Goal: Task Accomplishment & Management: Manage account settings

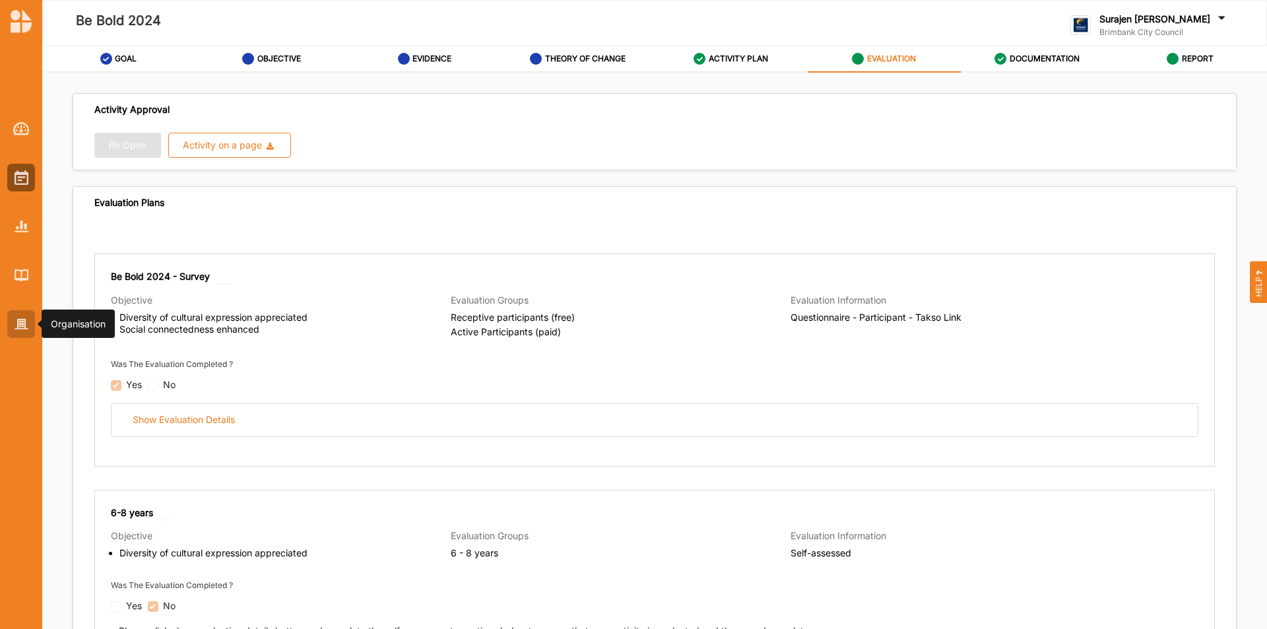
click at [26, 324] on img at bounding box center [22, 324] width 14 height 11
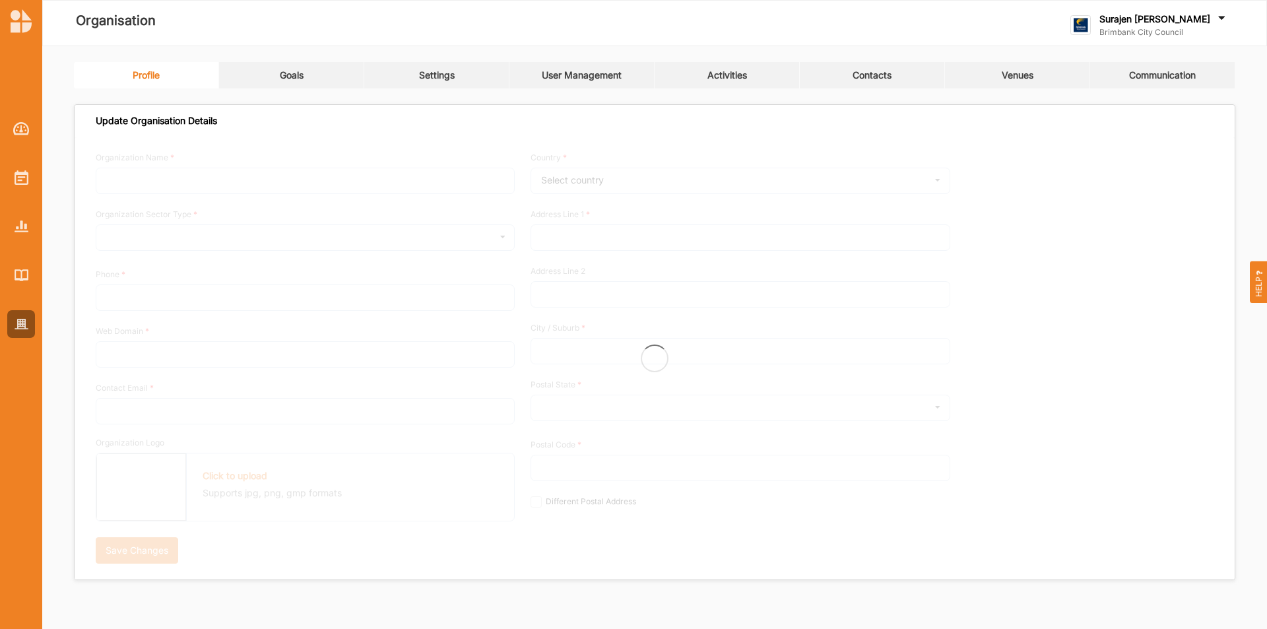
type input "Brimbank City Council"
type input "+61 03 9249 4000"
type input "brimbank.vic.gov.au"
type input "brimbank@brimbank.vic.gov.au"
type input "301 Hampshire Rd"
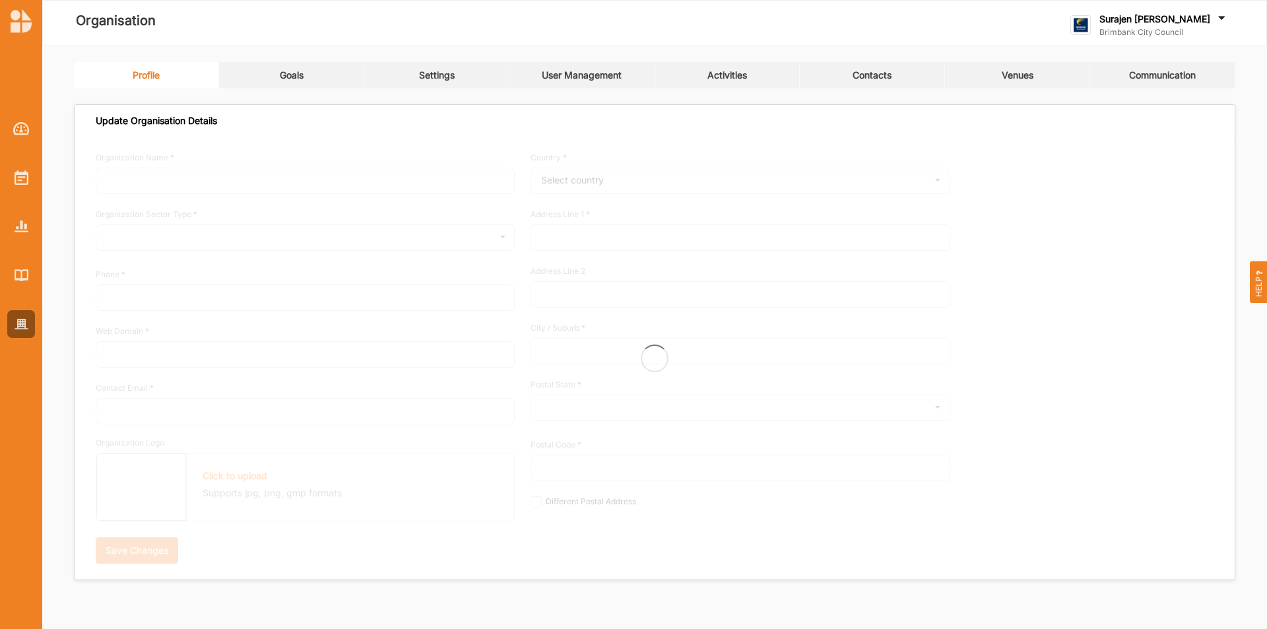
type input "Sunshine"
type input "3020"
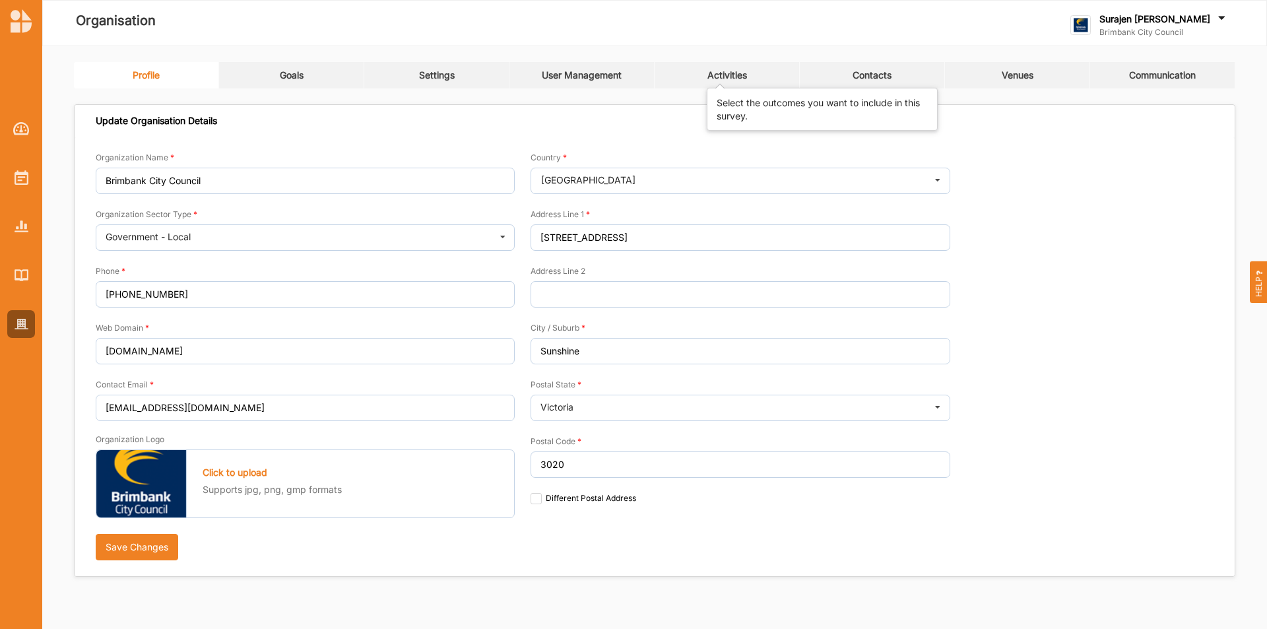
click at [731, 79] on div "Activities" at bounding box center [728, 75] width 40 height 12
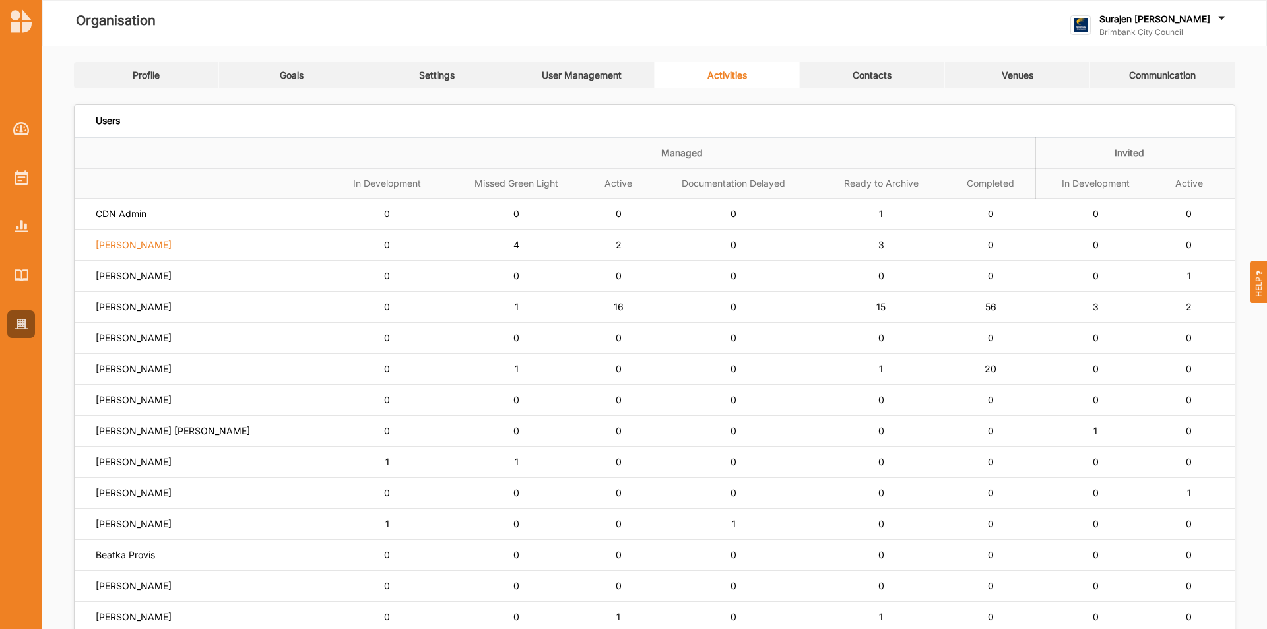
click at [114, 246] on label "Siena Balakrishnan" at bounding box center [134, 245] width 76 height 12
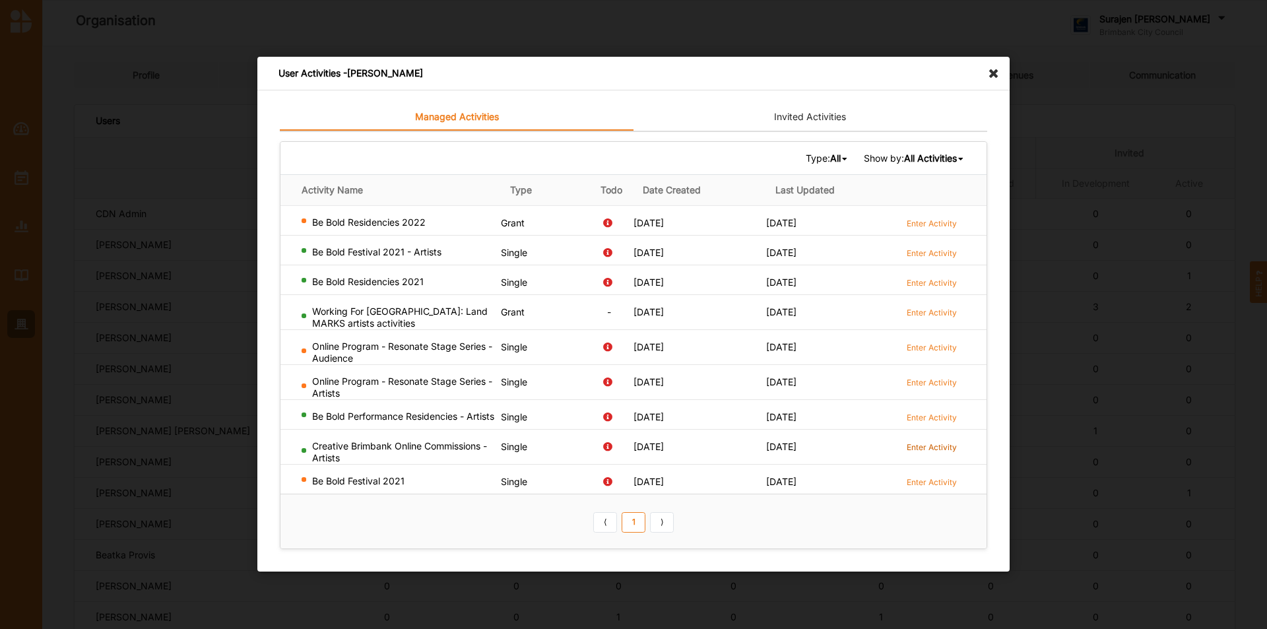
click at [931, 452] on label "Enter Activity" at bounding box center [932, 447] width 50 height 11
click at [346, 246] on div "Be Bold Festival 2021 - Artists" at bounding box center [399, 252] width 194 height 12
click at [923, 248] on label "Enter Activity" at bounding box center [932, 253] width 50 height 11
click at [943, 280] on label "Enter Activity" at bounding box center [932, 282] width 50 height 11
click at [924, 412] on label "Enter Activity" at bounding box center [932, 417] width 50 height 11
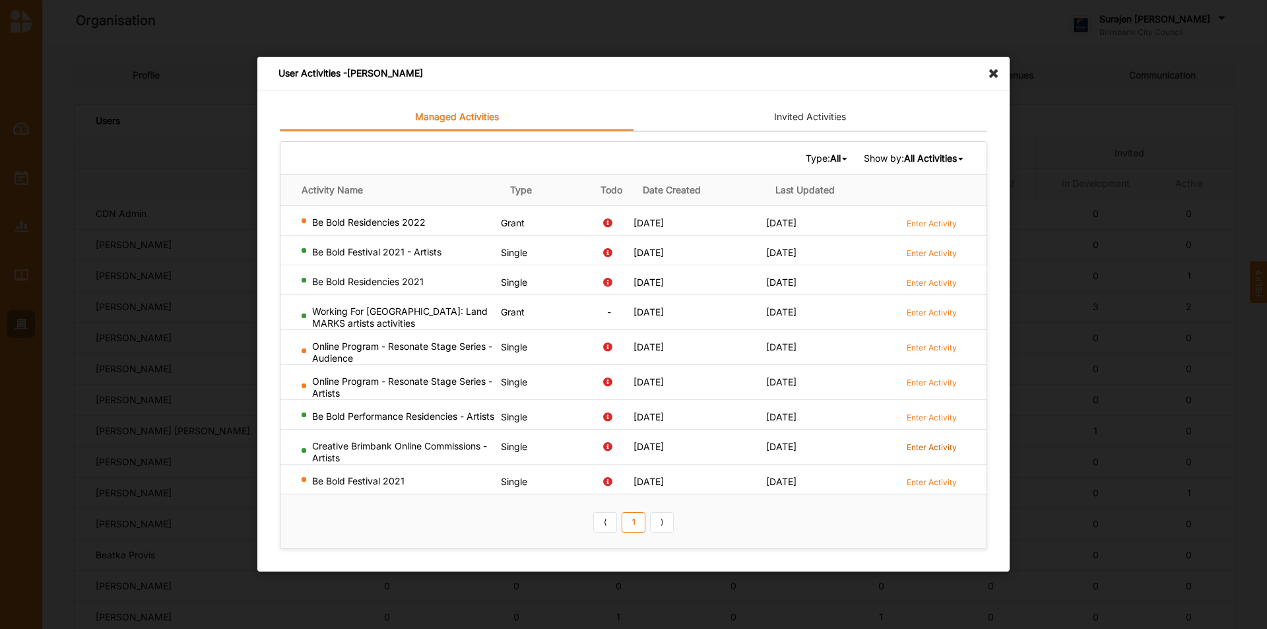
click at [922, 448] on label "Enter Activity" at bounding box center [932, 447] width 50 height 11
click at [949, 311] on label "Enter Activity" at bounding box center [932, 312] width 50 height 11
click at [993, 74] on icon at bounding box center [997, 67] width 21 height 21
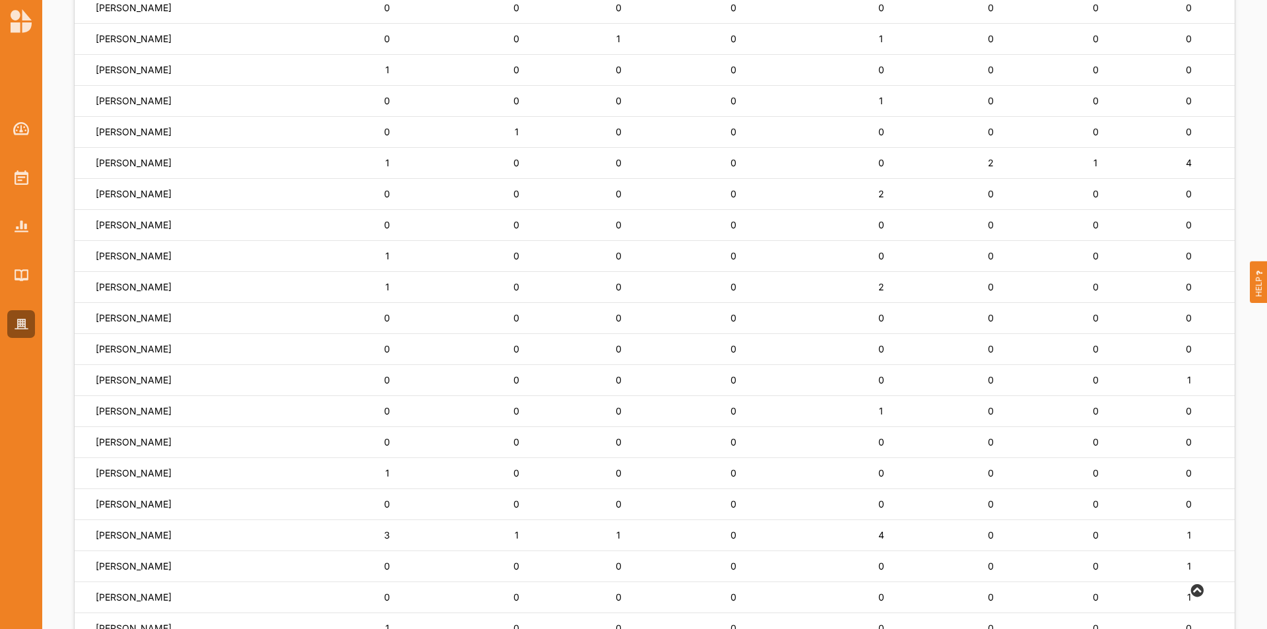
scroll to position [594, 0]
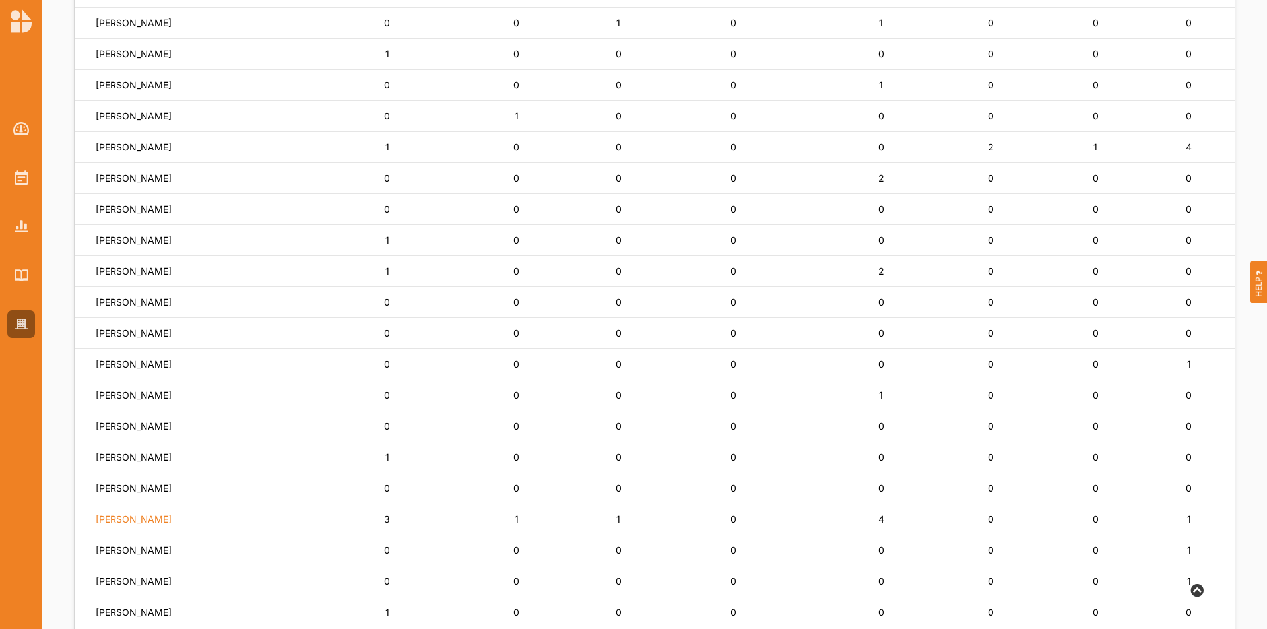
click at [168, 522] on label "[PERSON_NAME]" at bounding box center [134, 520] width 76 height 12
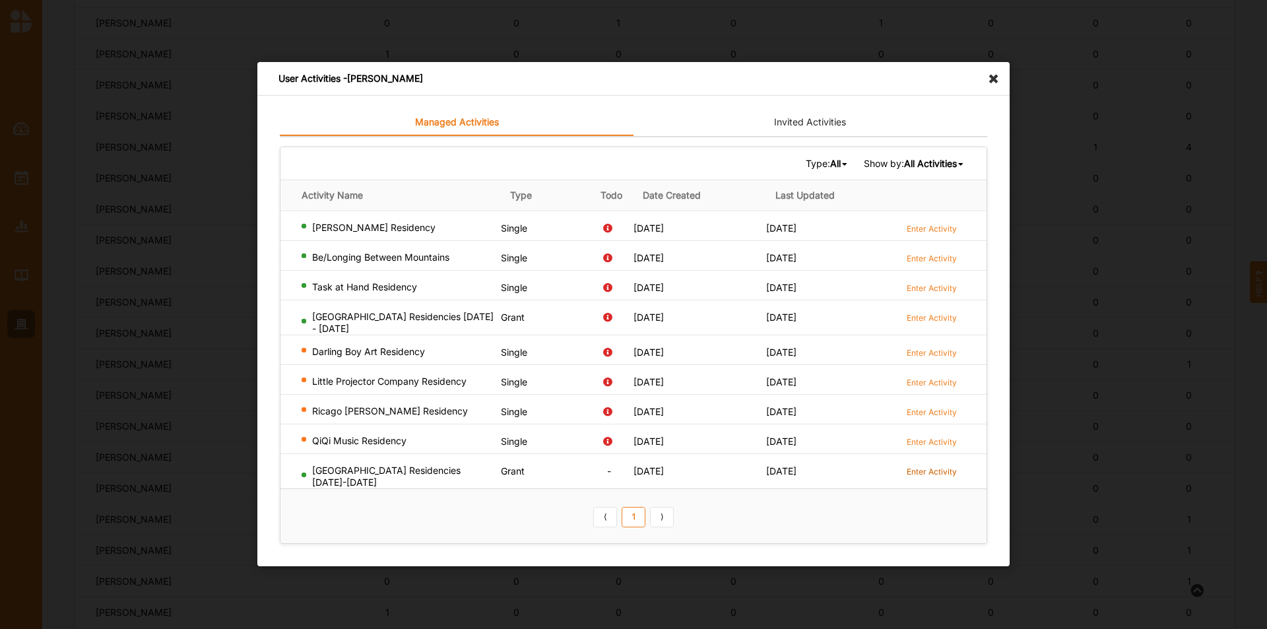
click at [926, 473] on label "Enter Activity" at bounding box center [932, 471] width 50 height 11
click at [928, 323] on label "Enter Activity" at bounding box center [932, 317] width 50 height 11
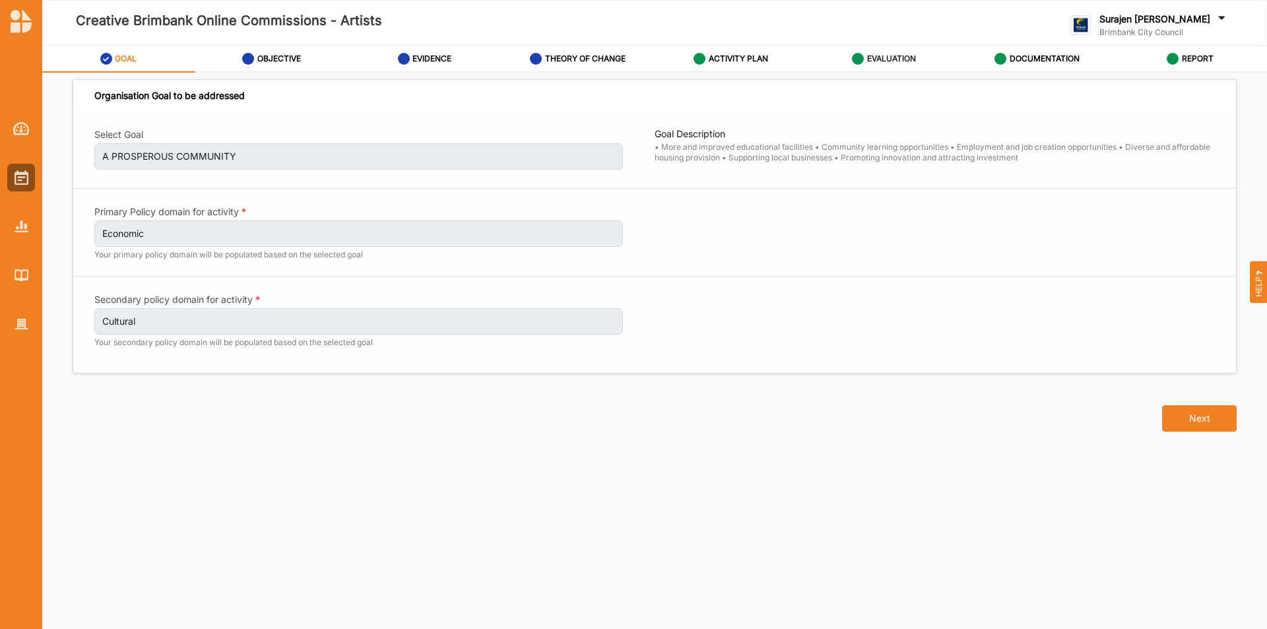
click at [912, 59] on label "EVALUATION" at bounding box center [891, 58] width 49 height 11
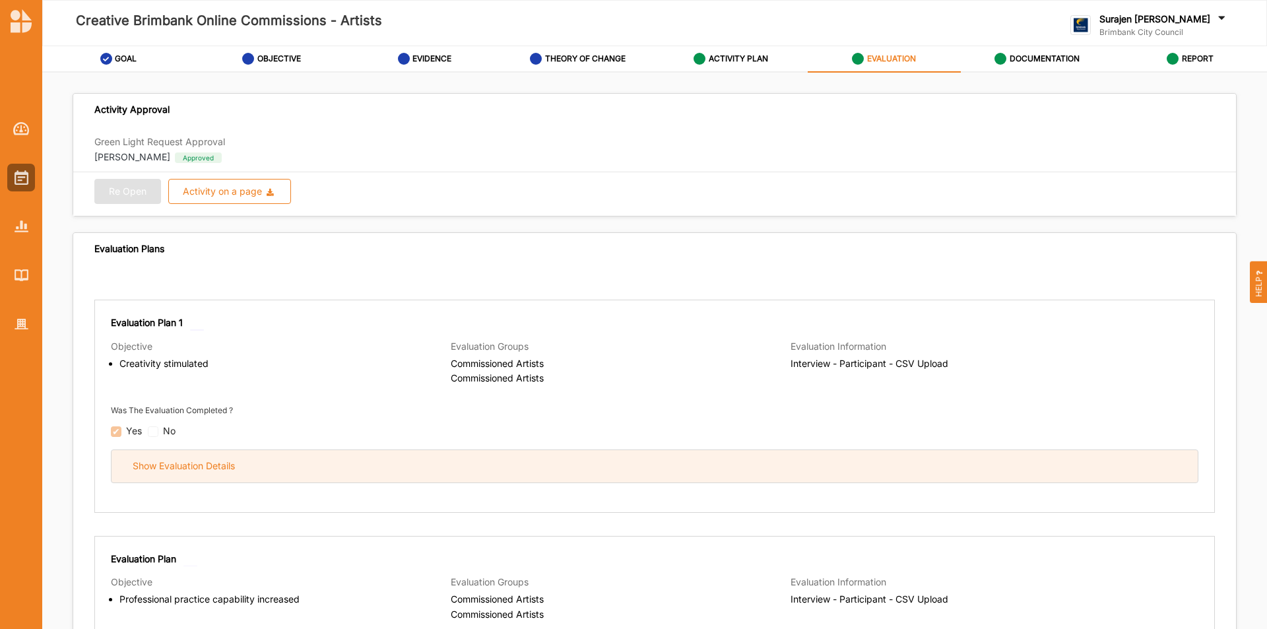
click at [700, 478] on div "Show Evaluation Details" at bounding box center [655, 466] width 1087 height 32
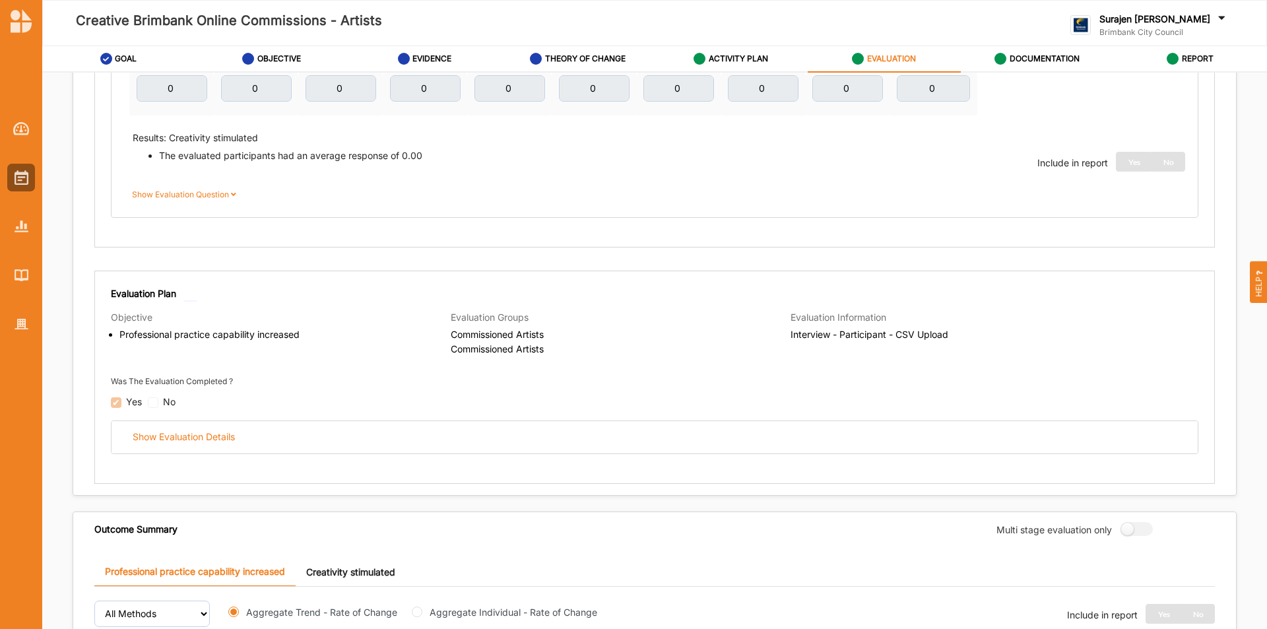
scroll to position [660, 0]
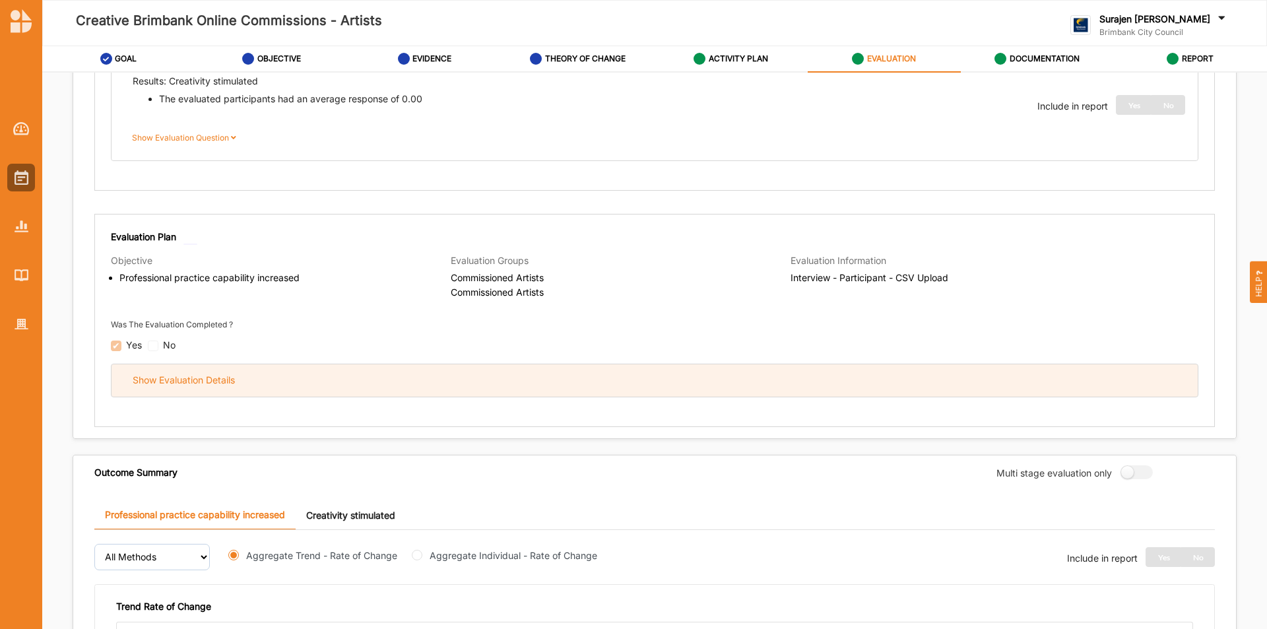
click at [700, 390] on div "Show Evaluation Details" at bounding box center [655, 380] width 1087 height 32
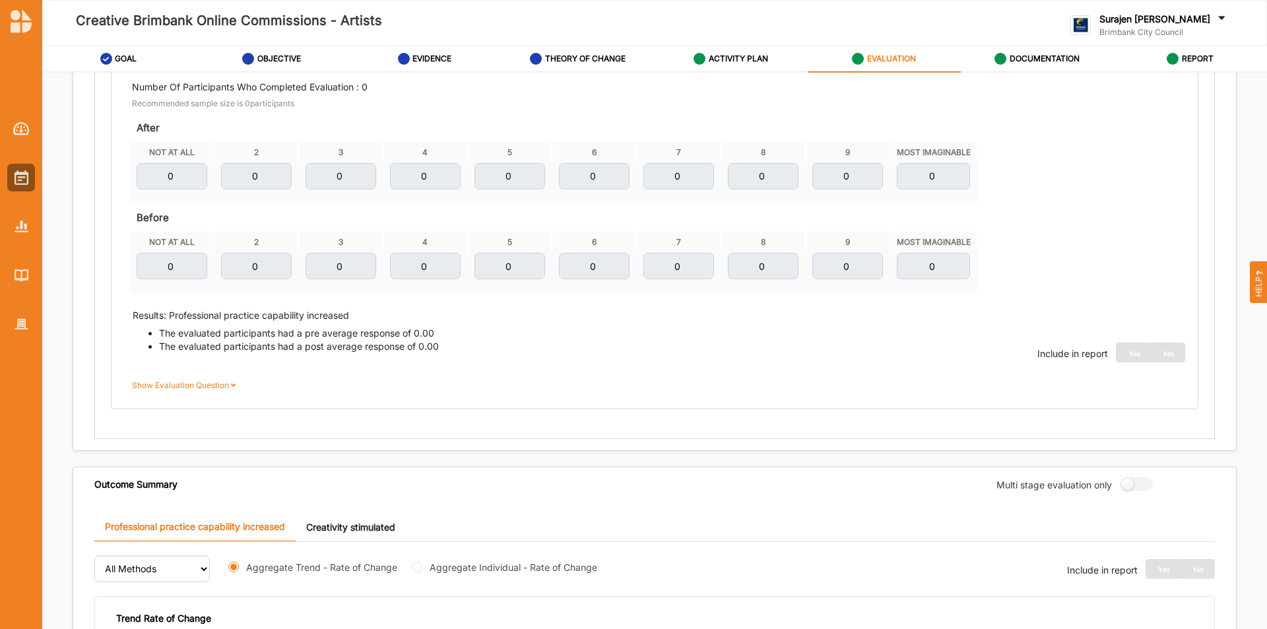
scroll to position [920, 0]
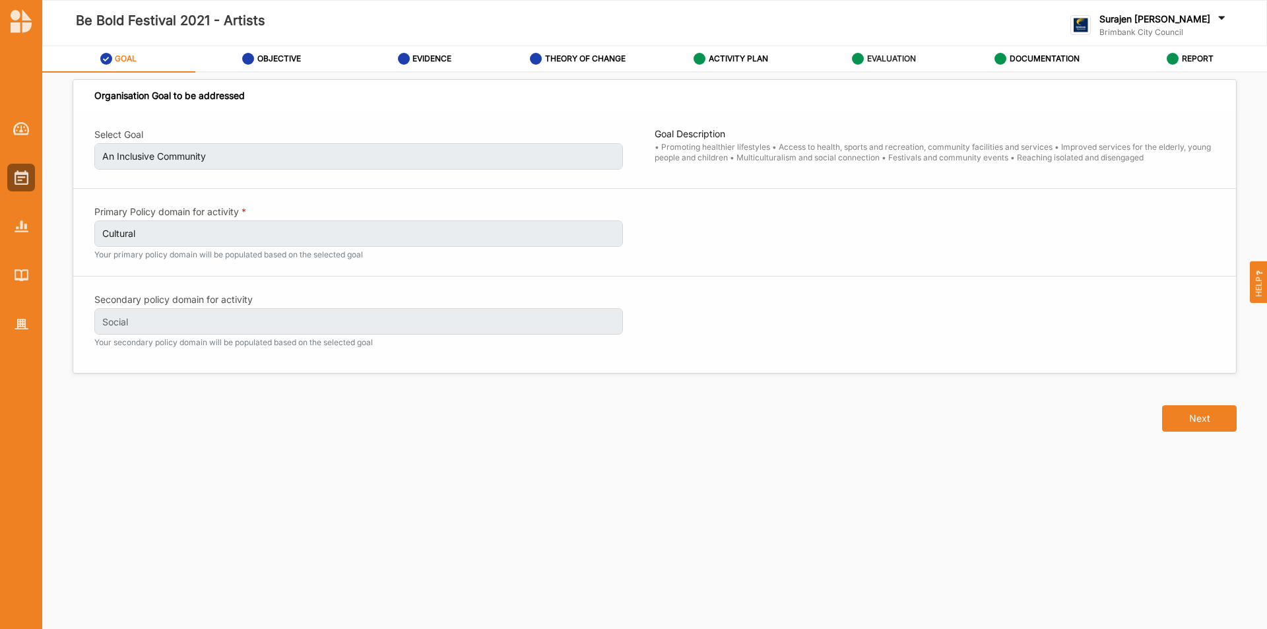
click at [870, 57] on label "EVALUATION" at bounding box center [891, 58] width 49 height 11
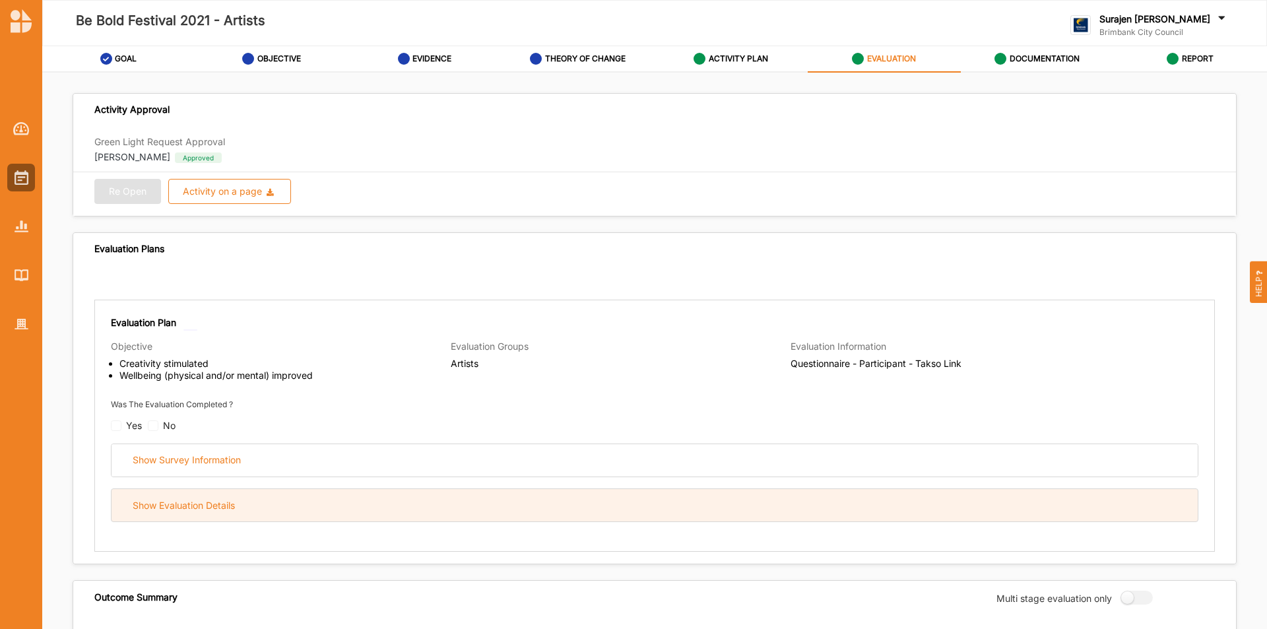
click at [499, 506] on div "Show Evaluation Details" at bounding box center [655, 505] width 1087 height 32
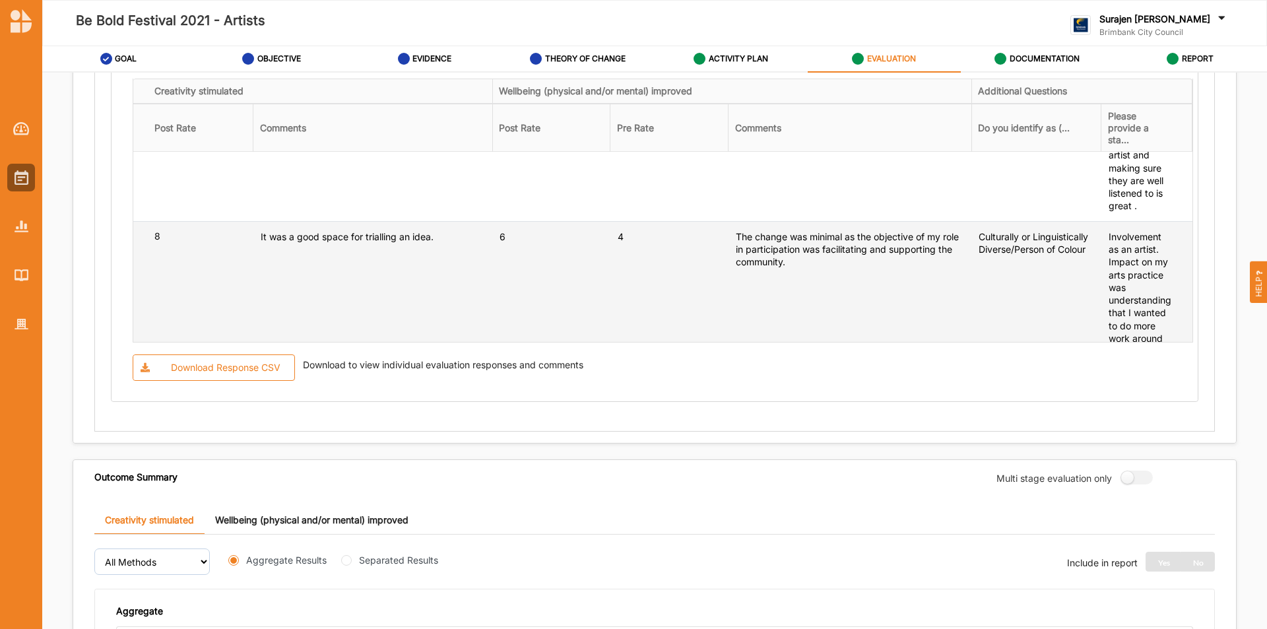
scroll to position [132, 0]
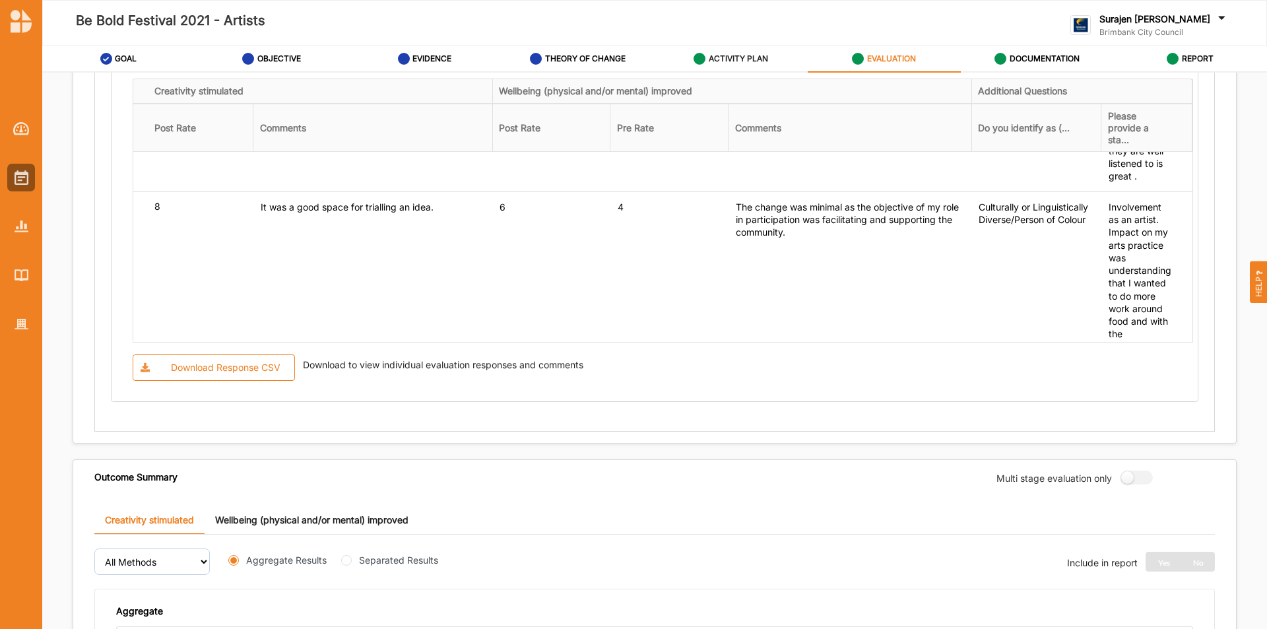
click at [739, 54] on label "ACTIVITY PLAN" at bounding box center [738, 58] width 59 height 11
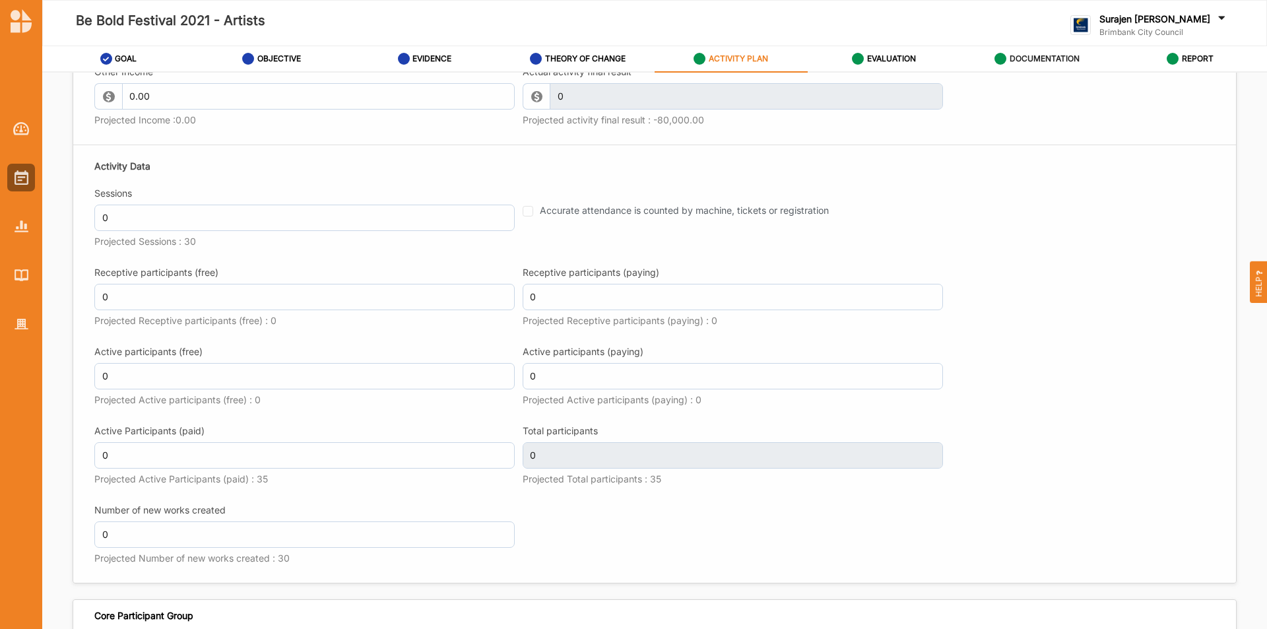
click at [1050, 57] on label "DOCUMENTATION" at bounding box center [1045, 58] width 70 height 11
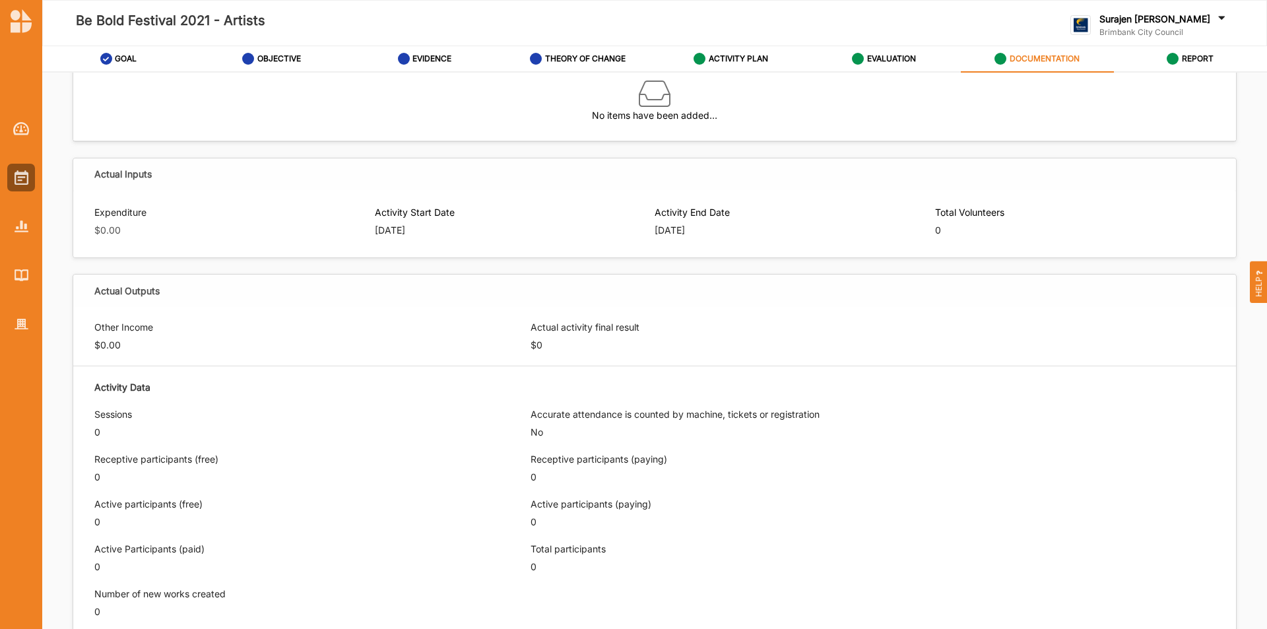
scroll to position [301, 0]
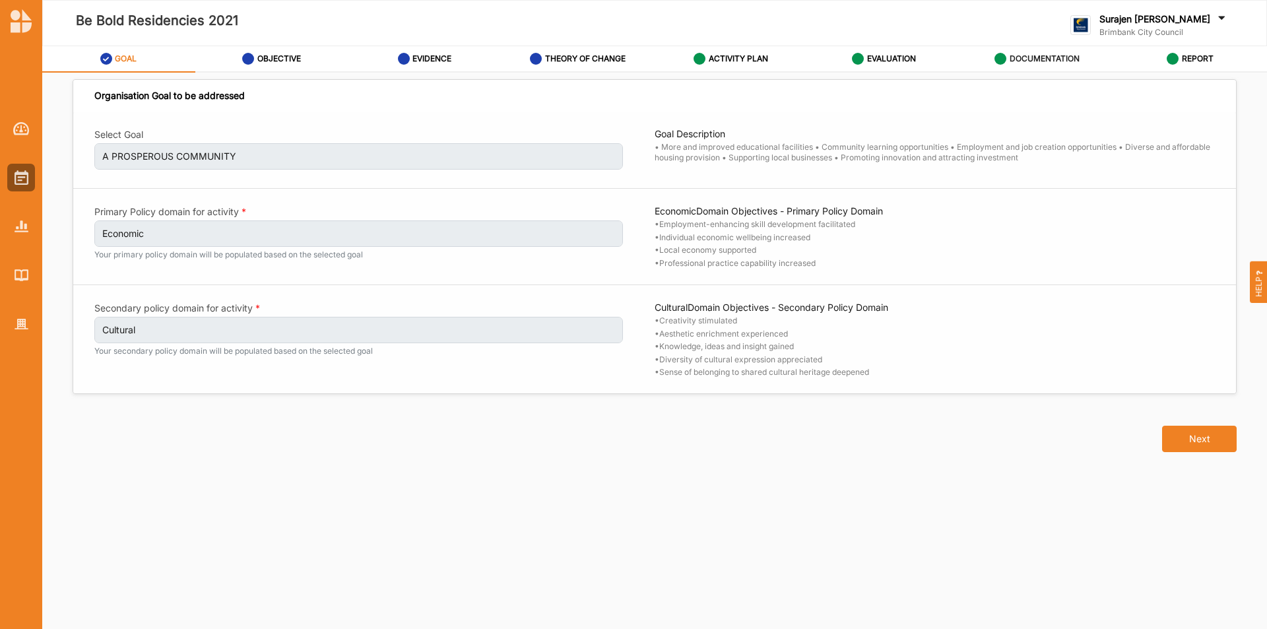
click at [1025, 53] on div "DOCUMENTATION" at bounding box center [1037, 59] width 85 height 24
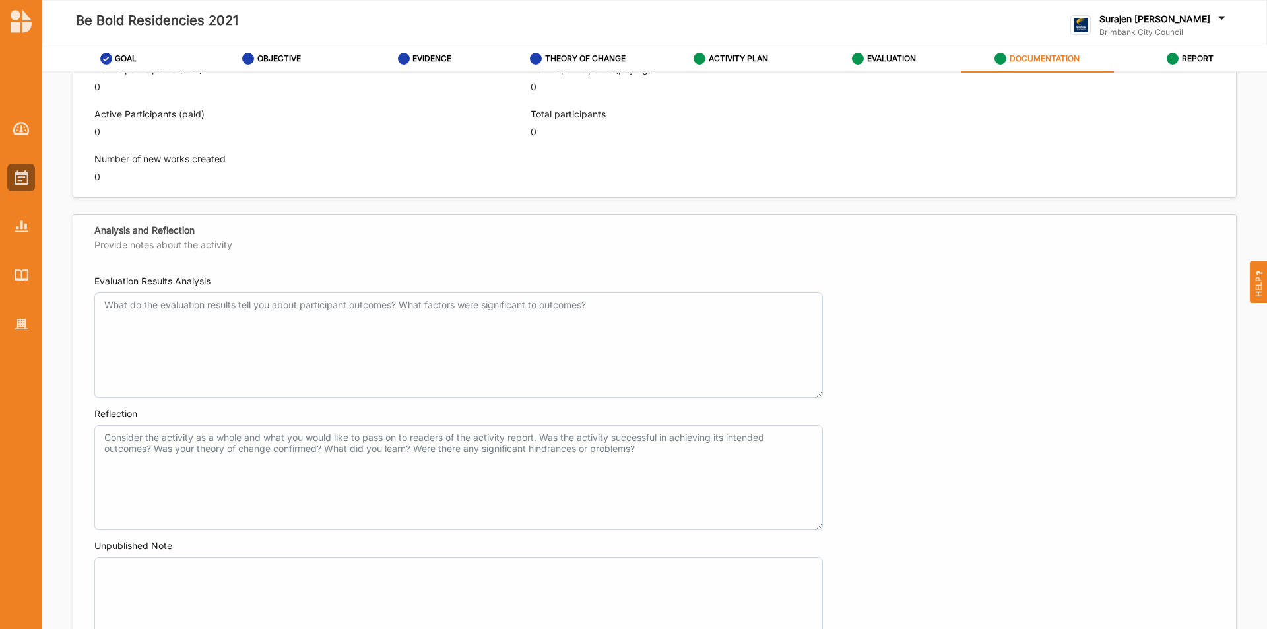
scroll to position [732, 0]
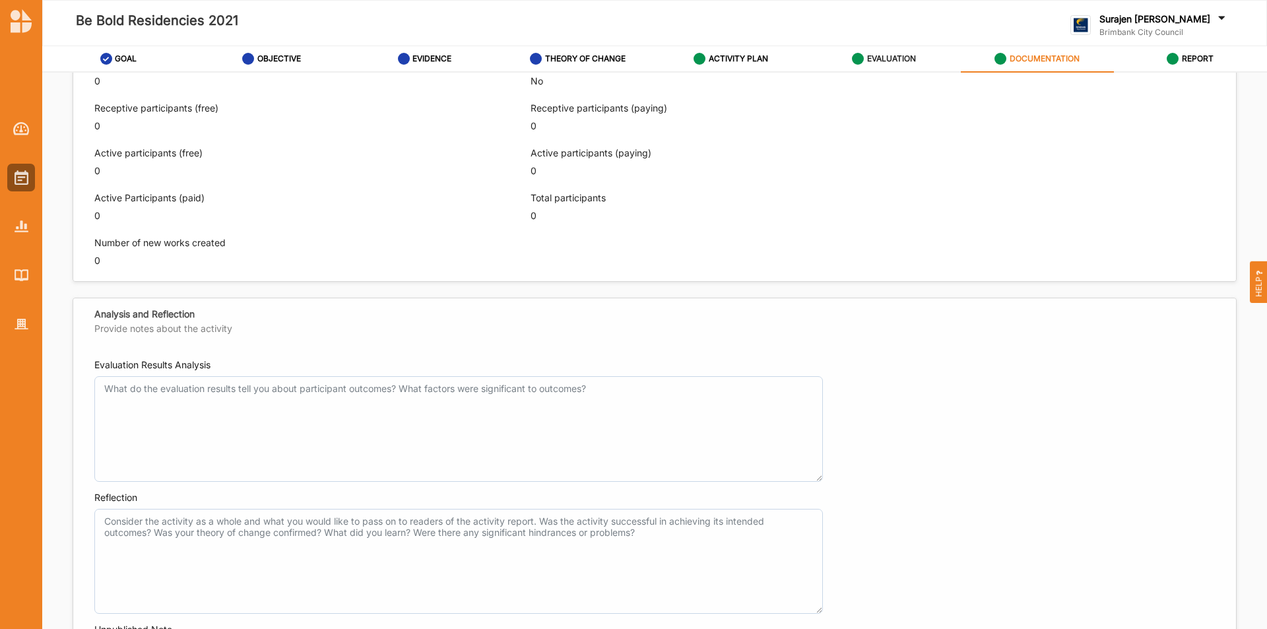
click at [889, 58] on label "EVALUATION" at bounding box center [891, 58] width 49 height 11
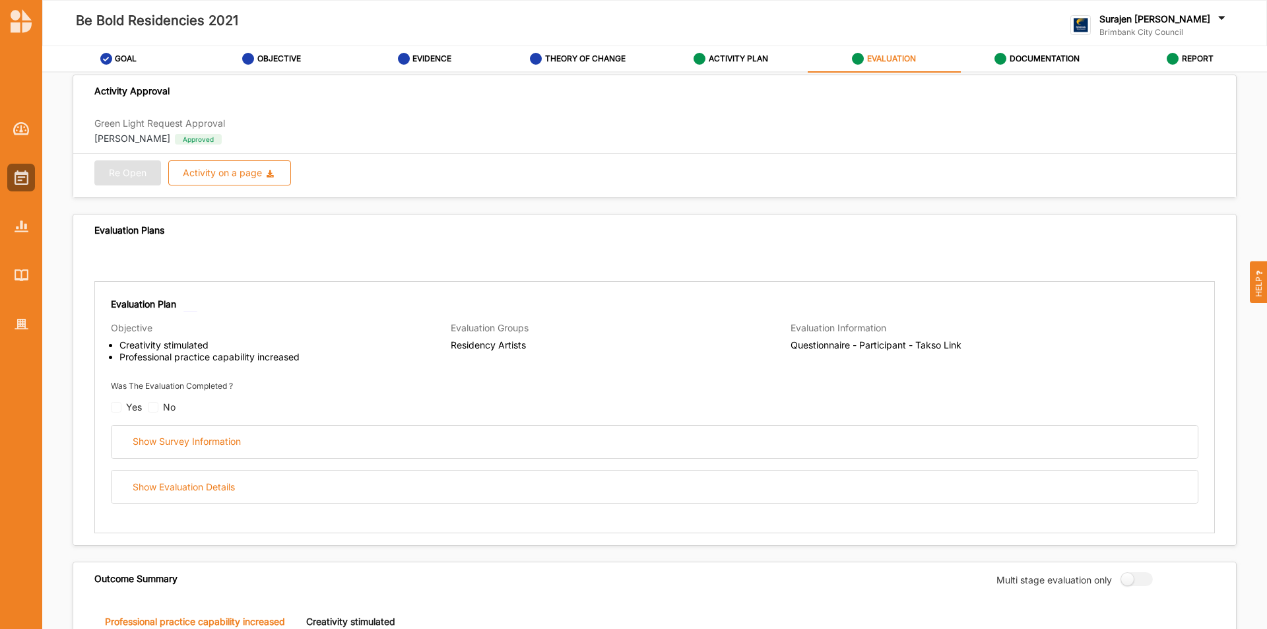
scroll to position [6, 0]
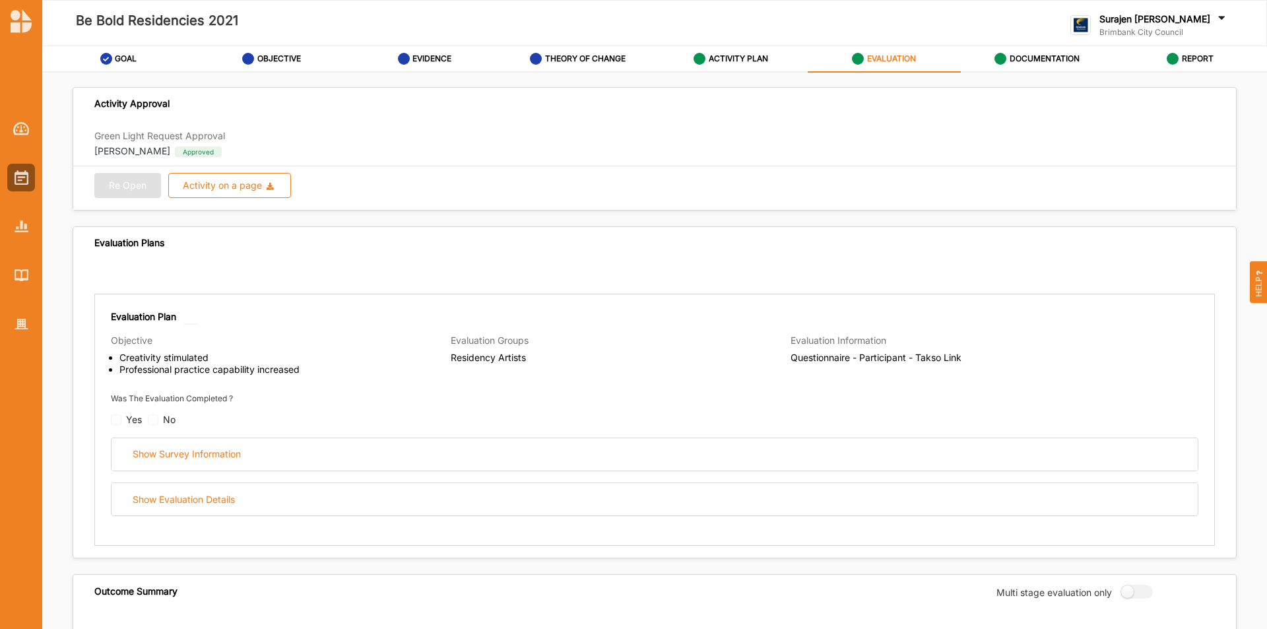
drag, startPoint x: 286, startPoint y: 516, endPoint x: 308, endPoint y: 525, distance: 23.1
click at [290, 520] on div "Evaluation Plan Objective Creativity stimulated Professional practice capabilit…" at bounding box center [654, 420] width 1121 height 252
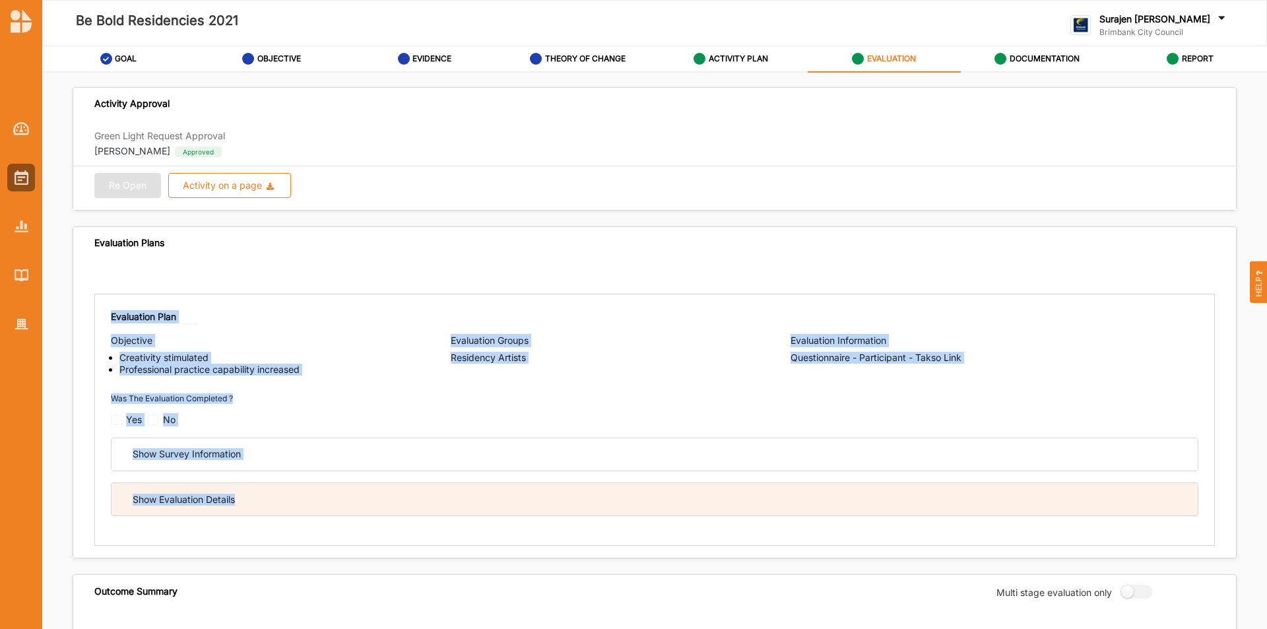
click at [544, 501] on div "Show Evaluation Details" at bounding box center [655, 499] width 1087 height 32
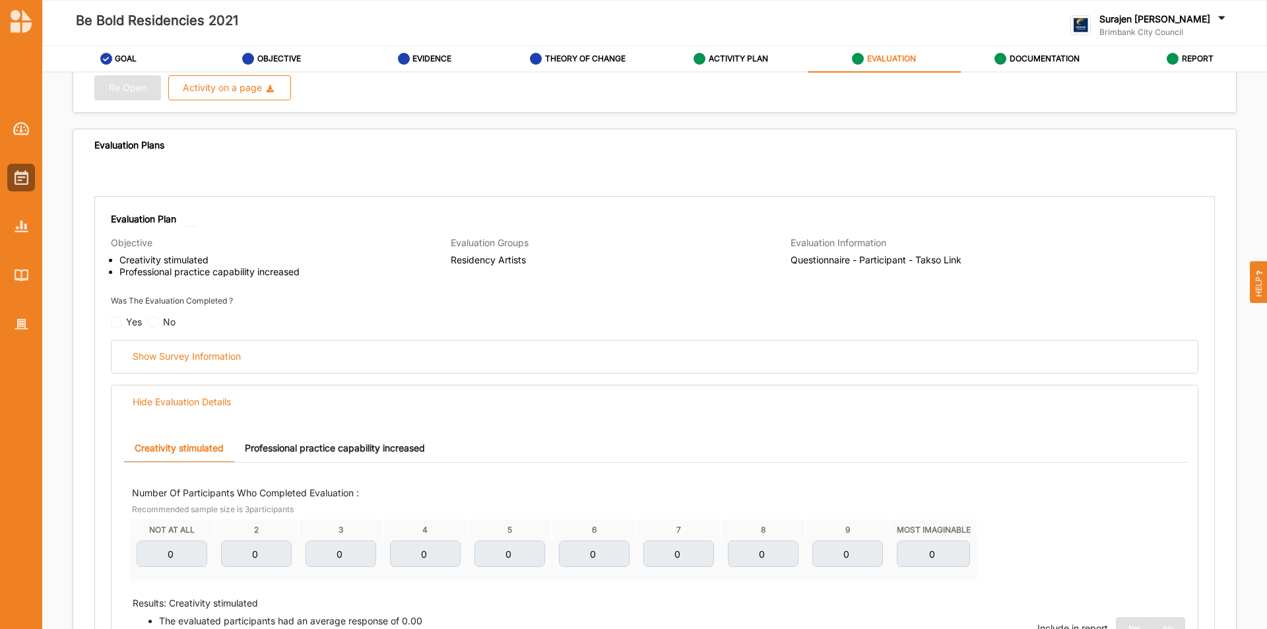
scroll to position [72, 0]
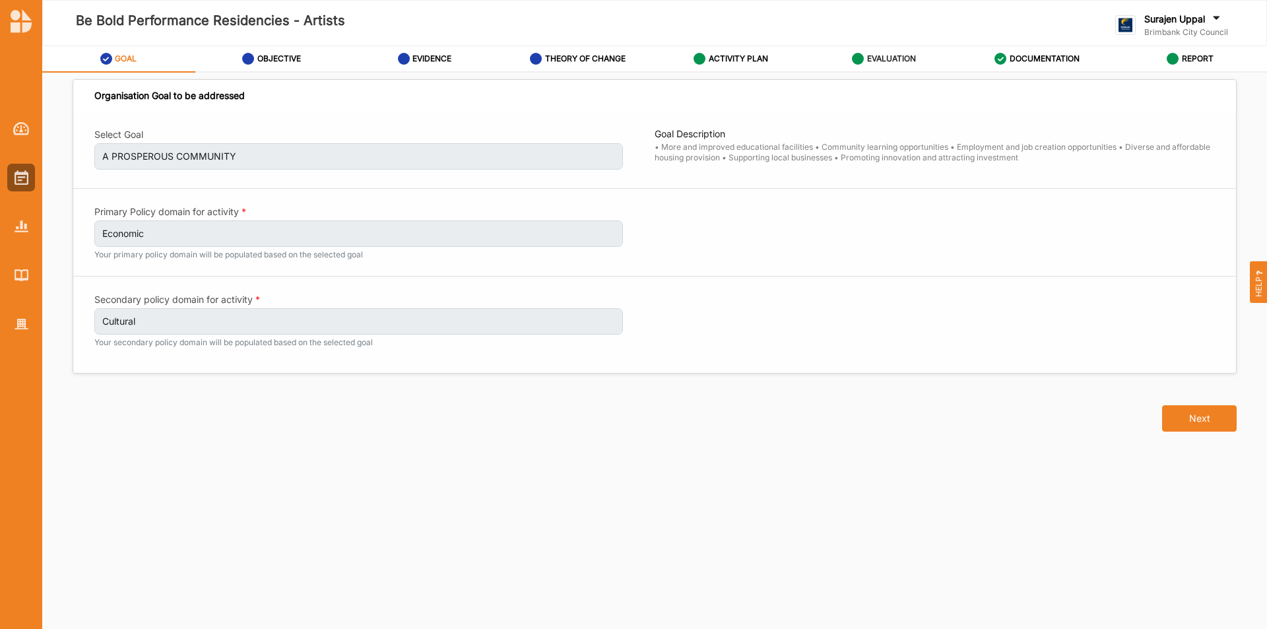
click at [889, 56] on label "EVALUATION" at bounding box center [891, 58] width 49 height 11
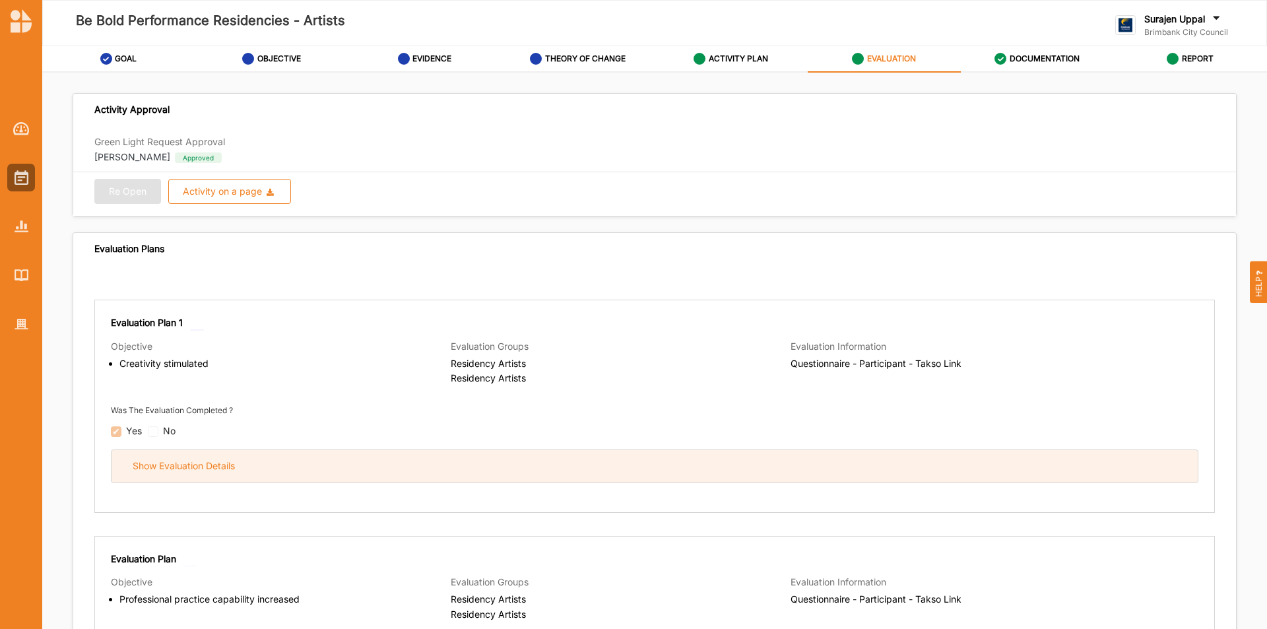
click at [556, 463] on div "Show Evaluation Details" at bounding box center [655, 466] width 1087 height 32
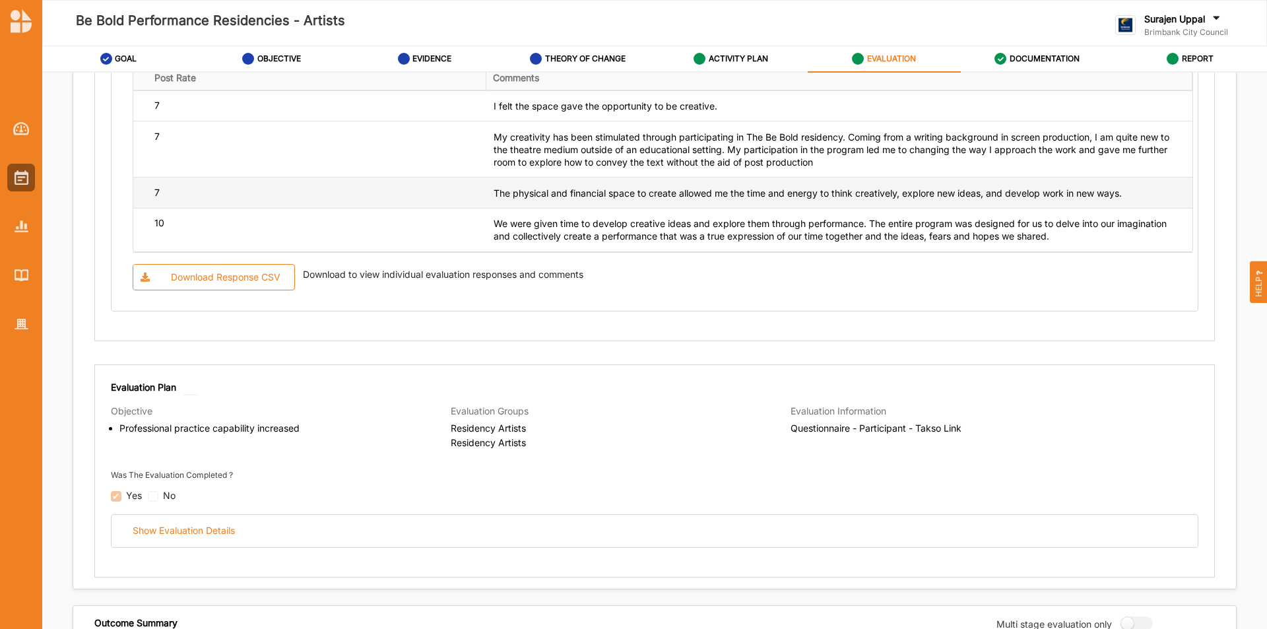
scroll to position [1320, 0]
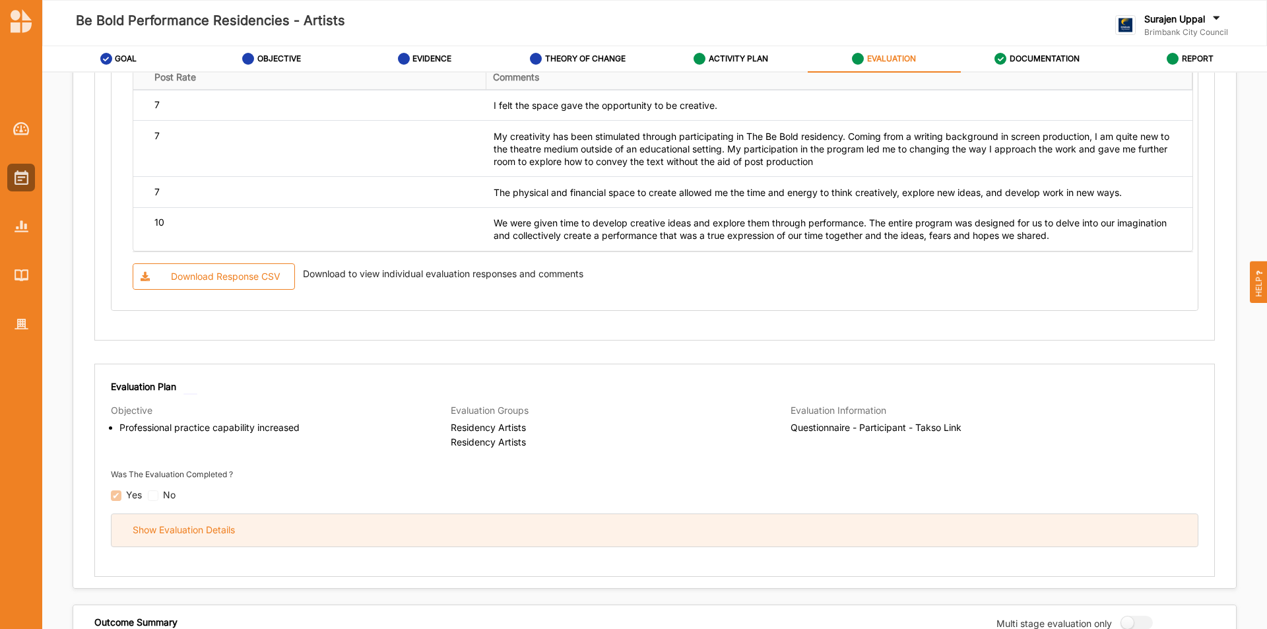
click at [683, 531] on div "Show Evaluation Details" at bounding box center [655, 530] width 1087 height 32
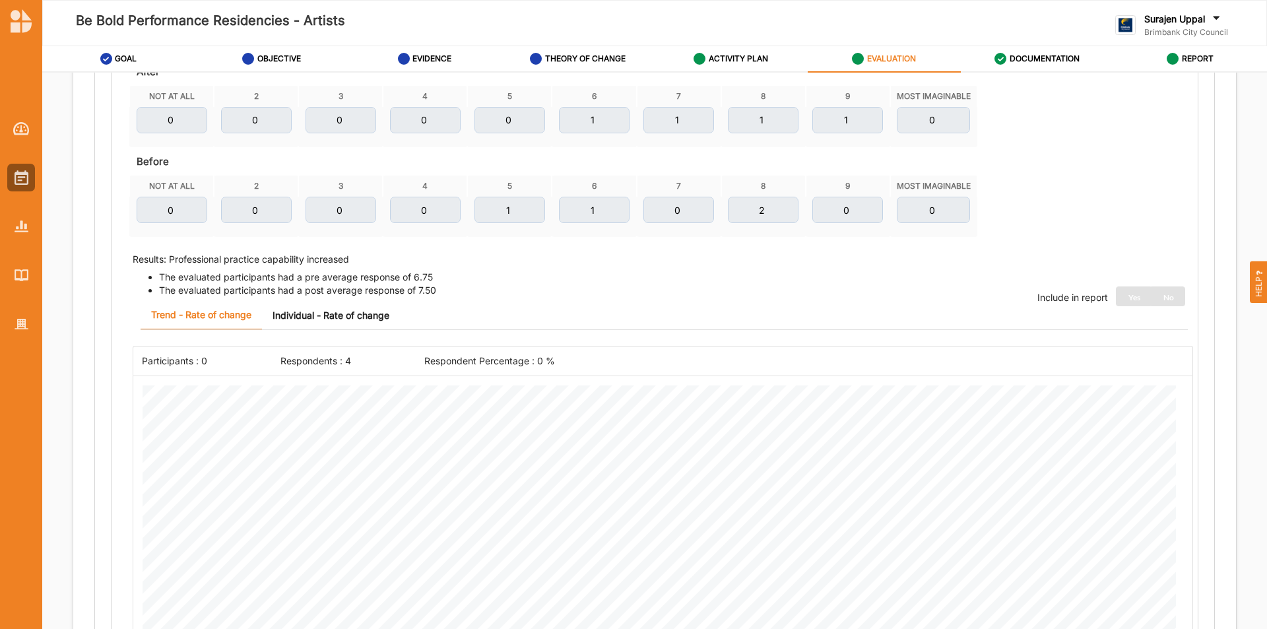
scroll to position [1848, 0]
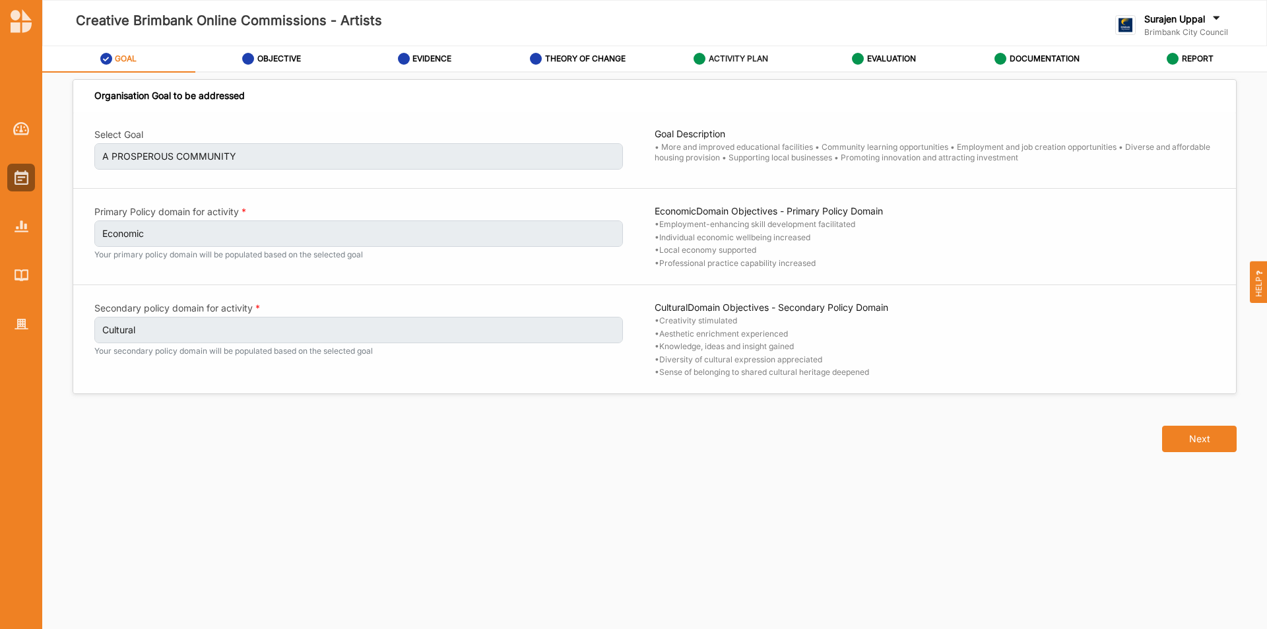
click at [754, 67] on div "ACTIVITY PLAN" at bounding box center [731, 59] width 75 height 24
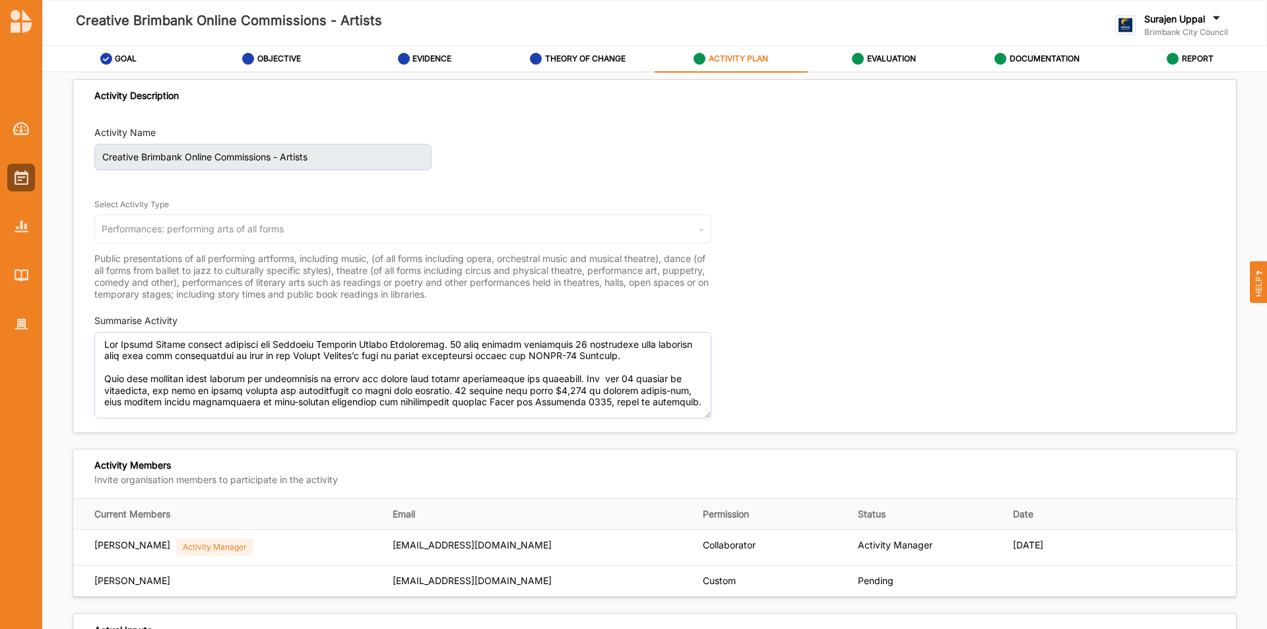
click at [754, 65] on div "ACTIVITY PLAN" at bounding box center [731, 59] width 75 height 24
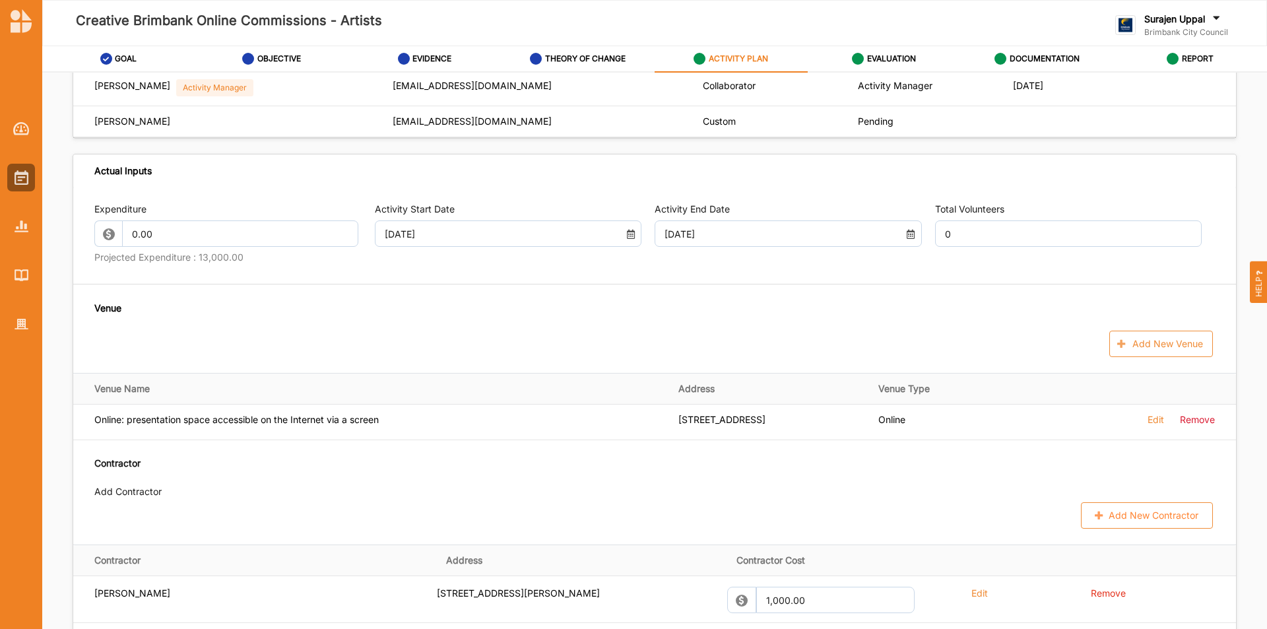
scroll to position [462, 0]
click at [908, 56] on label "EVALUATION" at bounding box center [891, 58] width 49 height 11
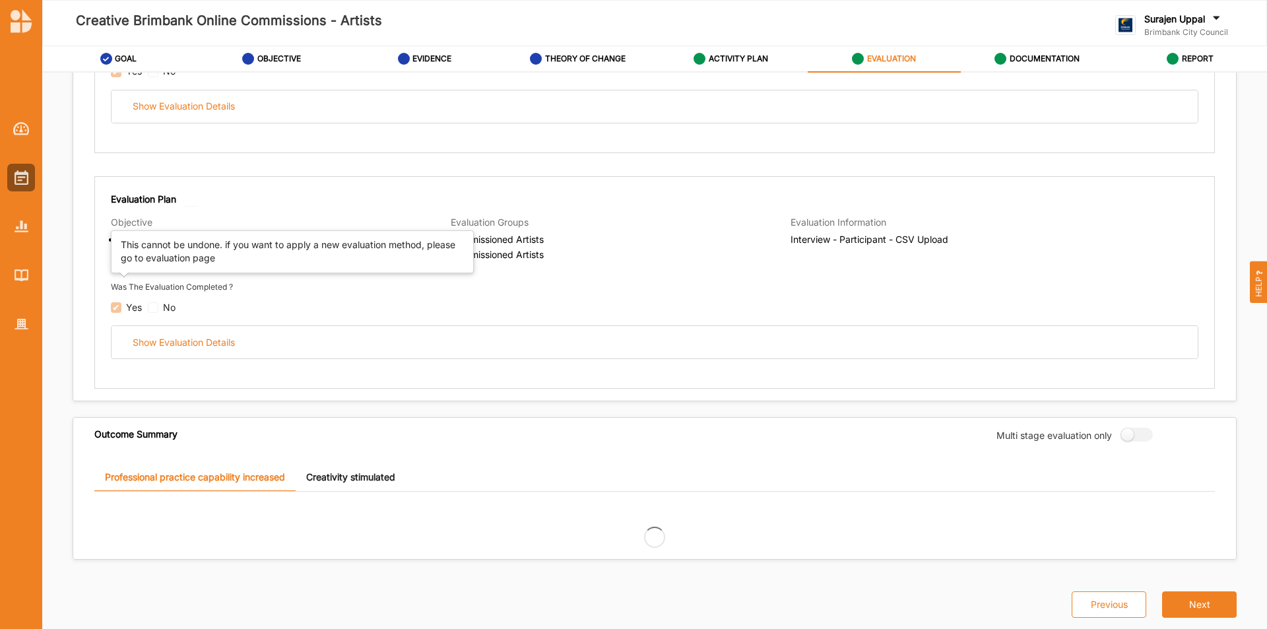
scroll to position [462, 0]
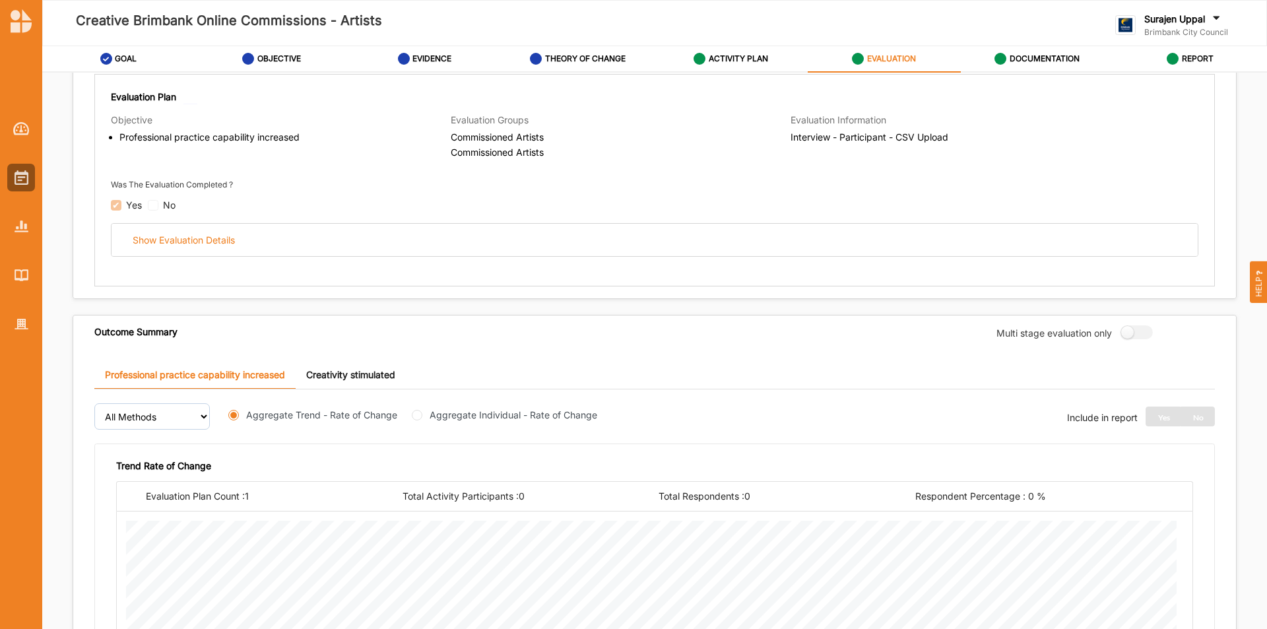
click at [613, 260] on div "Evaluation Plan Objective Professional practice capability increased Evaluation…" at bounding box center [654, 180] width 1121 height 213
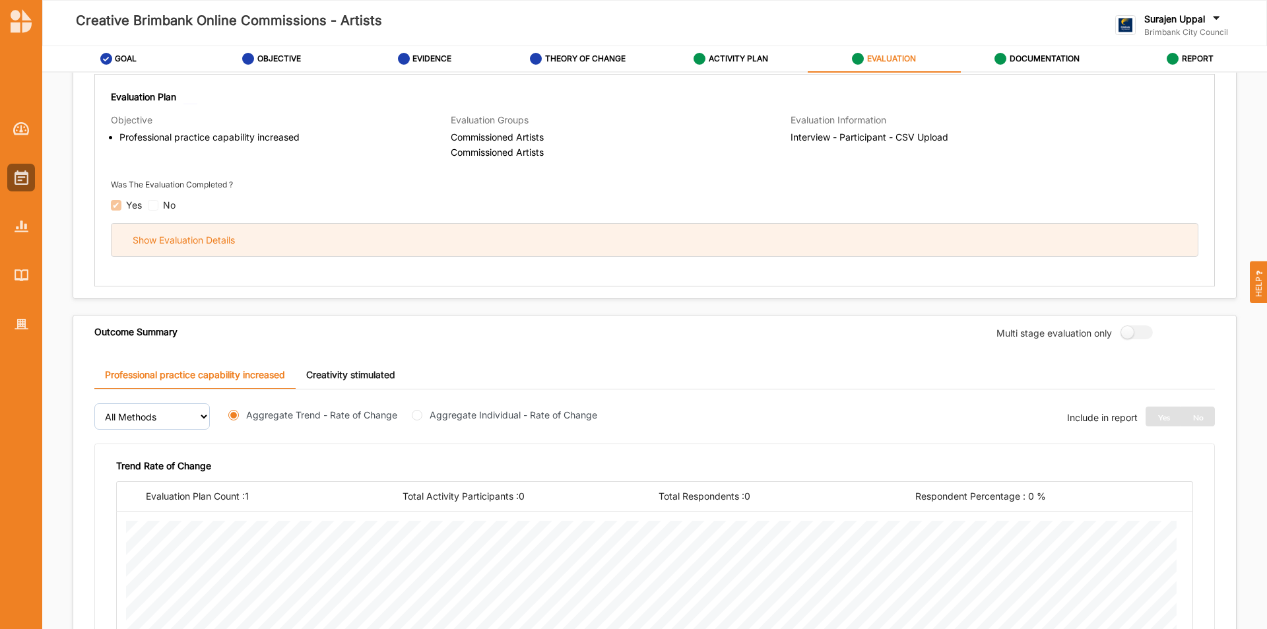
click at [628, 248] on div "Show Evaluation Details" at bounding box center [655, 240] width 1087 height 32
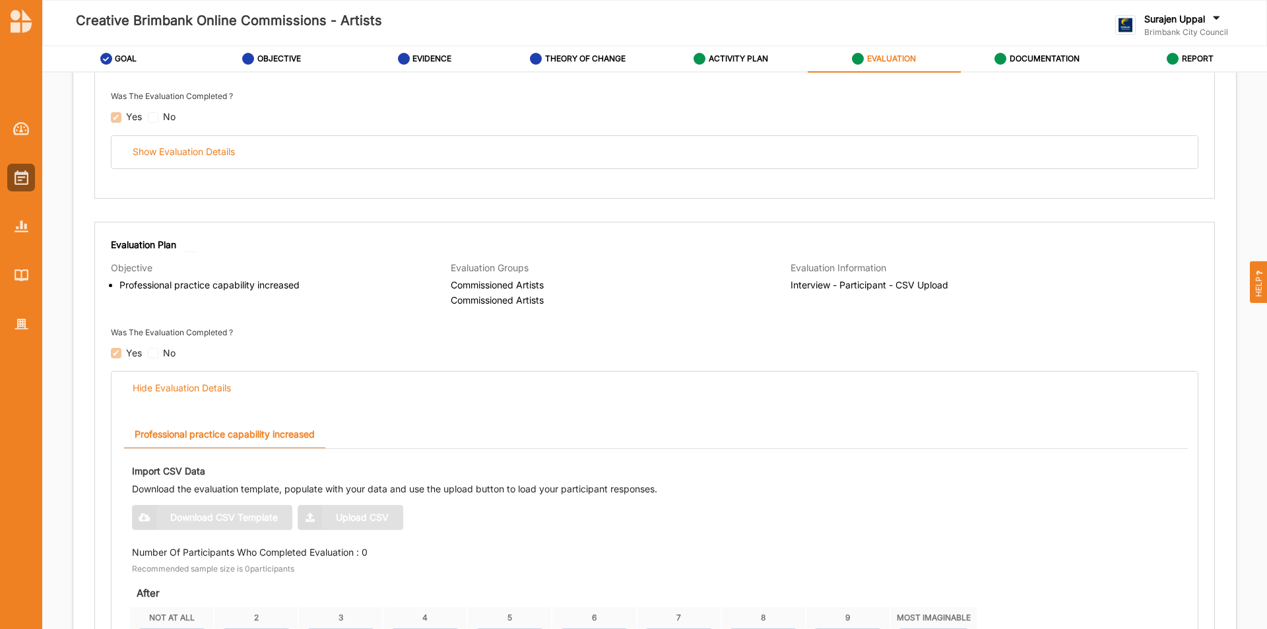
scroll to position [132, 0]
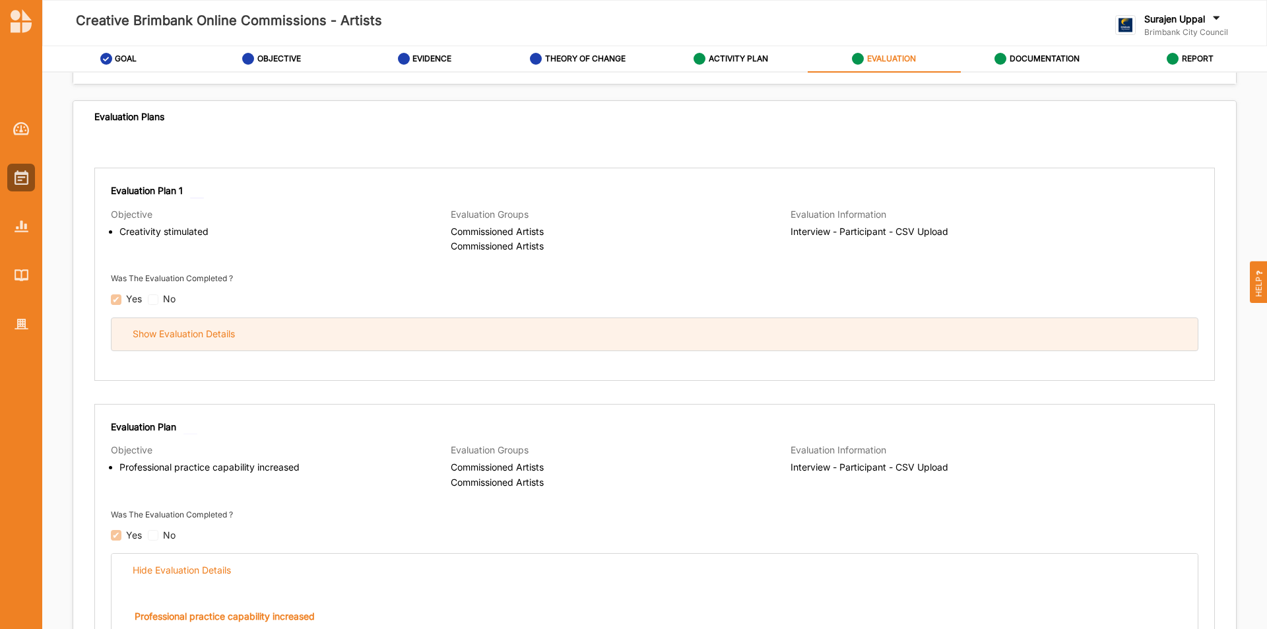
click at [828, 339] on div "Show Evaluation Details" at bounding box center [655, 334] width 1087 height 32
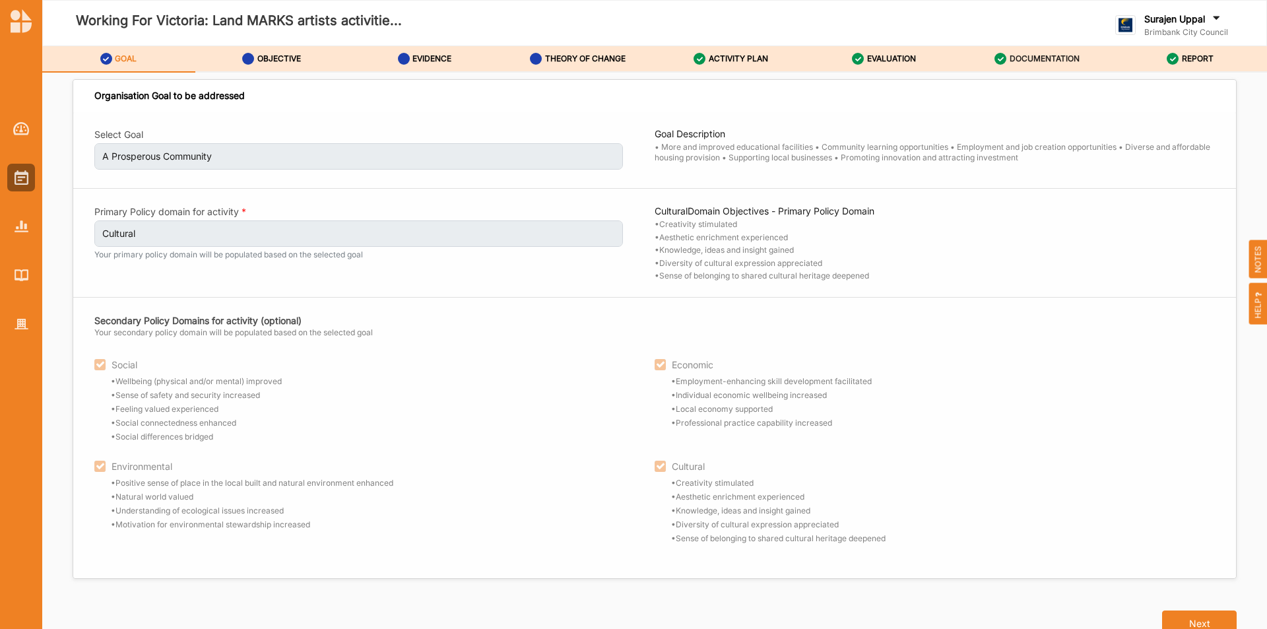
click at [1031, 65] on div "DOCUMENTATION" at bounding box center [1037, 59] width 85 height 24
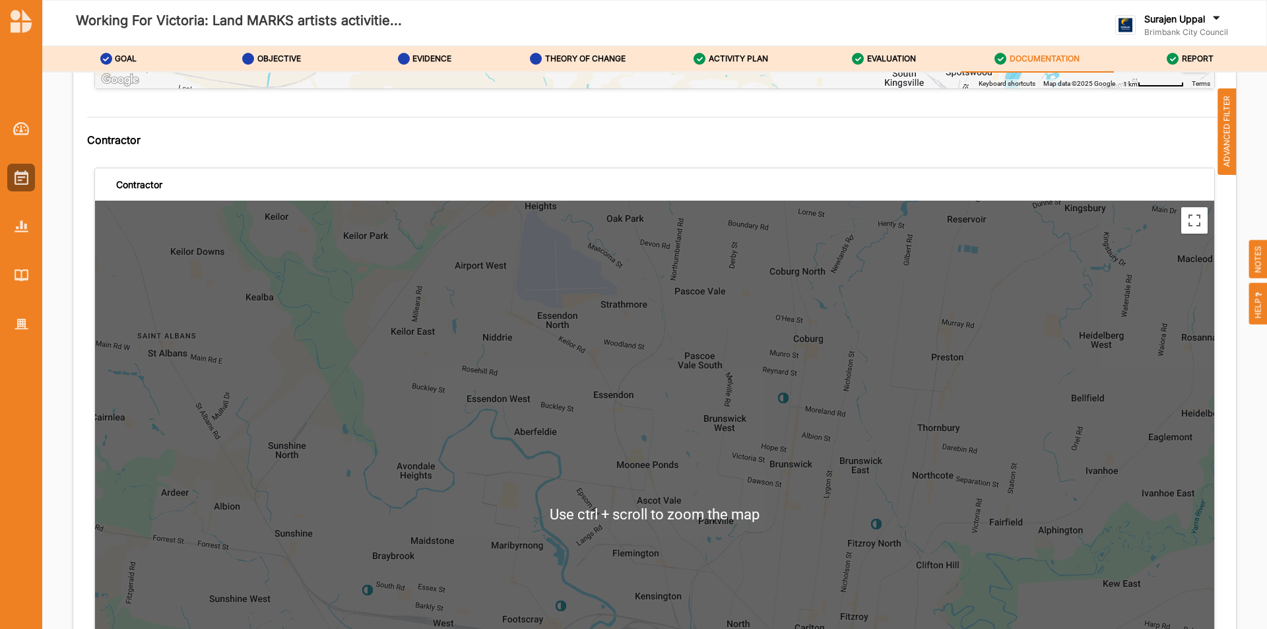
scroll to position [3907, 0]
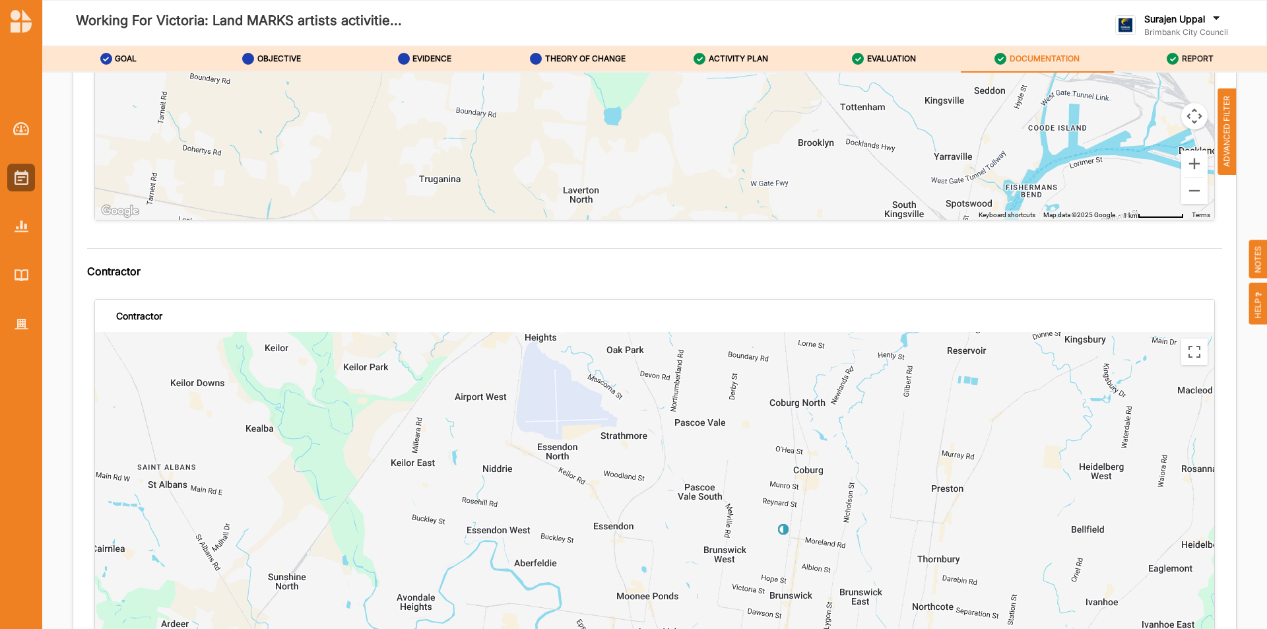
click at [1188, 68] on div "REPORT" at bounding box center [1190, 59] width 47 height 24
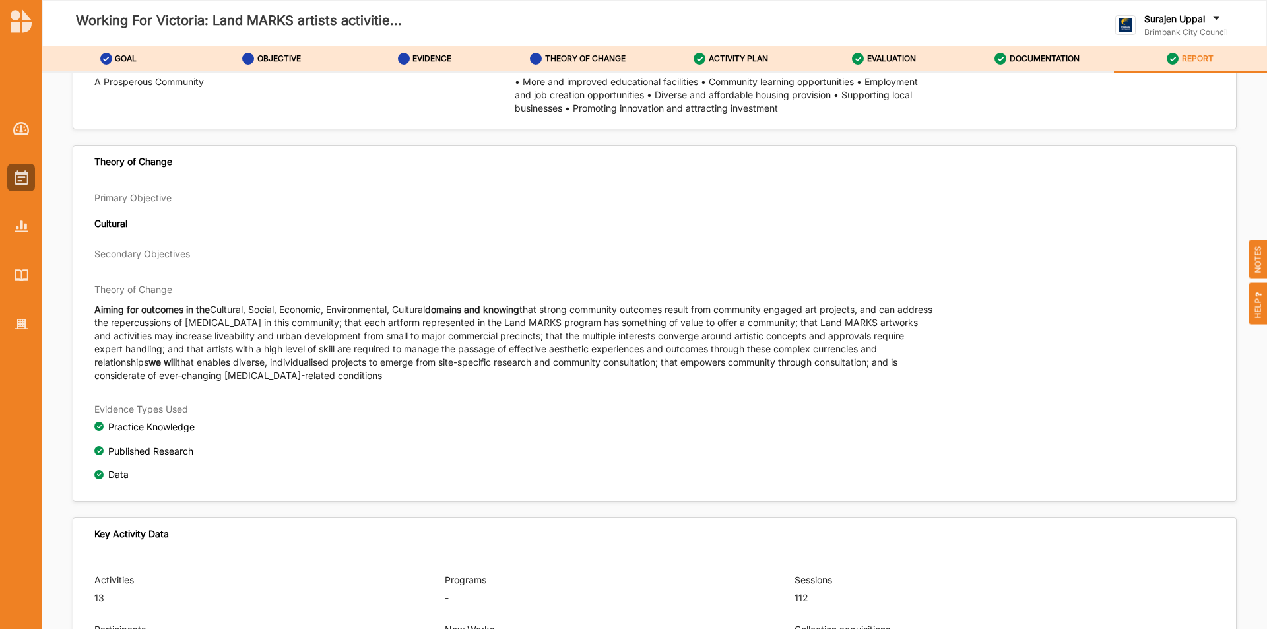
scroll to position [171, 0]
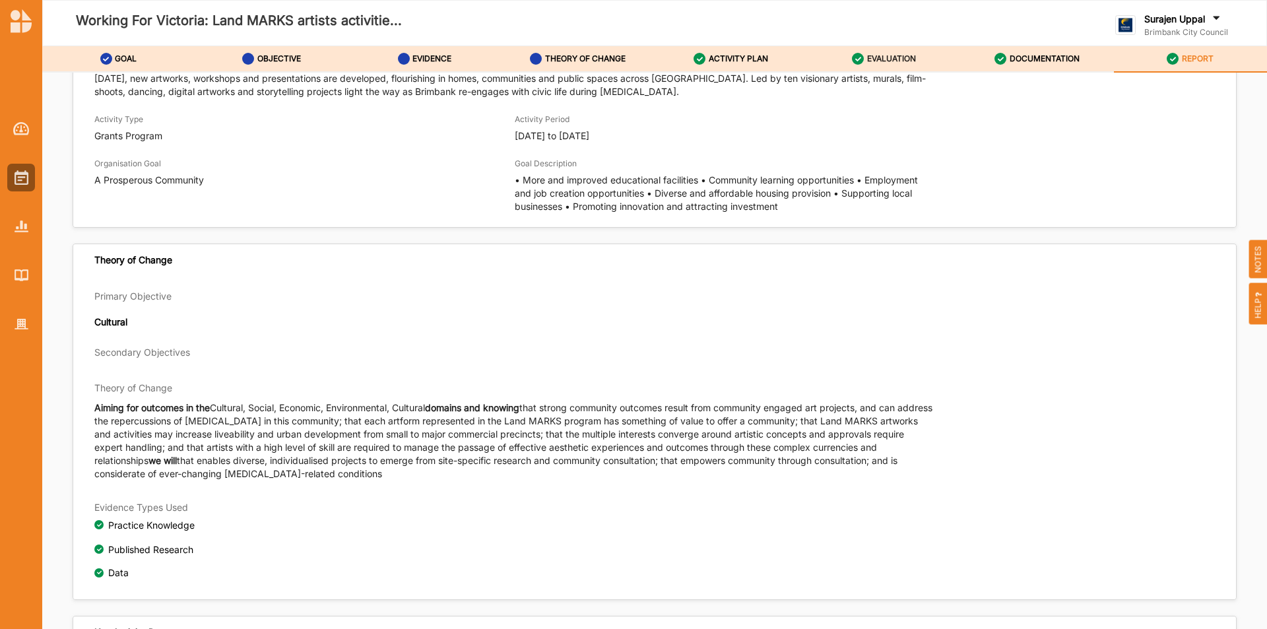
click at [888, 56] on label "EVALUATION" at bounding box center [891, 58] width 49 height 11
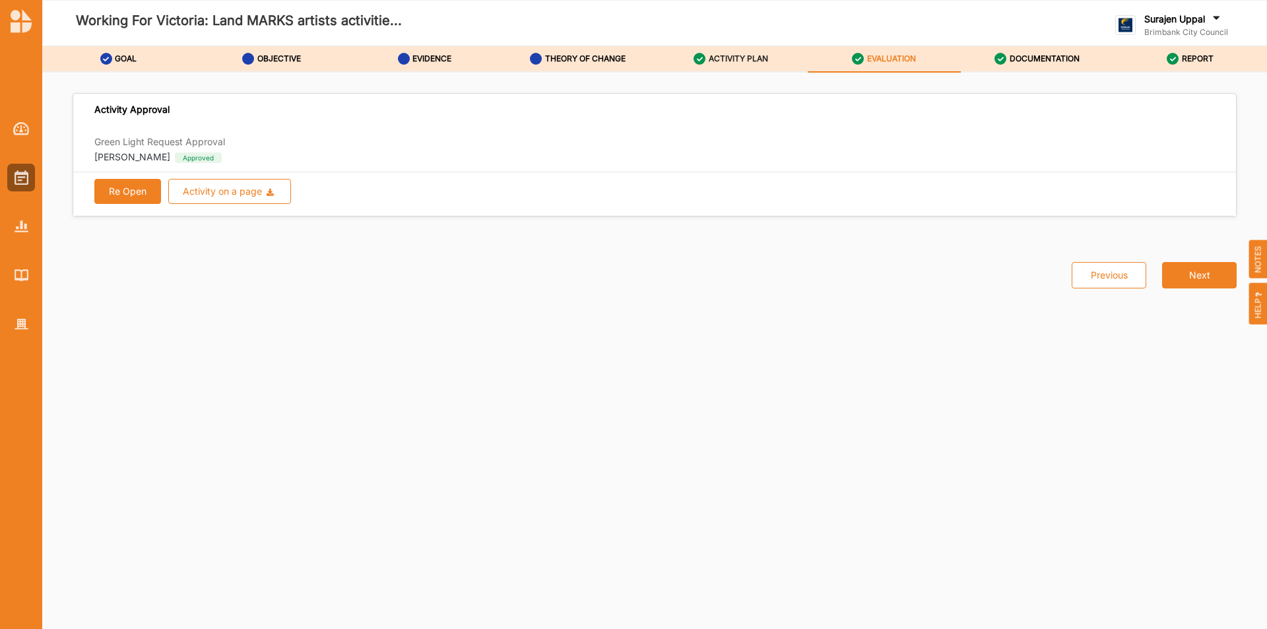
click at [727, 52] on div "ACTIVITY PLAN" at bounding box center [731, 59] width 75 height 24
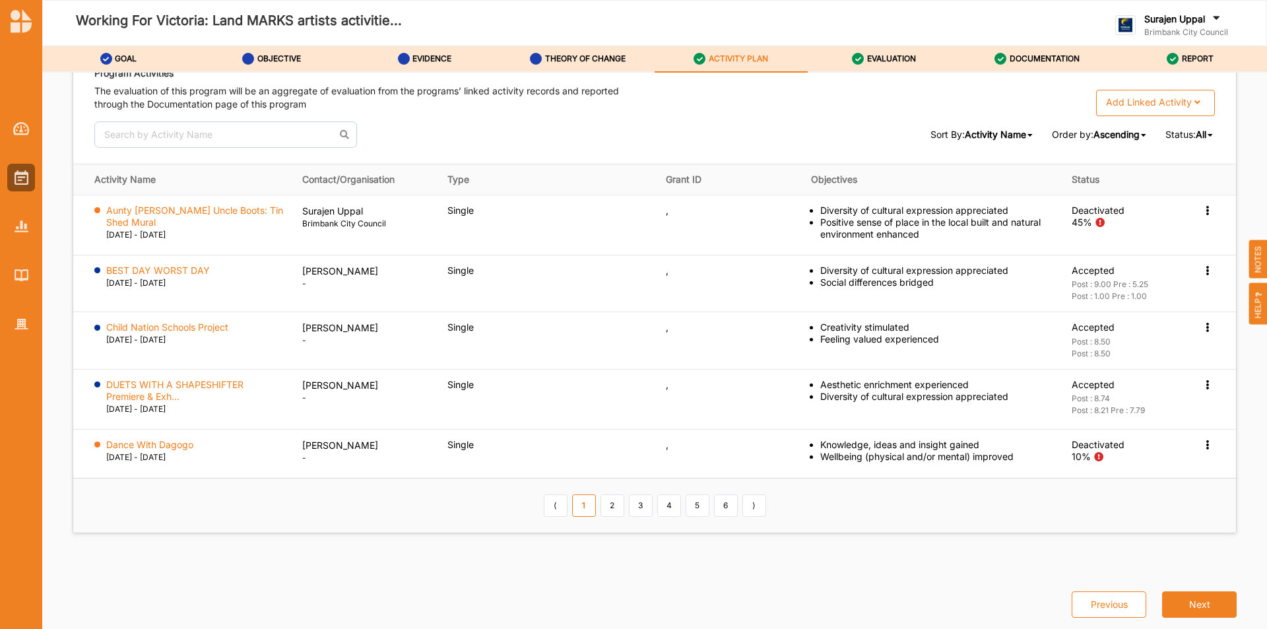
scroll to position [1950, 0]
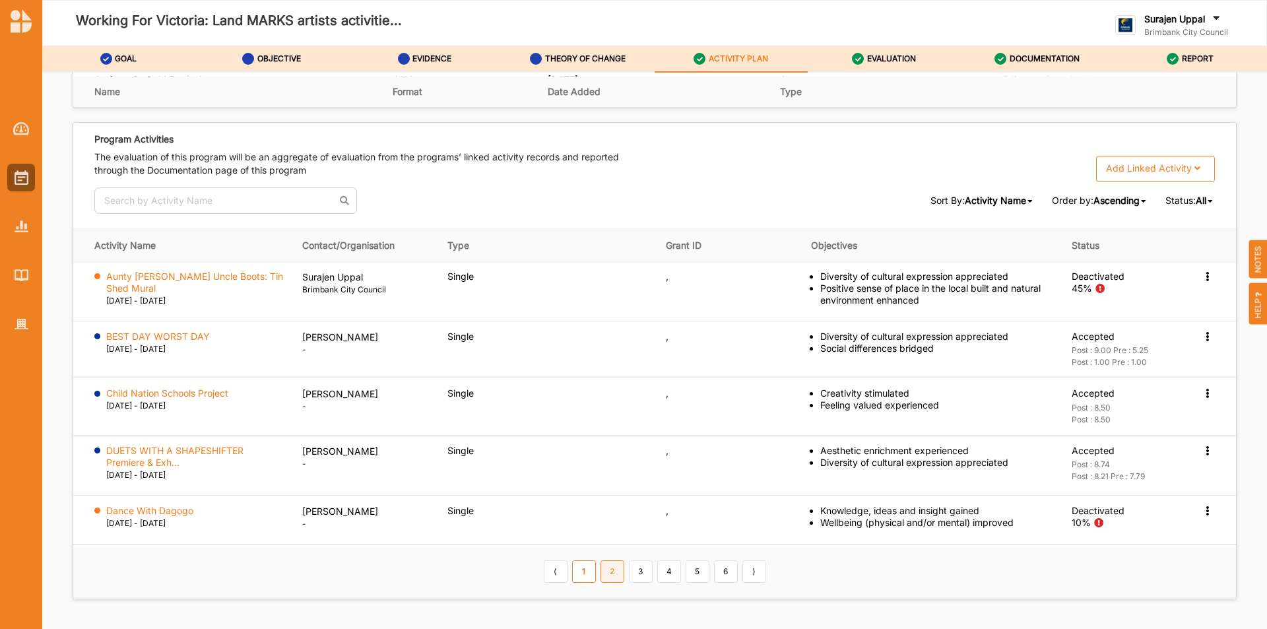
click at [601, 574] on link "2" at bounding box center [613, 571] width 24 height 22
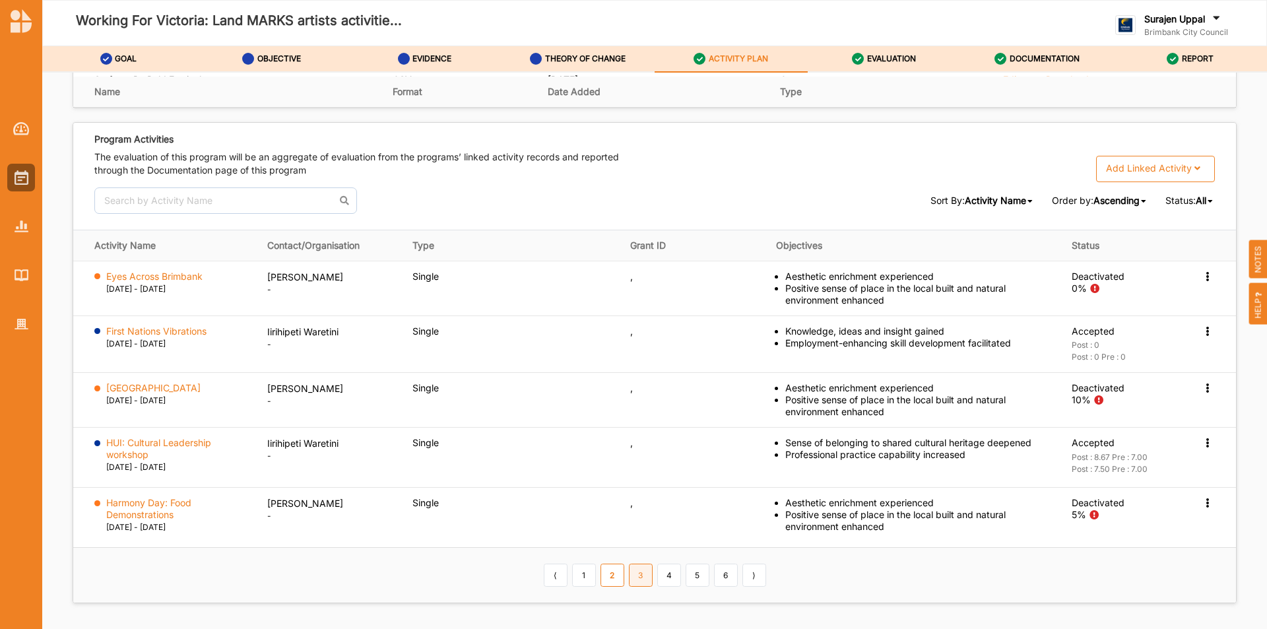
click at [644, 581] on link "3" at bounding box center [641, 575] width 24 height 22
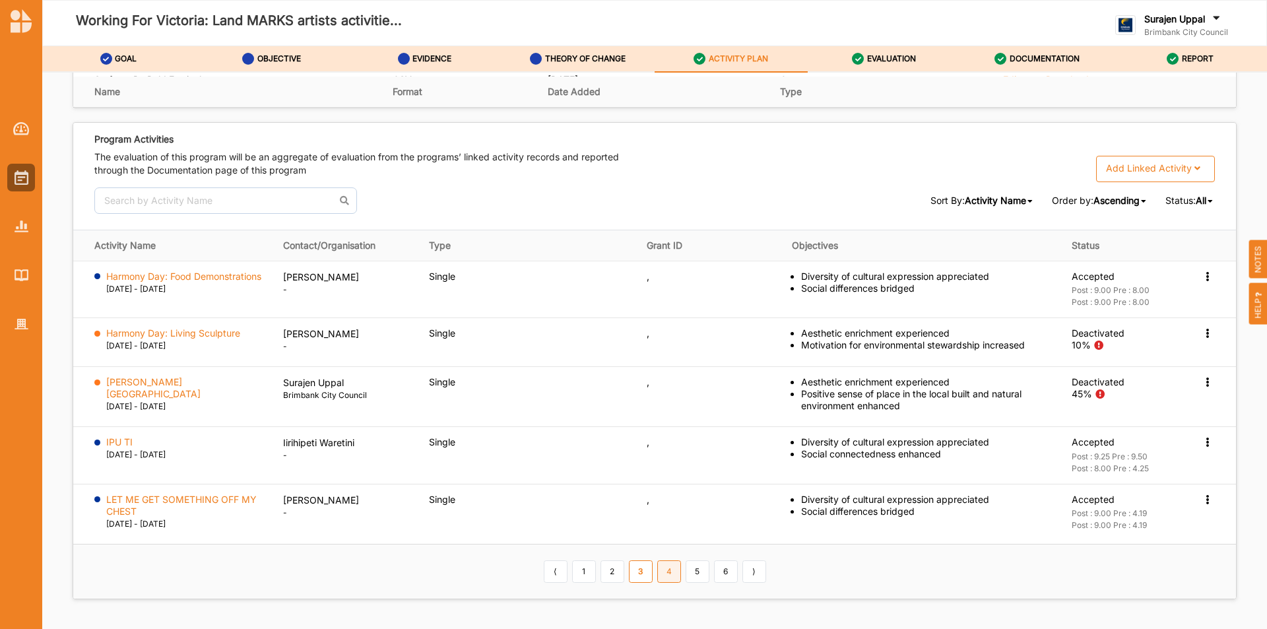
click at [664, 580] on link "4" at bounding box center [669, 571] width 24 height 22
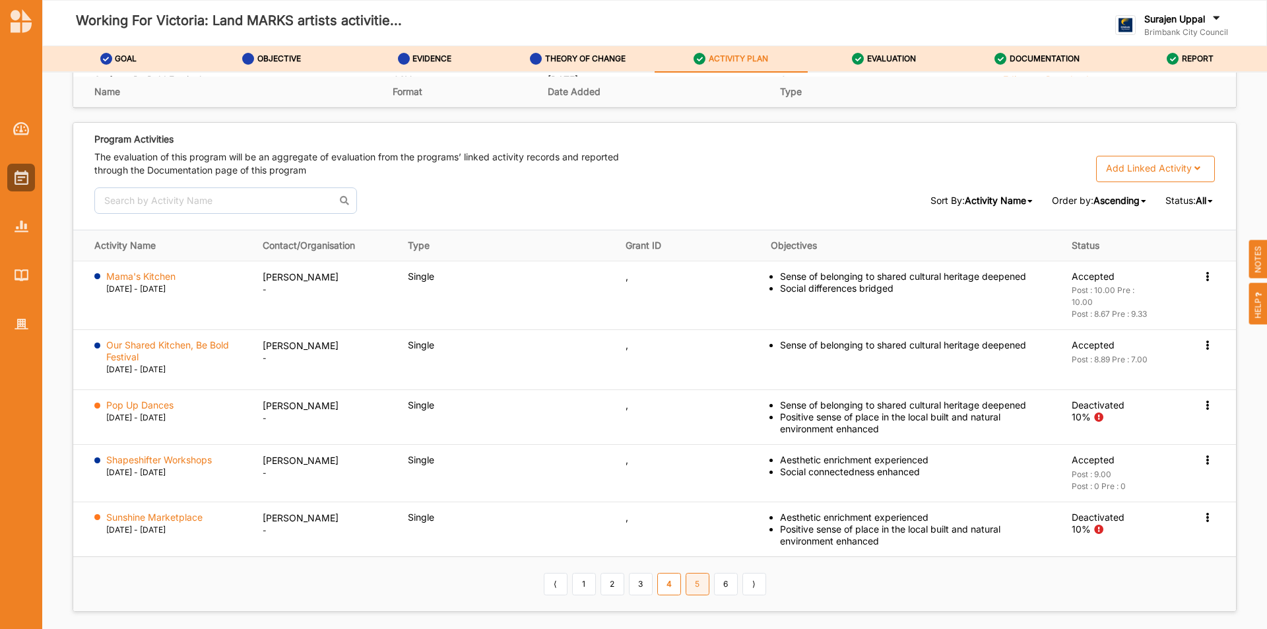
click at [699, 589] on link "5" at bounding box center [698, 584] width 24 height 22
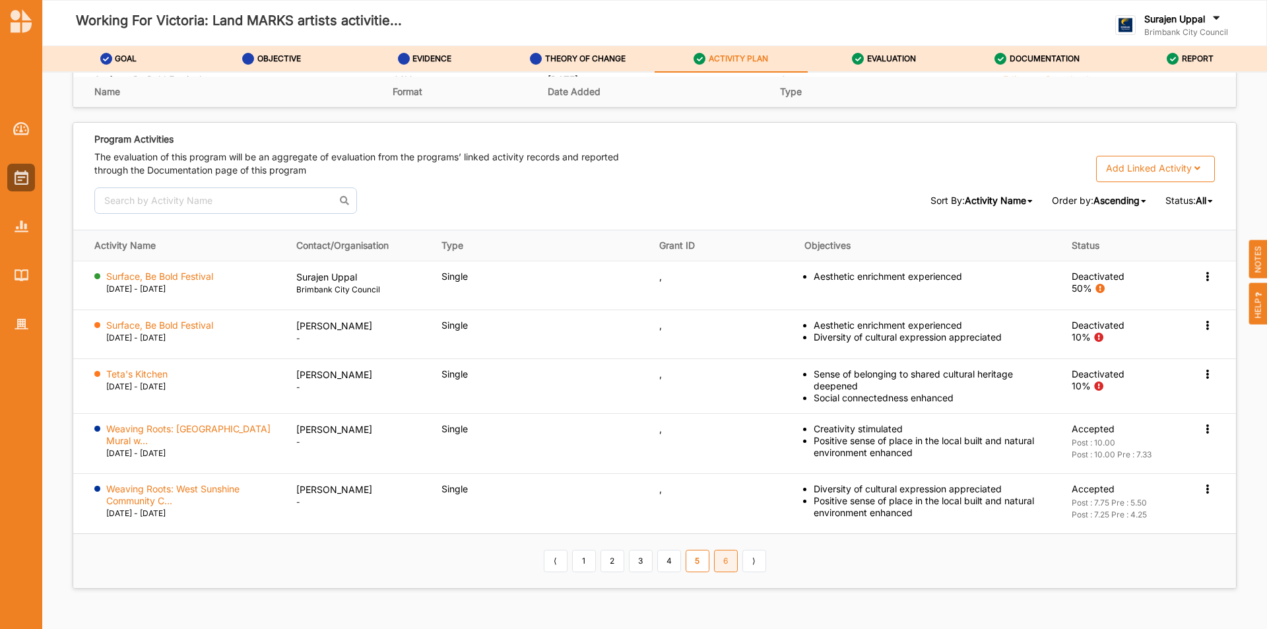
click at [720, 564] on link "6" at bounding box center [726, 561] width 24 height 22
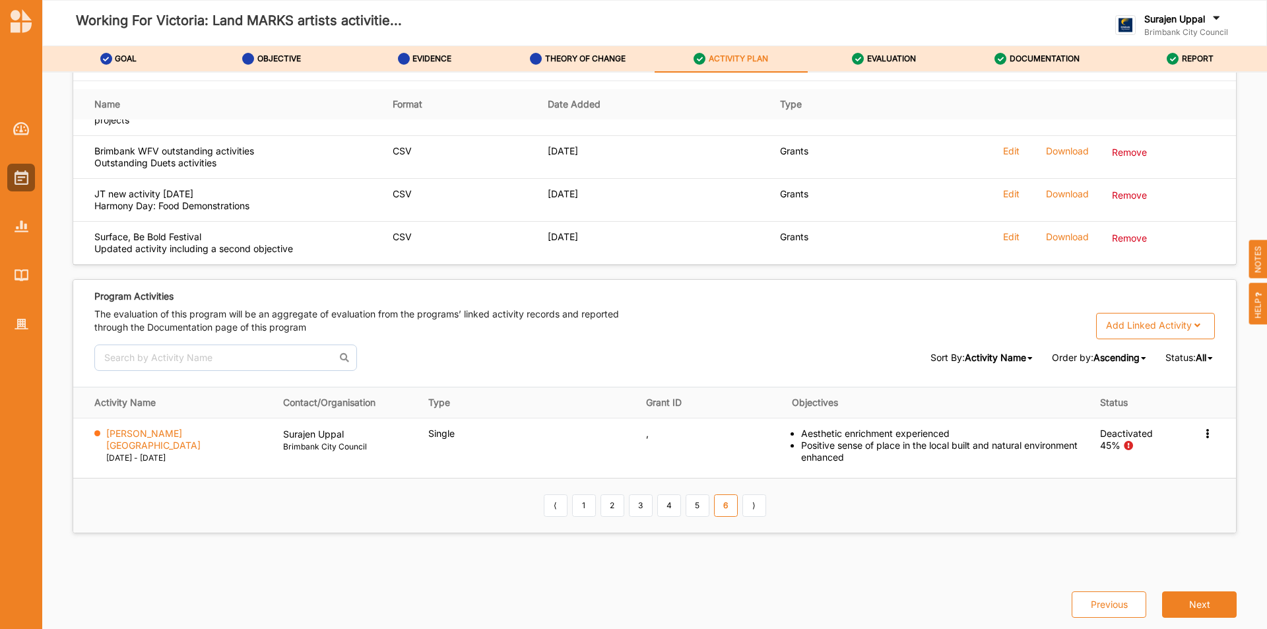
scroll to position [1793, 0]
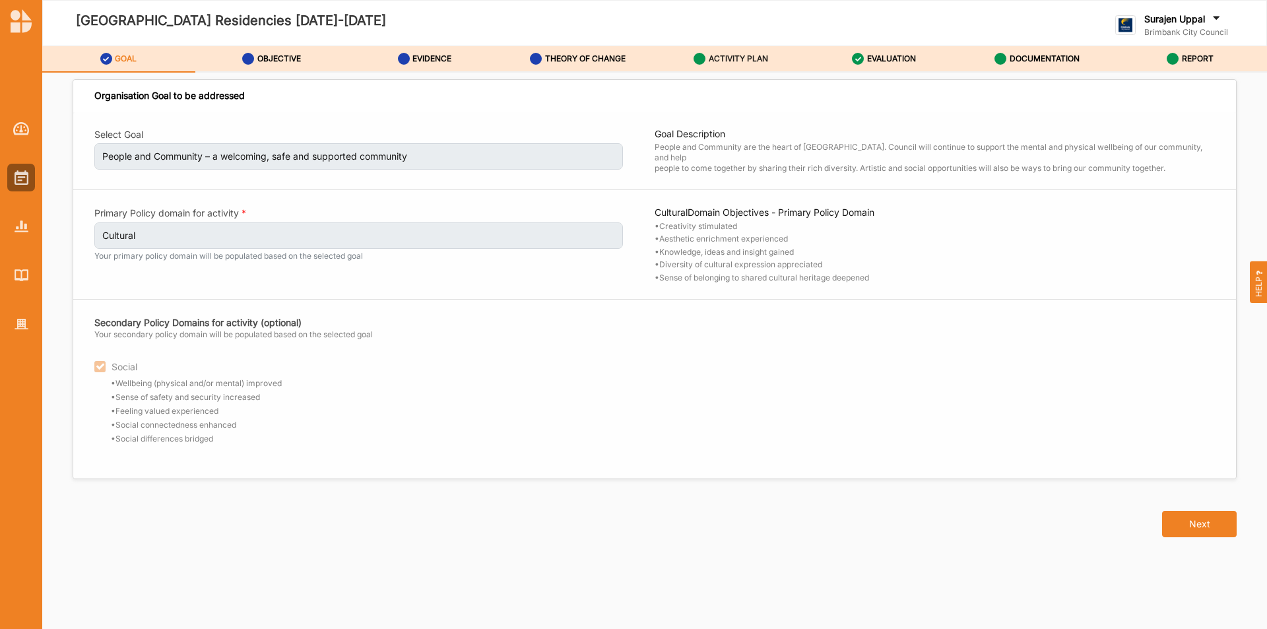
click at [751, 59] on label "ACTIVITY PLAN" at bounding box center [738, 58] width 59 height 11
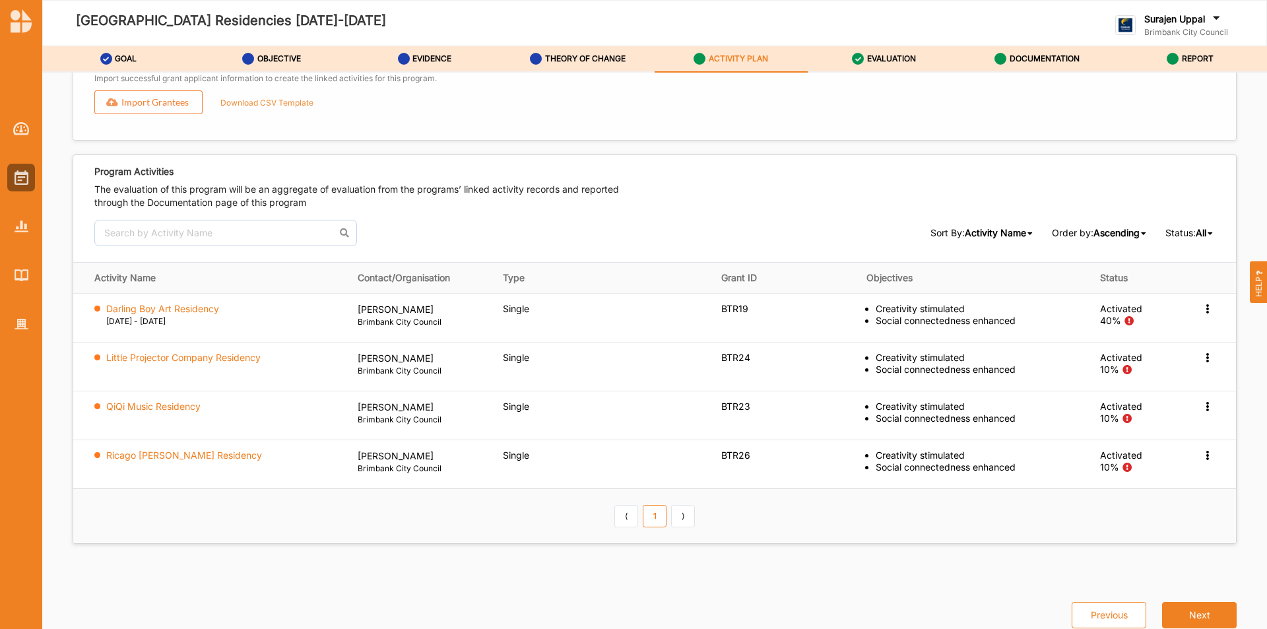
scroll to position [1681, 0]
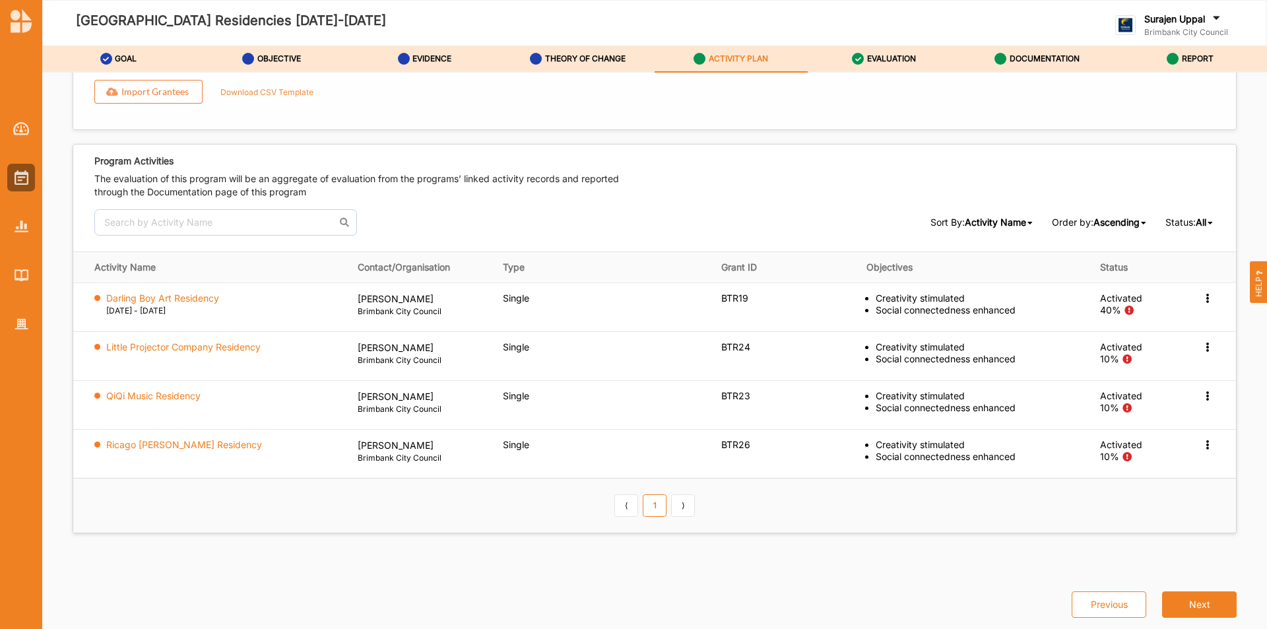
click at [830, 75] on div "Export Export program information needed for the grant application form. Export…" at bounding box center [654, 14] width 1163 height 232
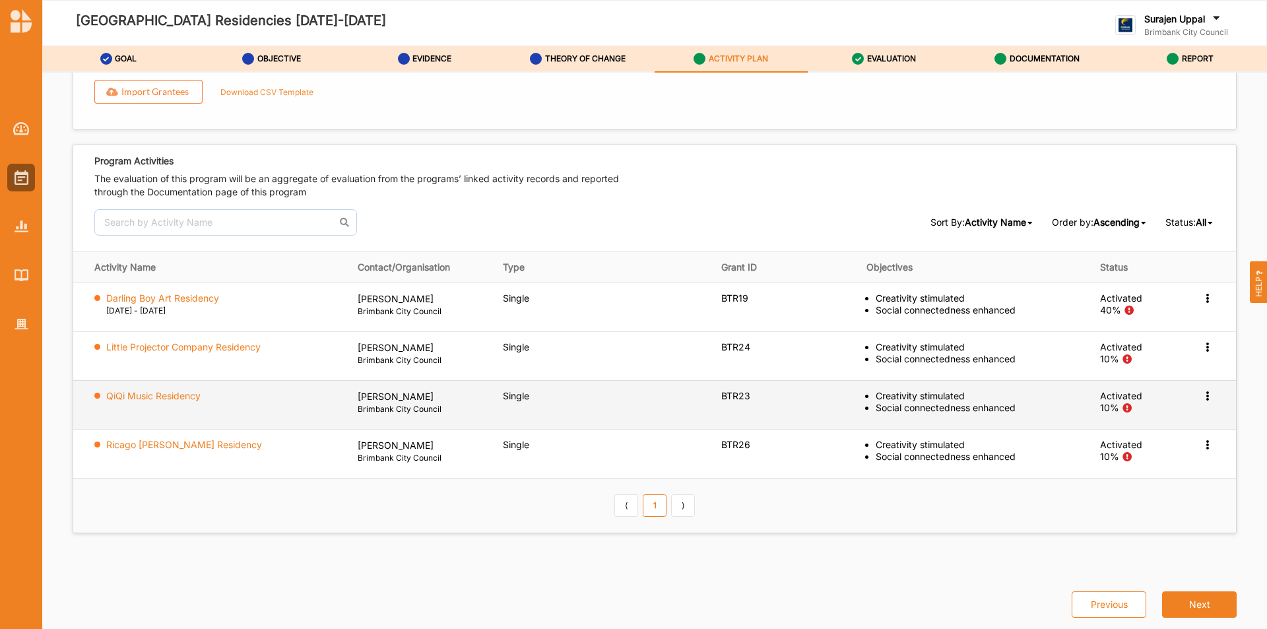
click at [1202, 395] on icon at bounding box center [1207, 394] width 11 height 9
click at [1094, 416] on label "View Report" at bounding box center [1109, 420] width 53 height 12
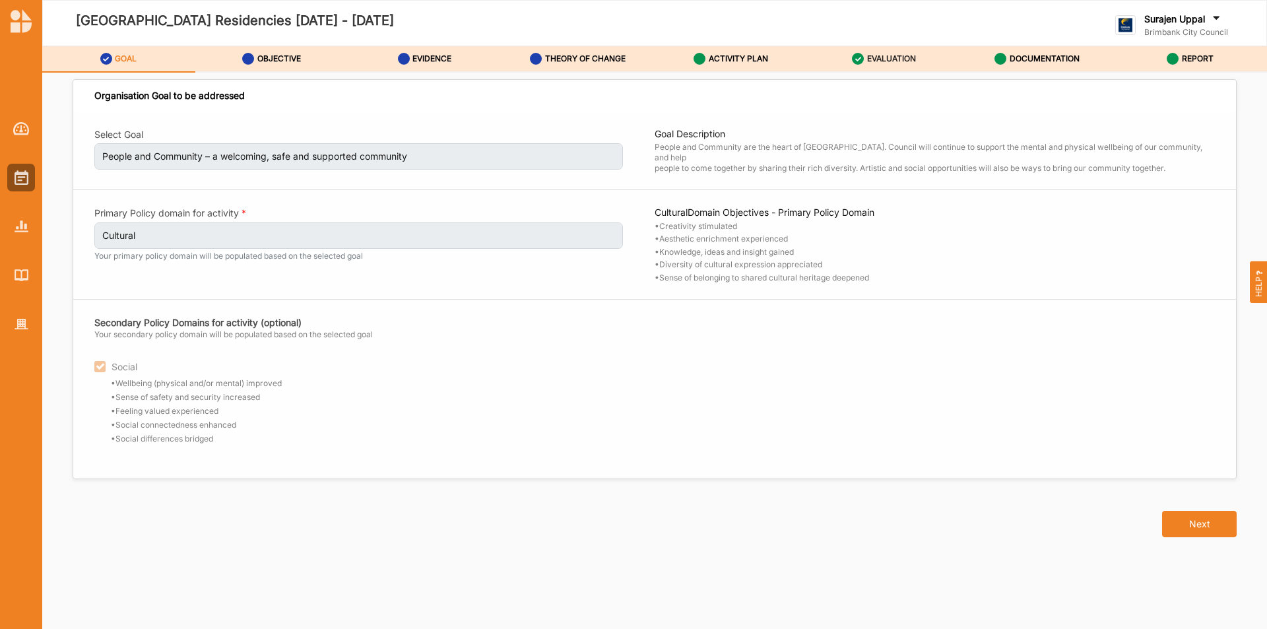
click at [864, 56] on div "EVALUATION" at bounding box center [884, 59] width 64 height 24
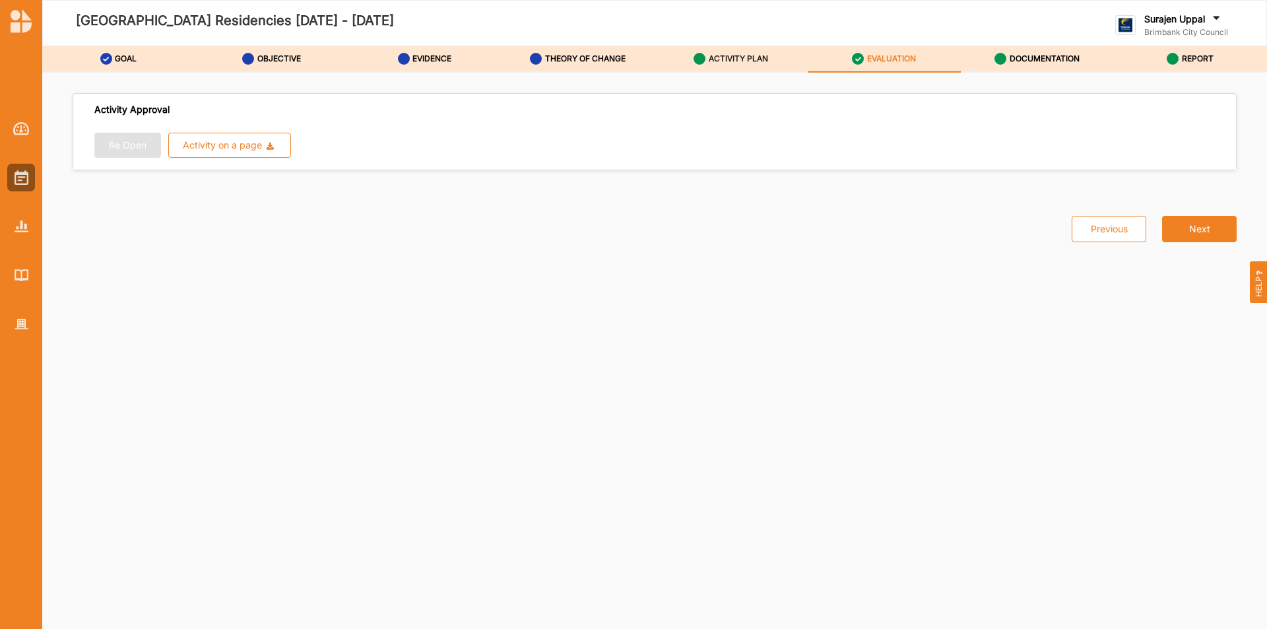
click at [753, 59] on label "ACTIVITY PLAN" at bounding box center [738, 58] width 59 height 11
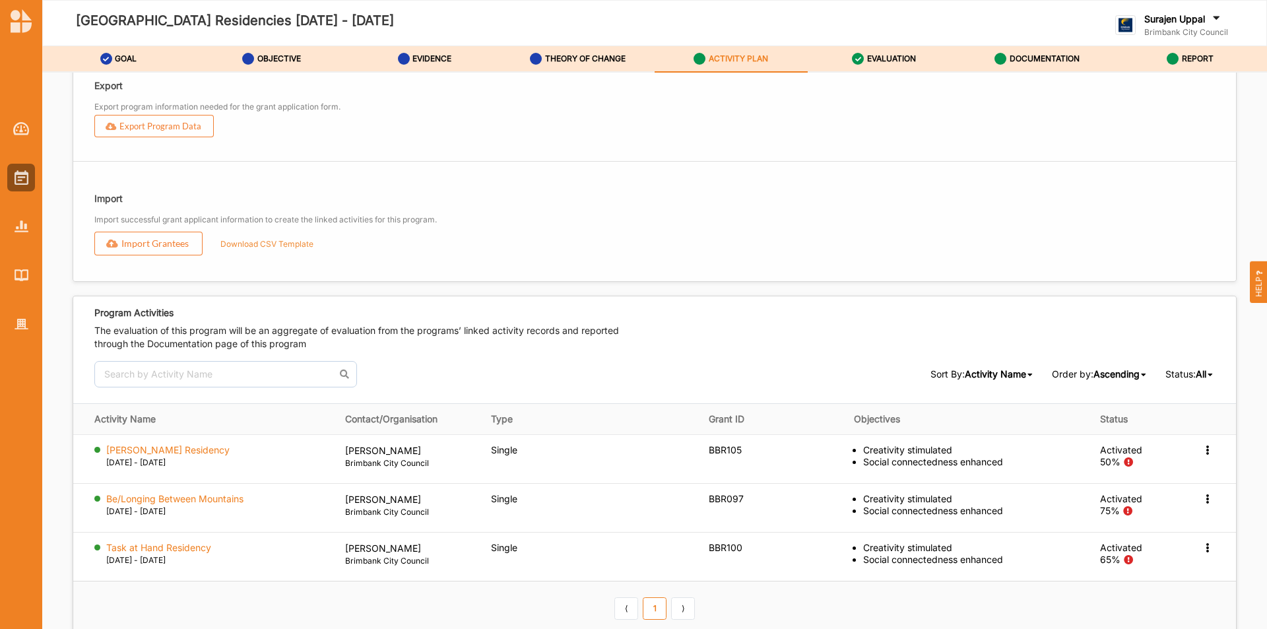
scroll to position [1632, 0]
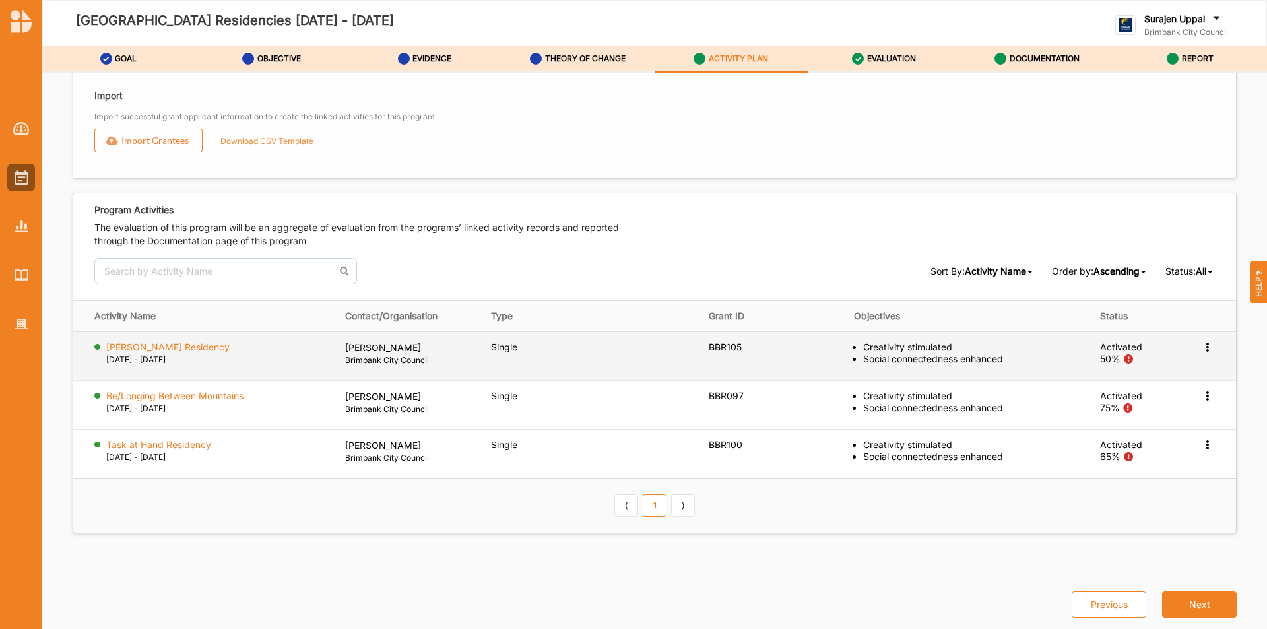
click at [156, 342] on label "[PERSON_NAME] Residency" at bounding box center [167, 347] width 123 height 12
click at [156, 346] on label "[PERSON_NAME] Residency" at bounding box center [167, 347] width 123 height 12
click at [156, 354] on label "[DATE] - [DATE]" at bounding box center [135, 360] width 59 height 12
click at [1203, 347] on icon at bounding box center [1207, 345] width 11 height 9
click at [1101, 370] on label "View Report" at bounding box center [1109, 371] width 53 height 12
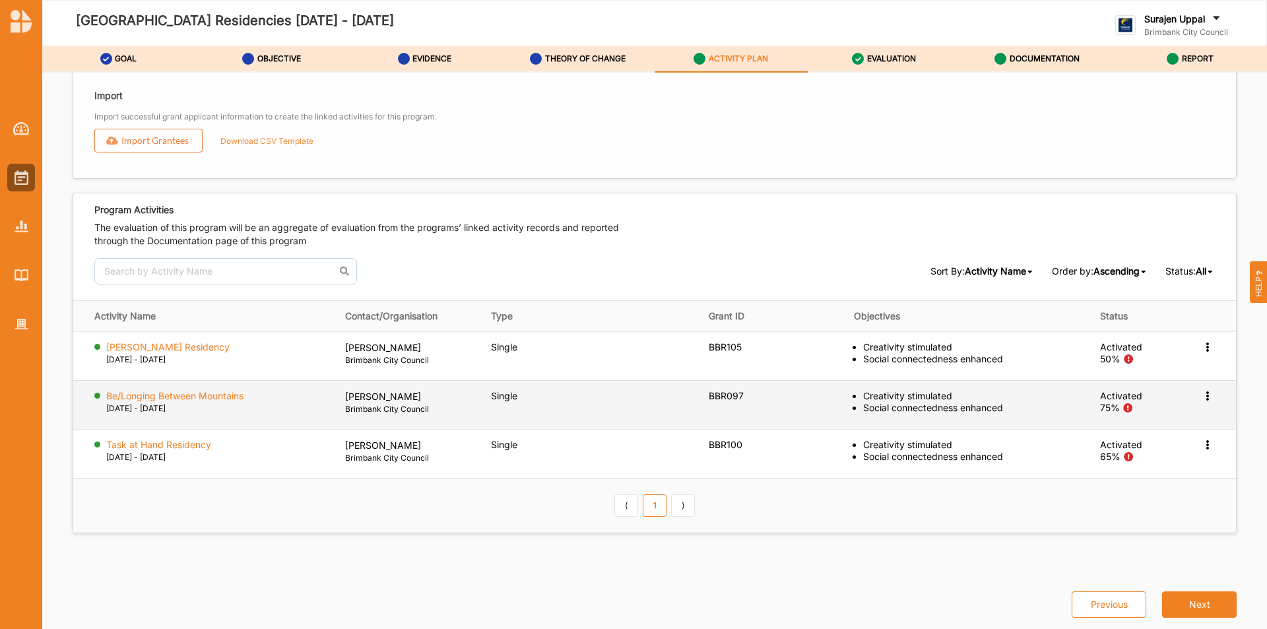
click at [185, 393] on label "Be/Longing Between Mountains" at bounding box center [174, 396] width 137 height 12
click at [1202, 395] on icon at bounding box center [1207, 394] width 11 height 9
click at [1086, 421] on label "View Report" at bounding box center [1109, 420] width 53 height 12
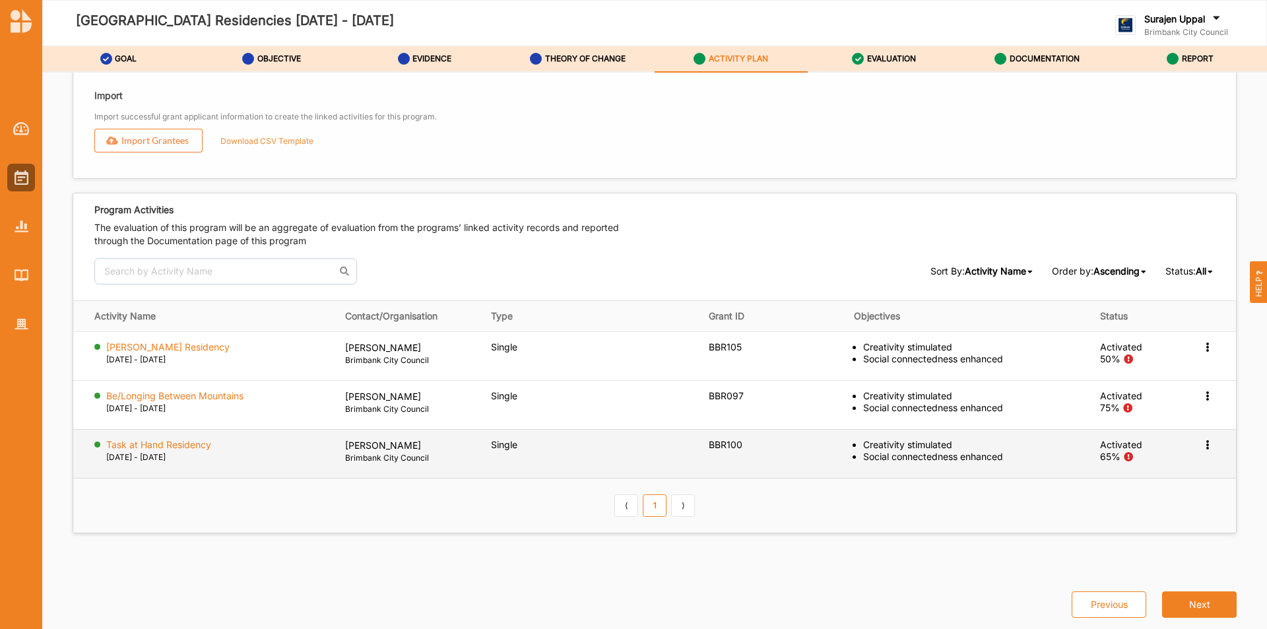
click at [1202, 443] on icon at bounding box center [1207, 443] width 11 height 9
click at [1135, 478] on div "View Report" at bounding box center [1143, 469] width 141 height 27
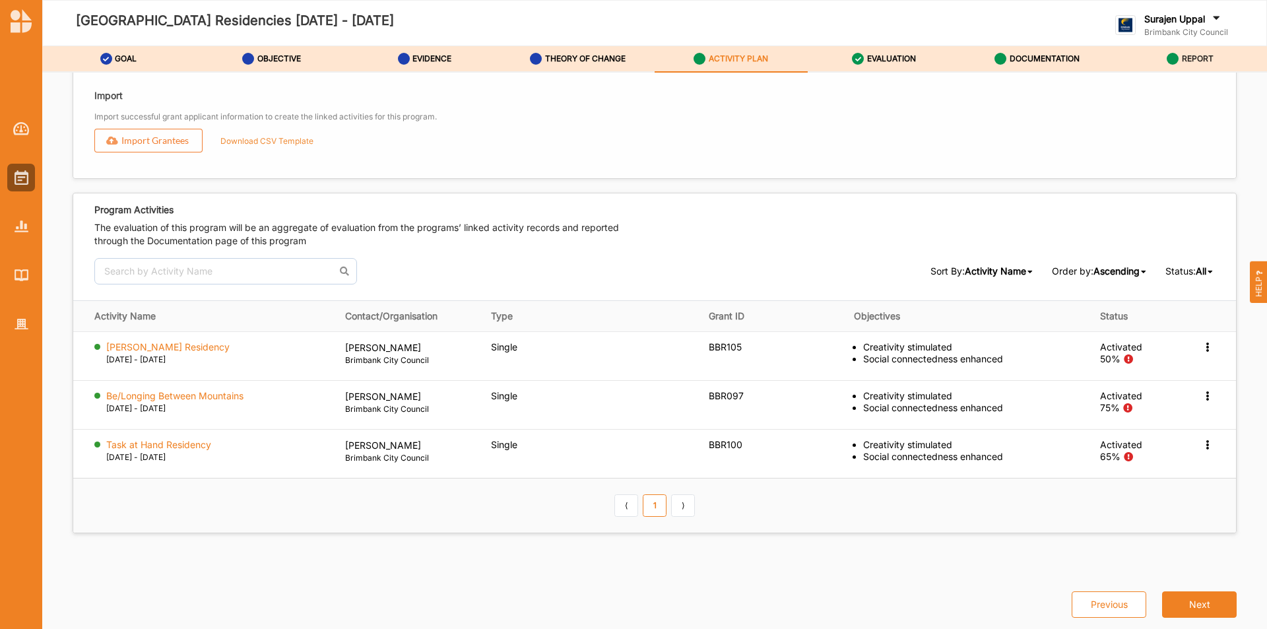
click at [1185, 52] on div "REPORT" at bounding box center [1190, 59] width 47 height 24
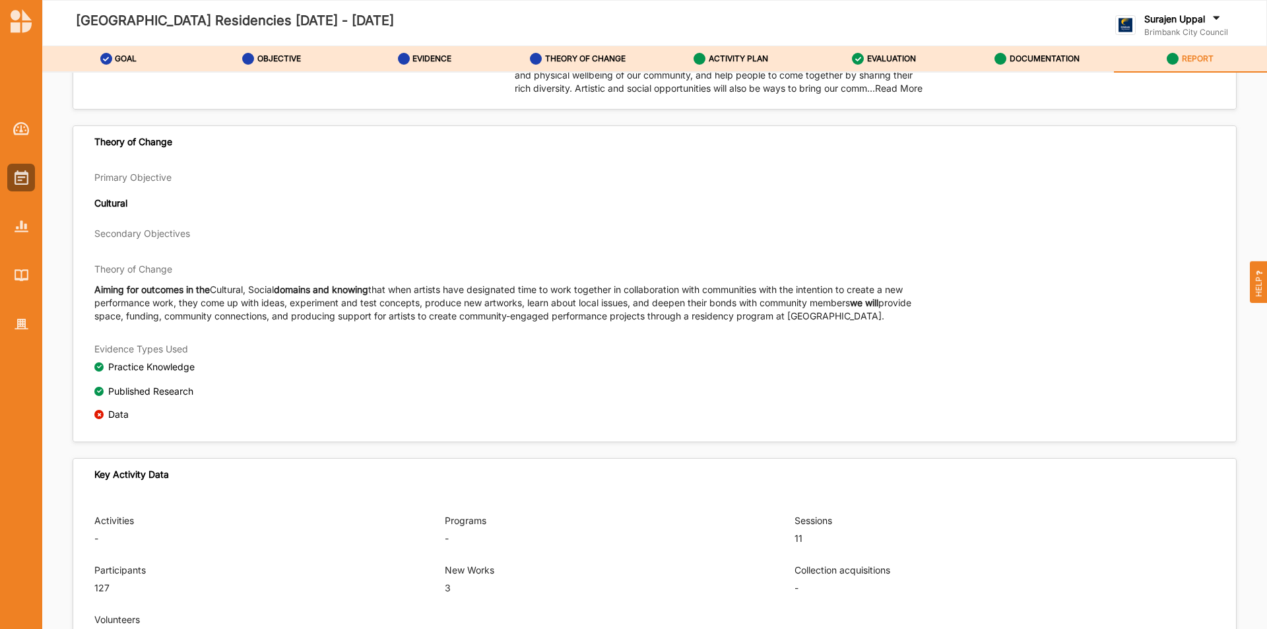
scroll to position [230, 0]
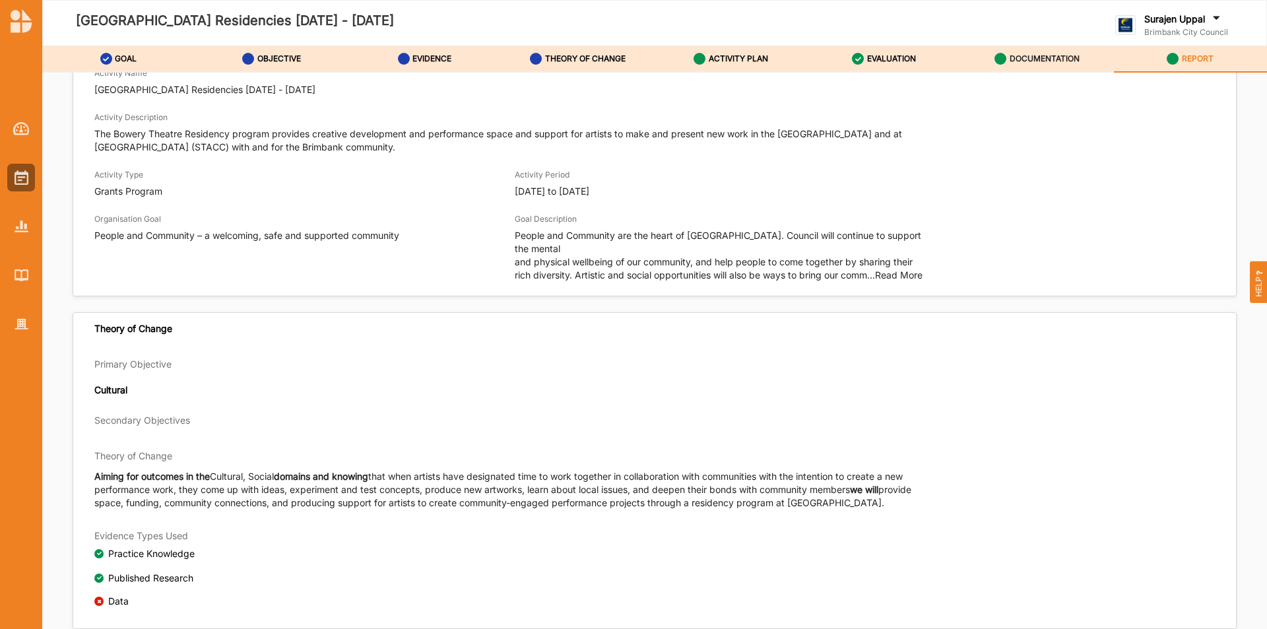
click at [1028, 57] on label "DOCUMENTATION" at bounding box center [1045, 58] width 70 height 11
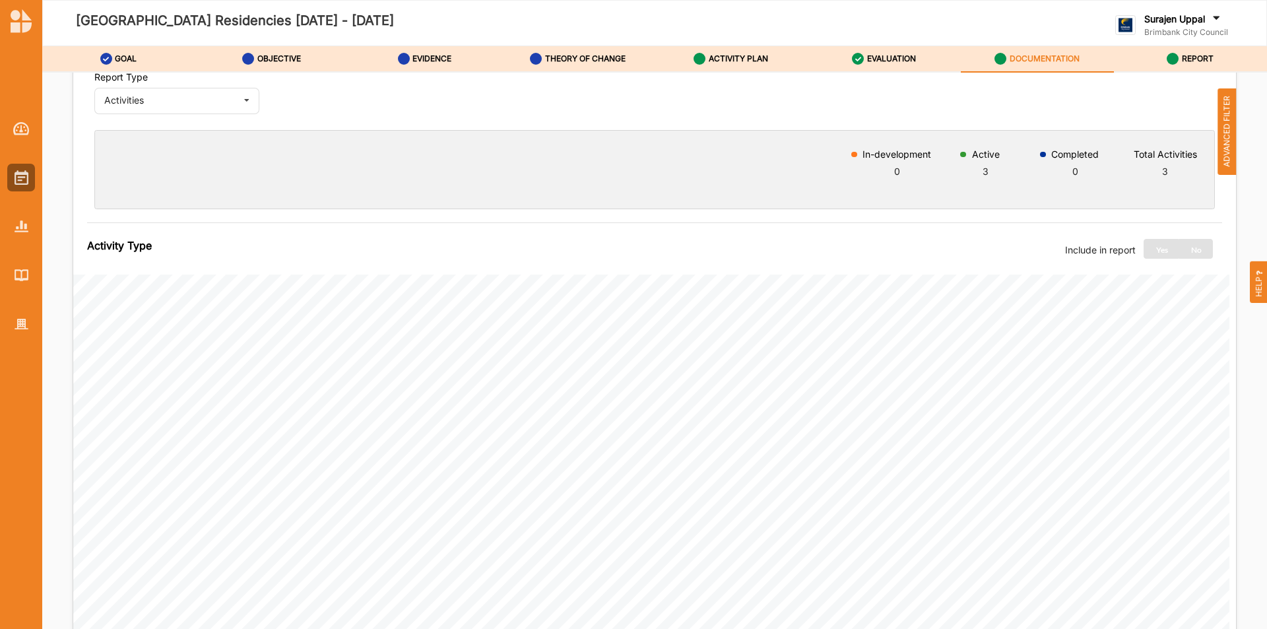
scroll to position [211, 0]
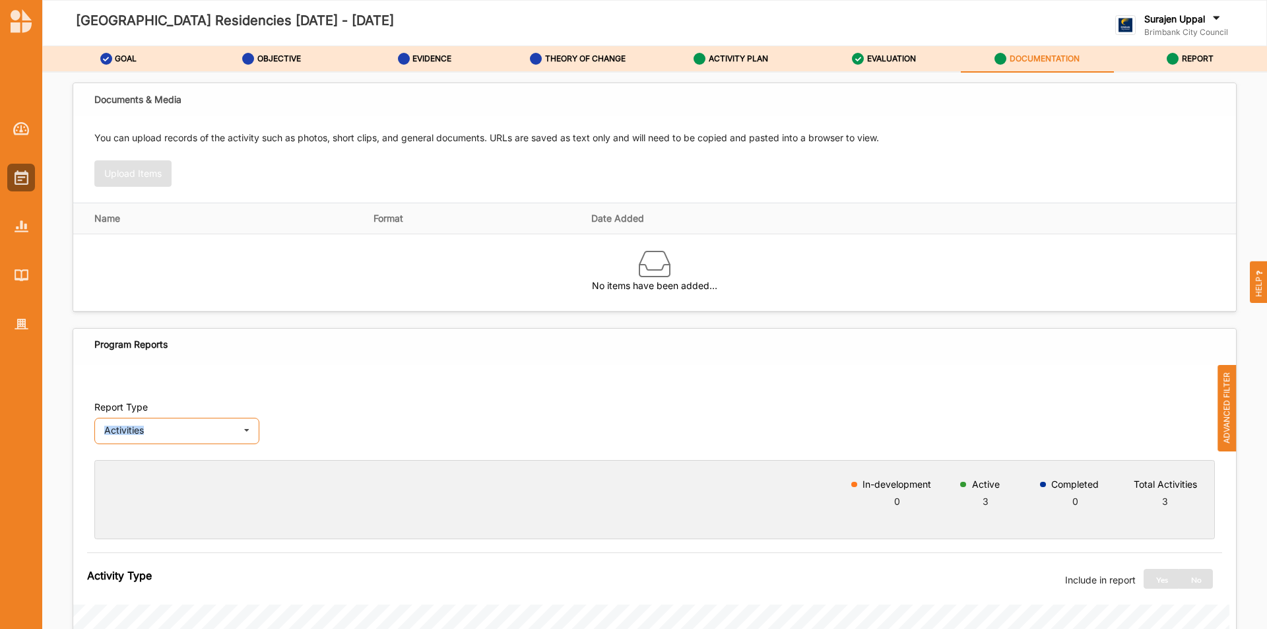
click at [196, 427] on div "Activities Activities Outcomes Inputs & Outputs" at bounding box center [176, 431] width 165 height 26
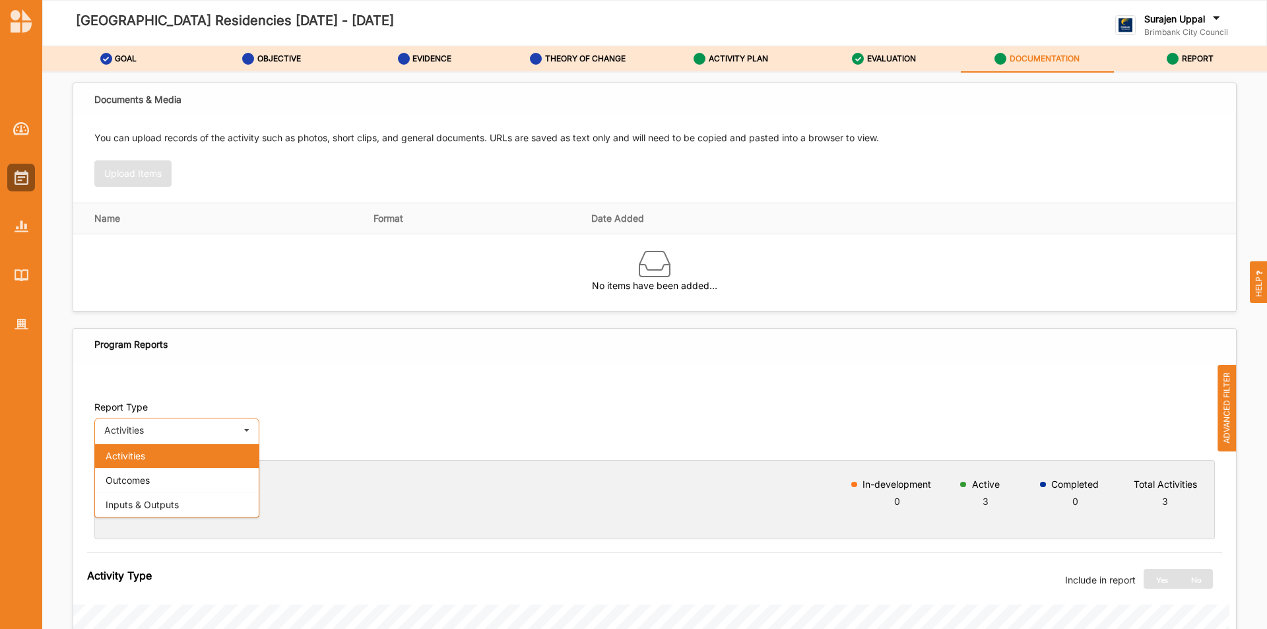
drag, startPoint x: 192, startPoint y: 483, endPoint x: 254, endPoint y: 468, distance: 63.9
click at [197, 483] on div "Outcomes" at bounding box center [177, 480] width 164 height 24
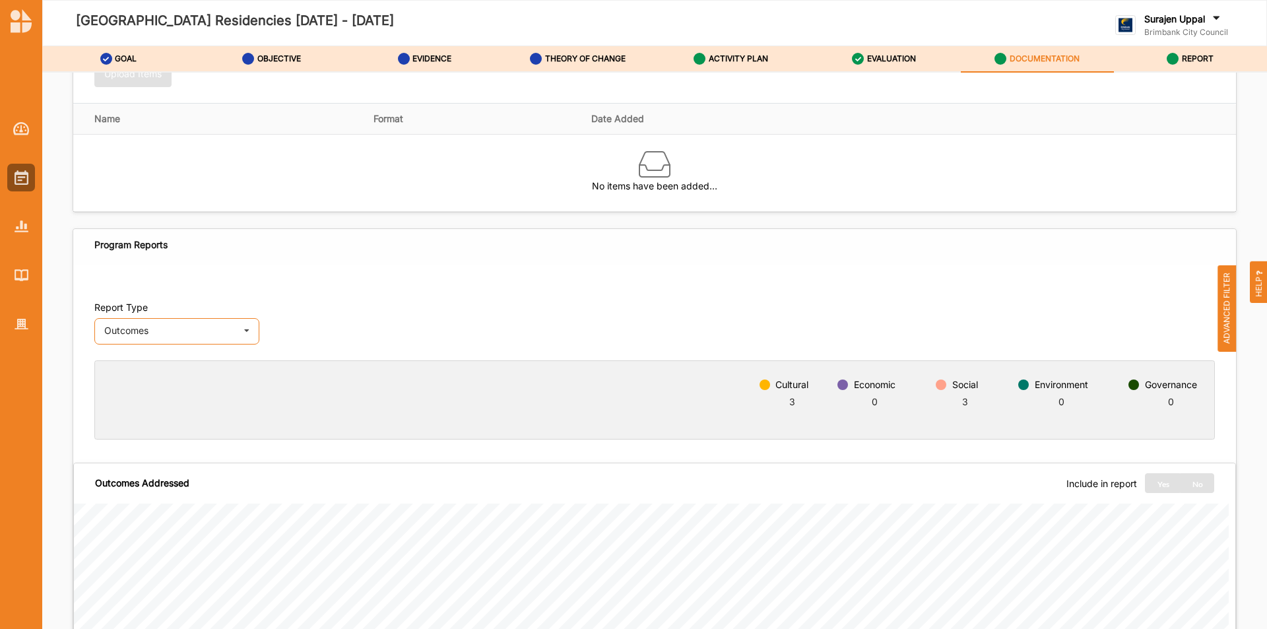
scroll to position [541, 0]
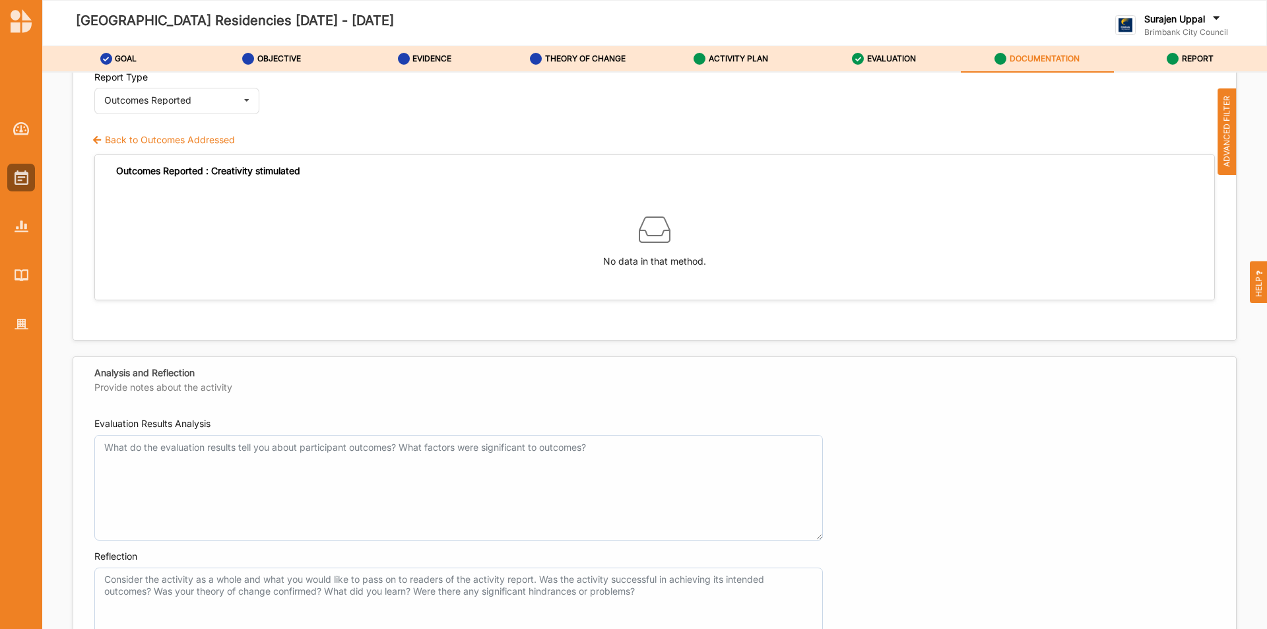
click at [194, 129] on div "Report Type Outcomes Reported Activities Outcomes Outcomes Reported Inputs & Ou…" at bounding box center [654, 92] width 1163 height 75
click at [185, 145] on label "Back to Outcomes Addressed" at bounding box center [163, 139] width 143 height 13
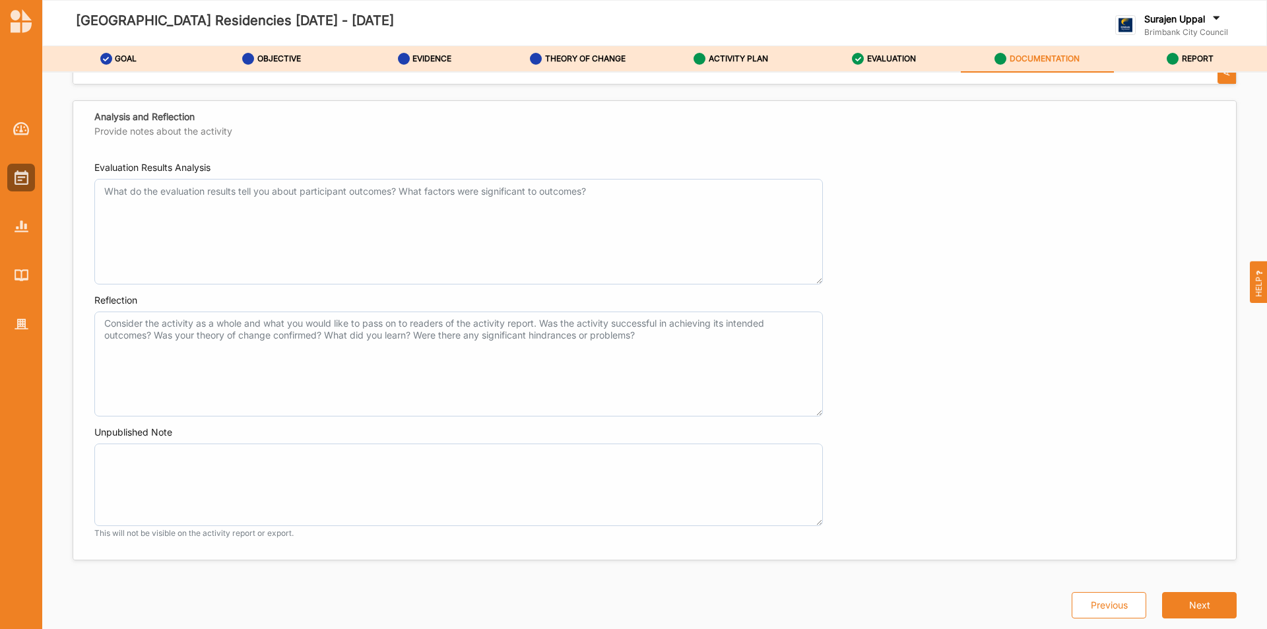
scroll to position [797, 0]
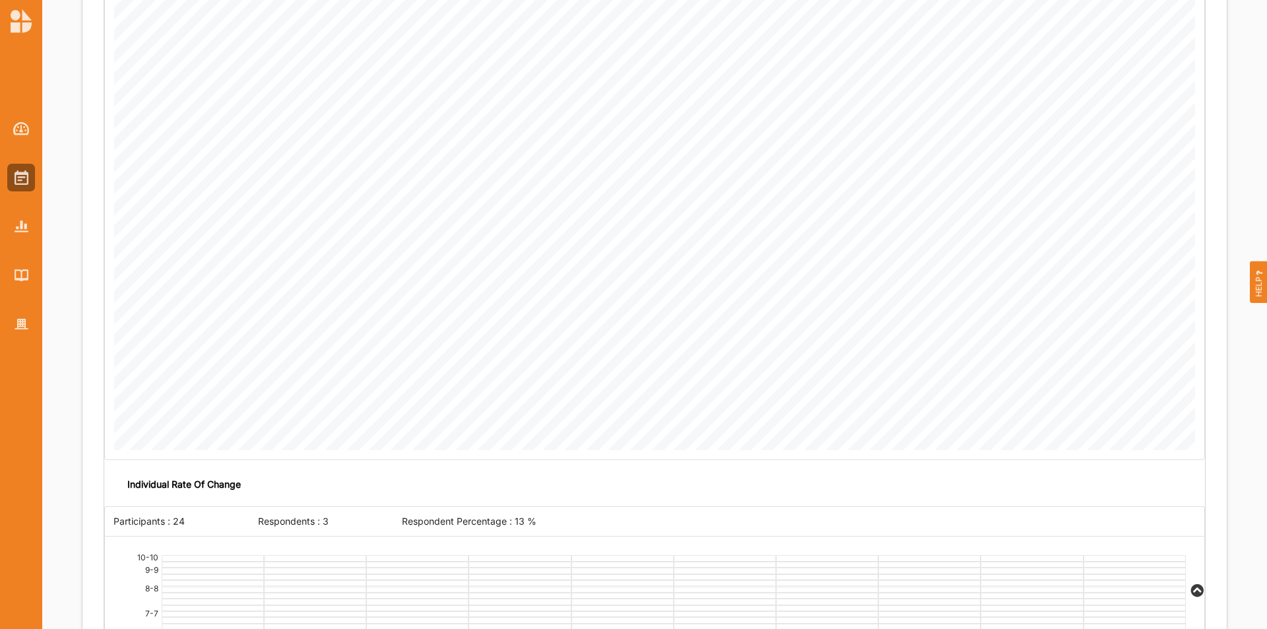
scroll to position [2318, 0]
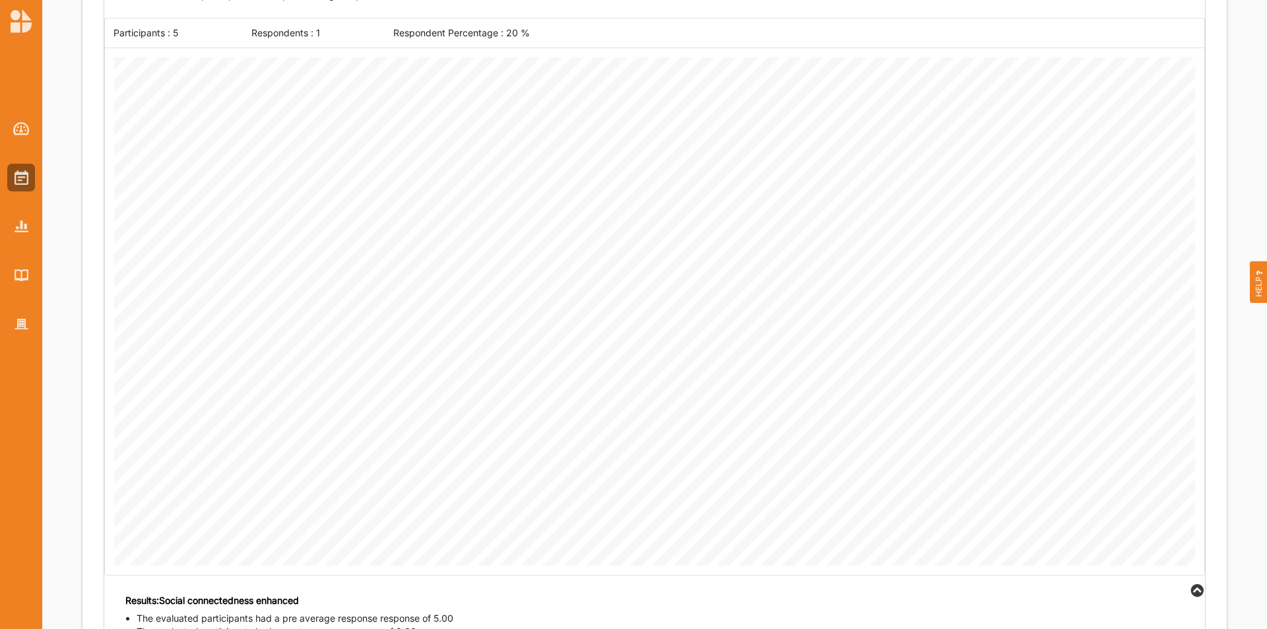
scroll to position [2659, 0]
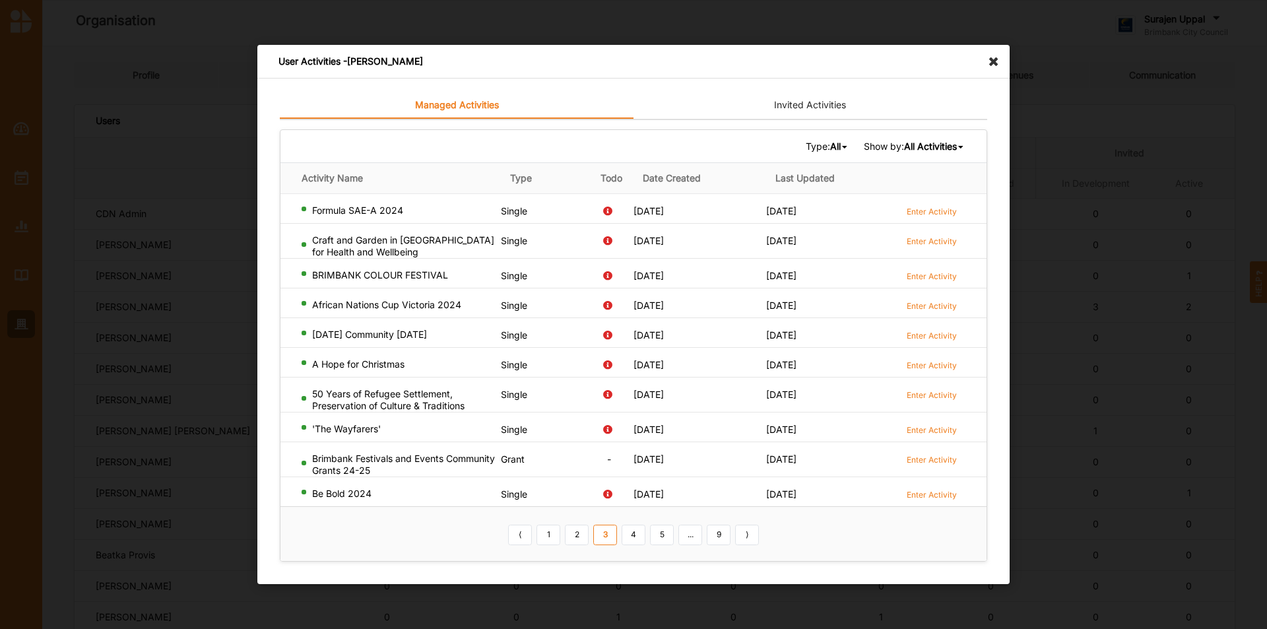
click at [830, 147] on b "All" at bounding box center [835, 146] width 11 height 11
click at [811, 186] on div "Single" at bounding box center [810, 190] width 78 height 24
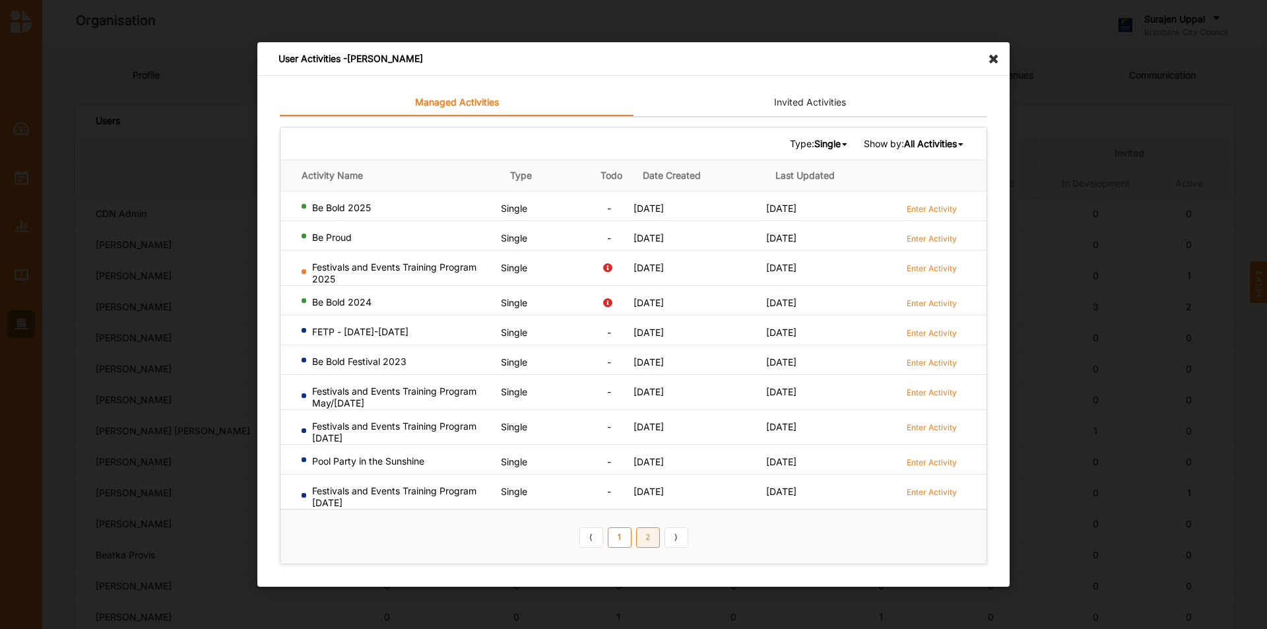
click at [649, 539] on link "2" at bounding box center [648, 537] width 24 height 21
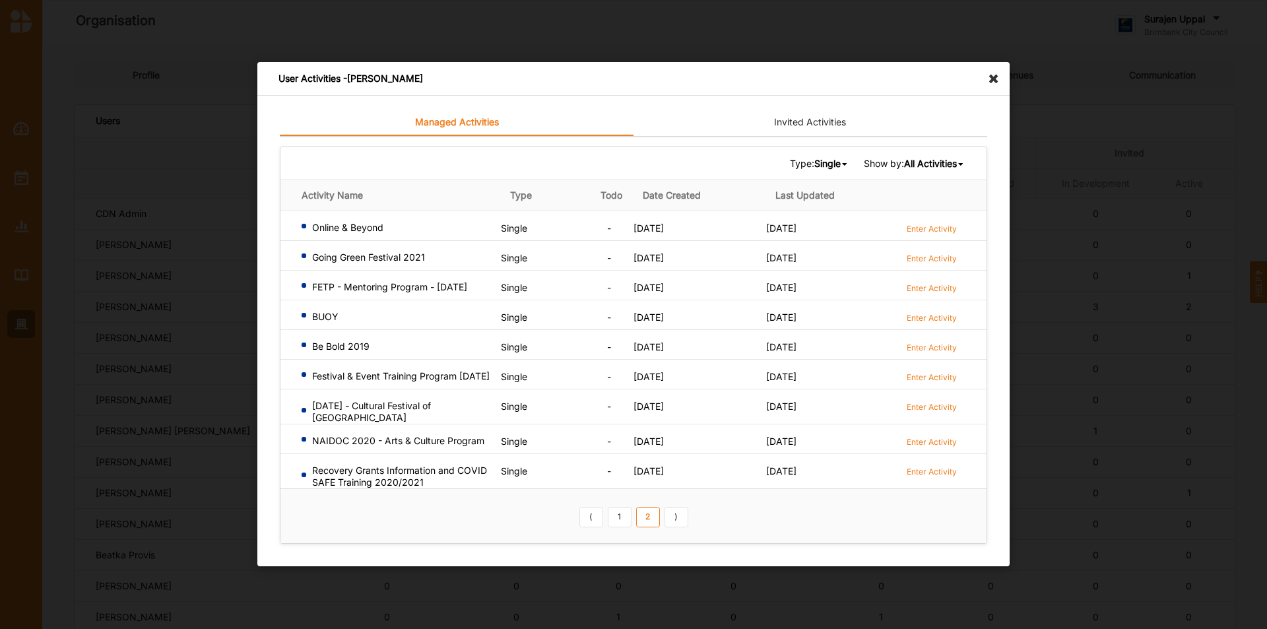
click at [1005, 76] on icon at bounding box center [997, 72] width 21 height 21
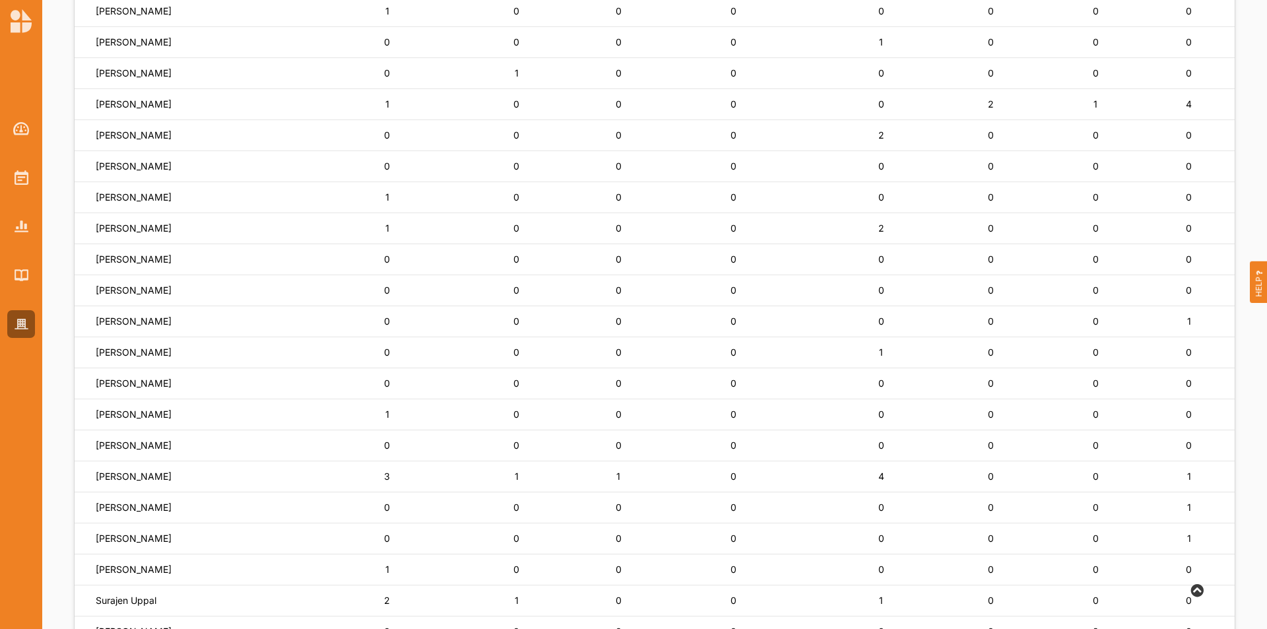
scroll to position [660, 0]
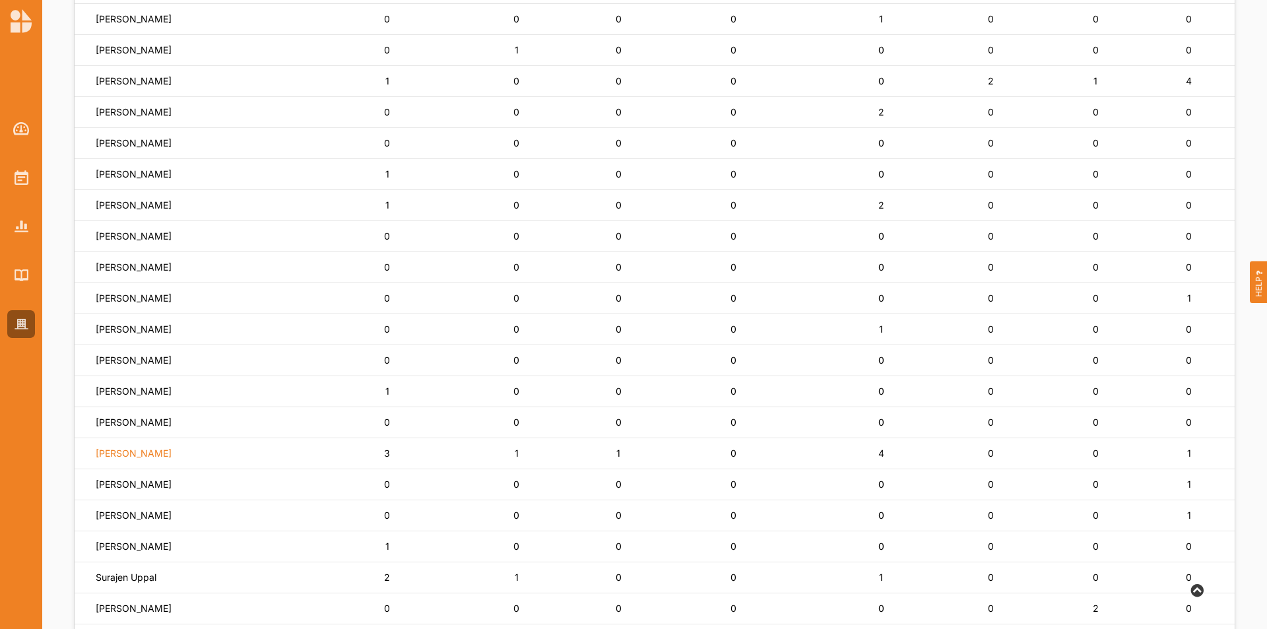
click at [139, 455] on label "[PERSON_NAME]" at bounding box center [134, 454] width 76 height 12
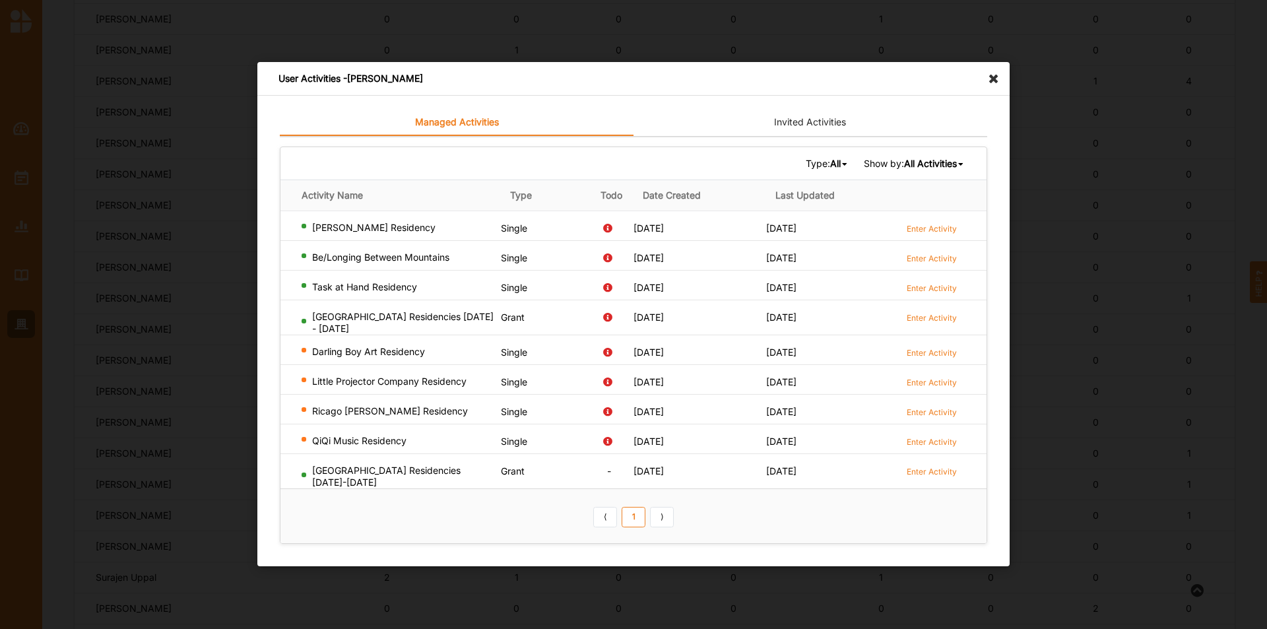
click at [831, 168] on b "All" at bounding box center [835, 163] width 11 height 11
click at [823, 219] on div "Single" at bounding box center [810, 208] width 78 height 24
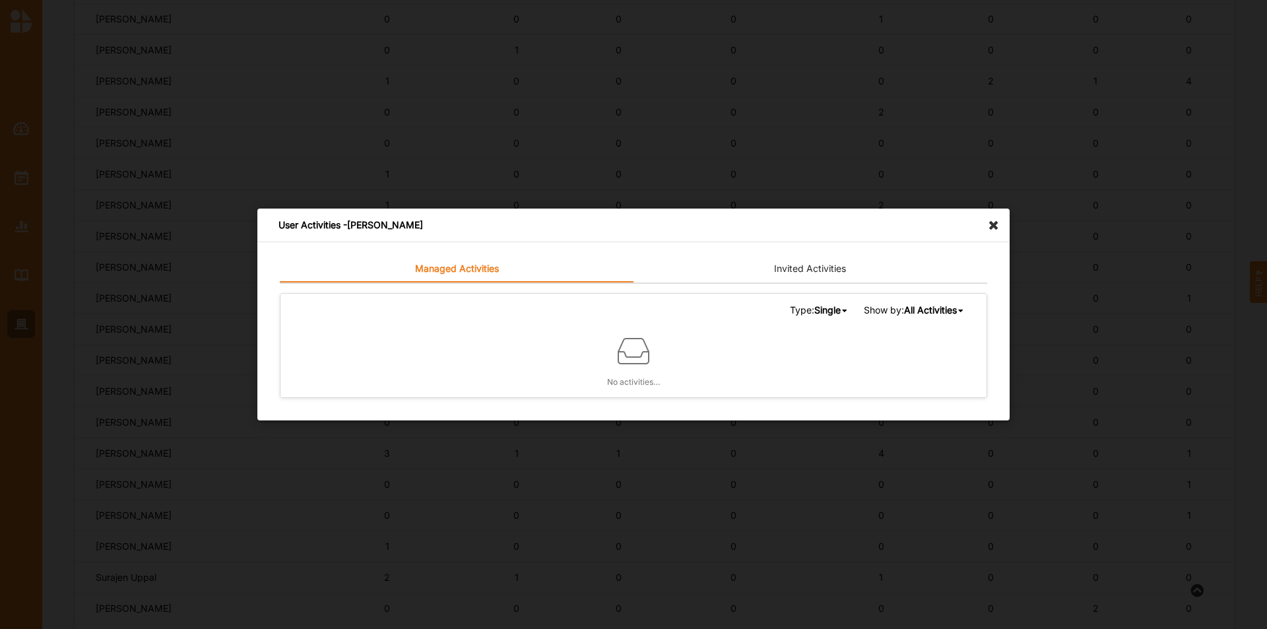
click at [1000, 221] on icon at bounding box center [997, 219] width 21 height 21
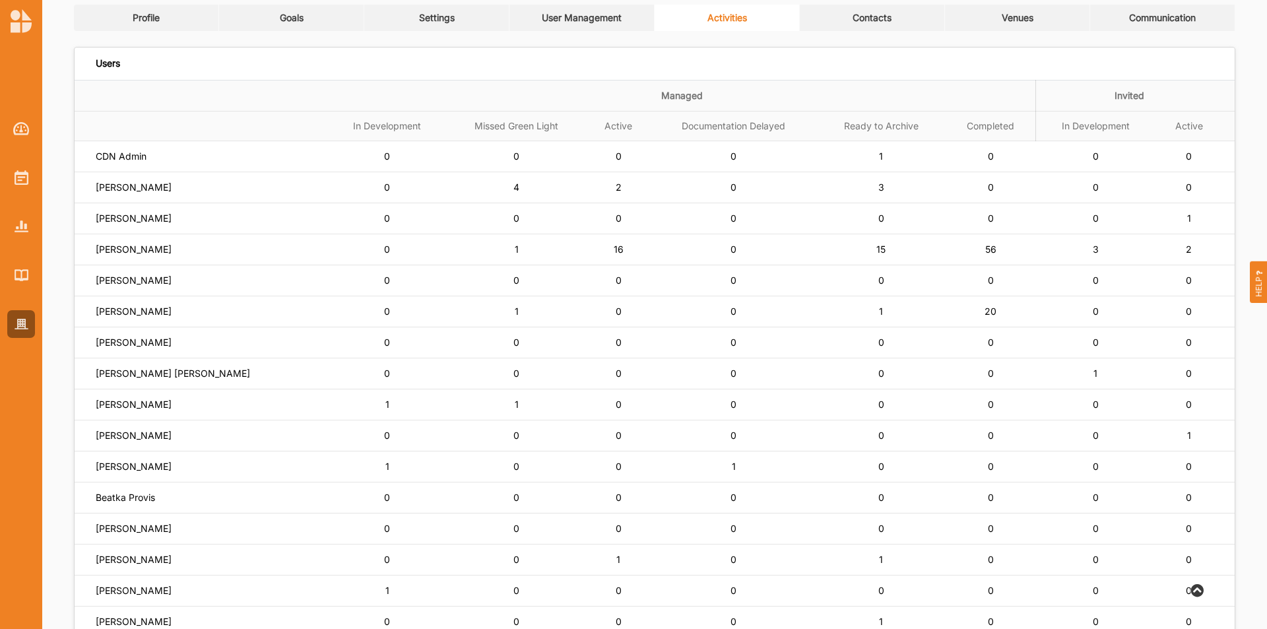
scroll to position [53, 0]
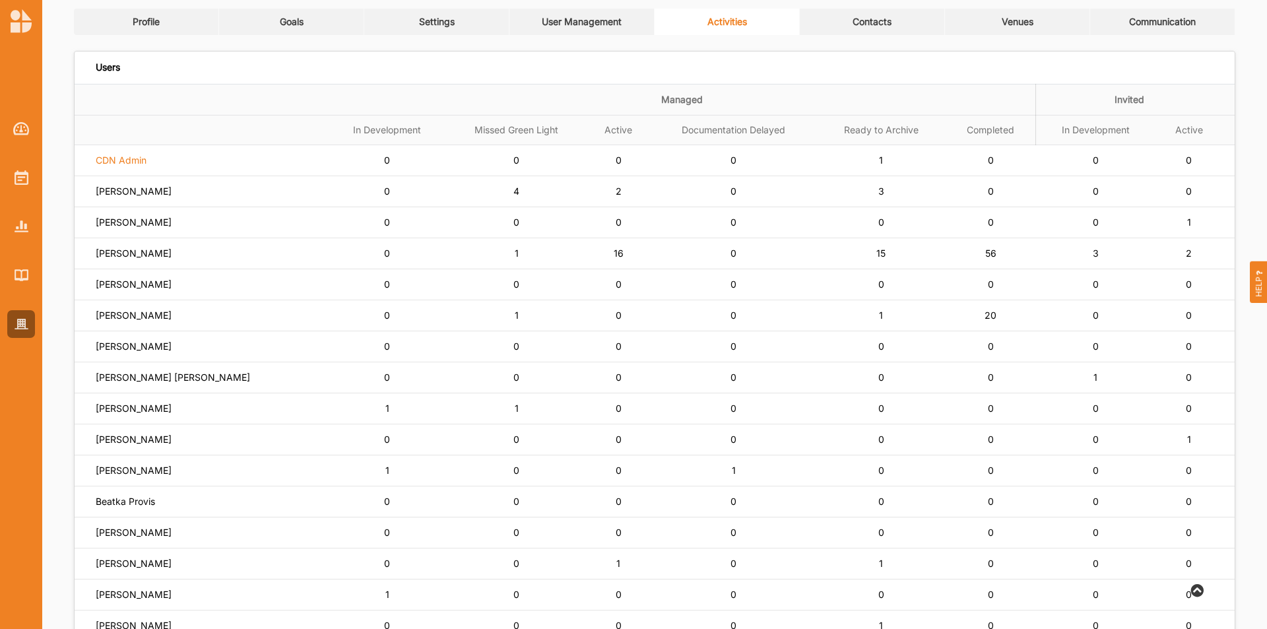
click at [143, 162] on label "CDN Admin" at bounding box center [121, 160] width 51 height 12
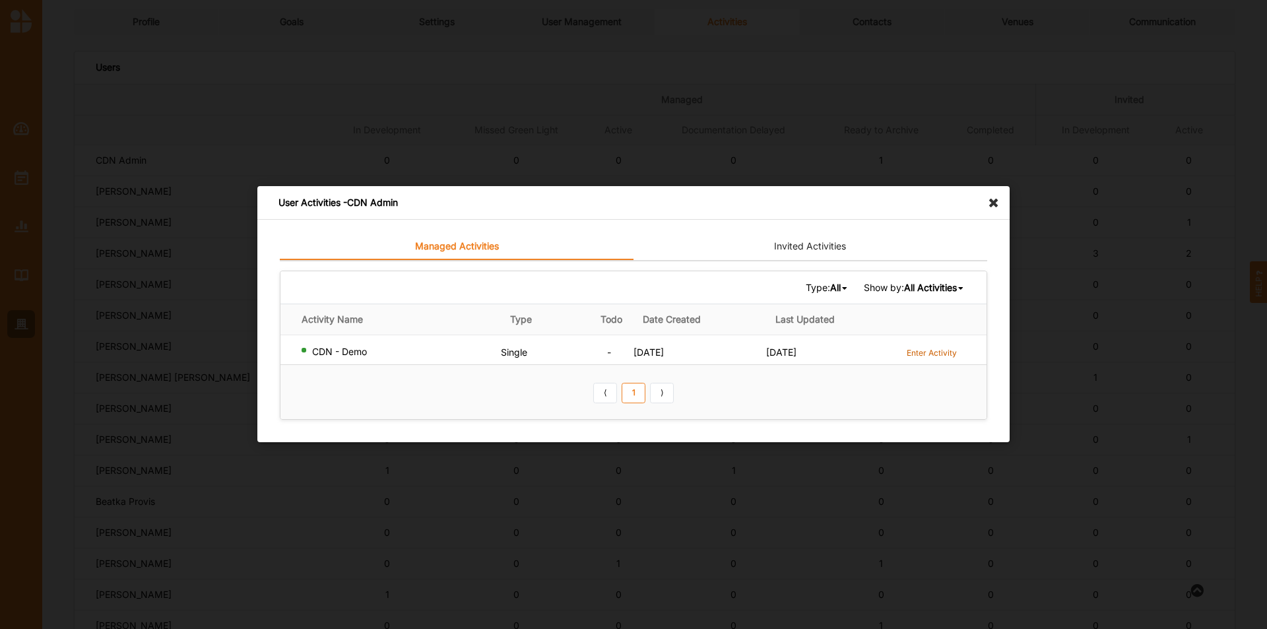
click at [931, 350] on label "Enter Activity" at bounding box center [932, 352] width 50 height 11
click at [997, 199] on icon at bounding box center [997, 196] width 21 height 21
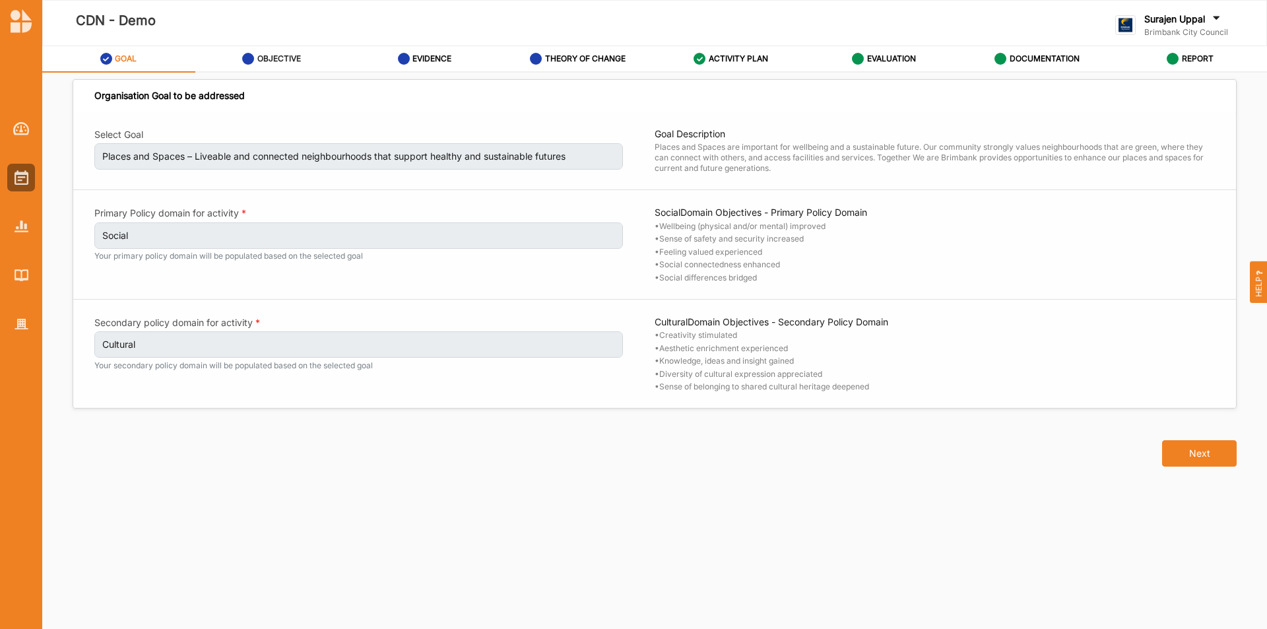
click at [282, 57] on label "OBJECTIVE" at bounding box center [279, 58] width 44 height 11
select select "9"
select select "1"
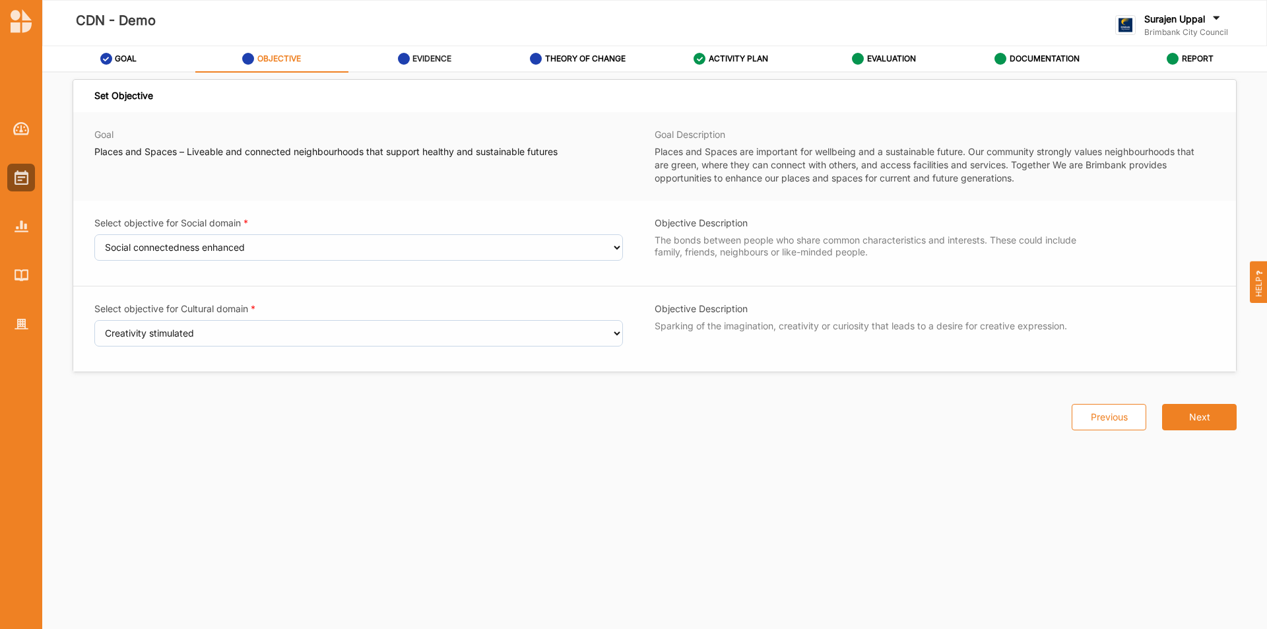
click at [416, 59] on label "EVIDENCE" at bounding box center [432, 58] width 39 height 11
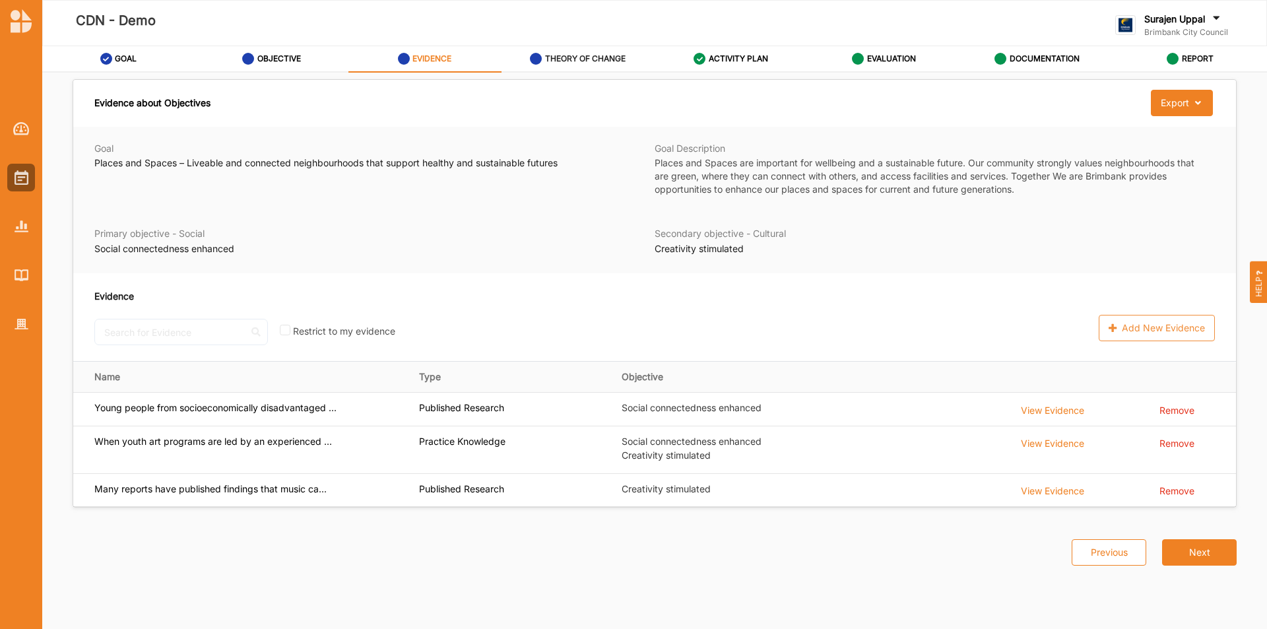
click at [523, 53] on link "THEORY OF CHANGE" at bounding box center [578, 59] width 153 height 26
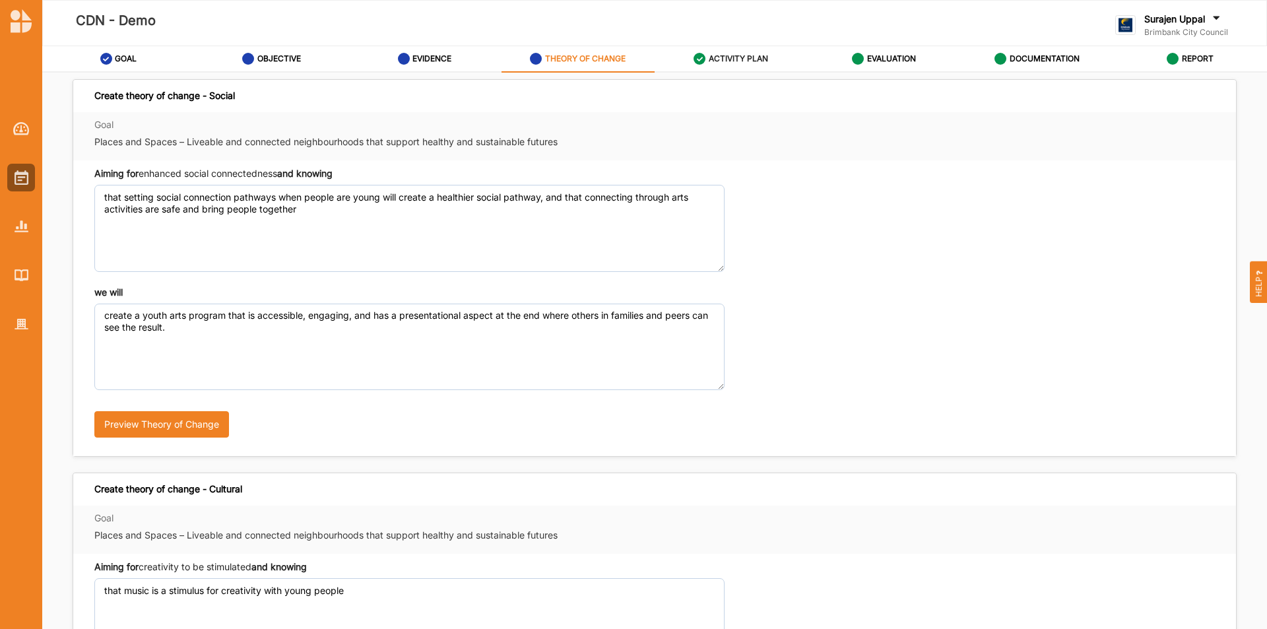
click at [739, 51] on div "ACTIVITY PLAN" at bounding box center [731, 59] width 75 height 24
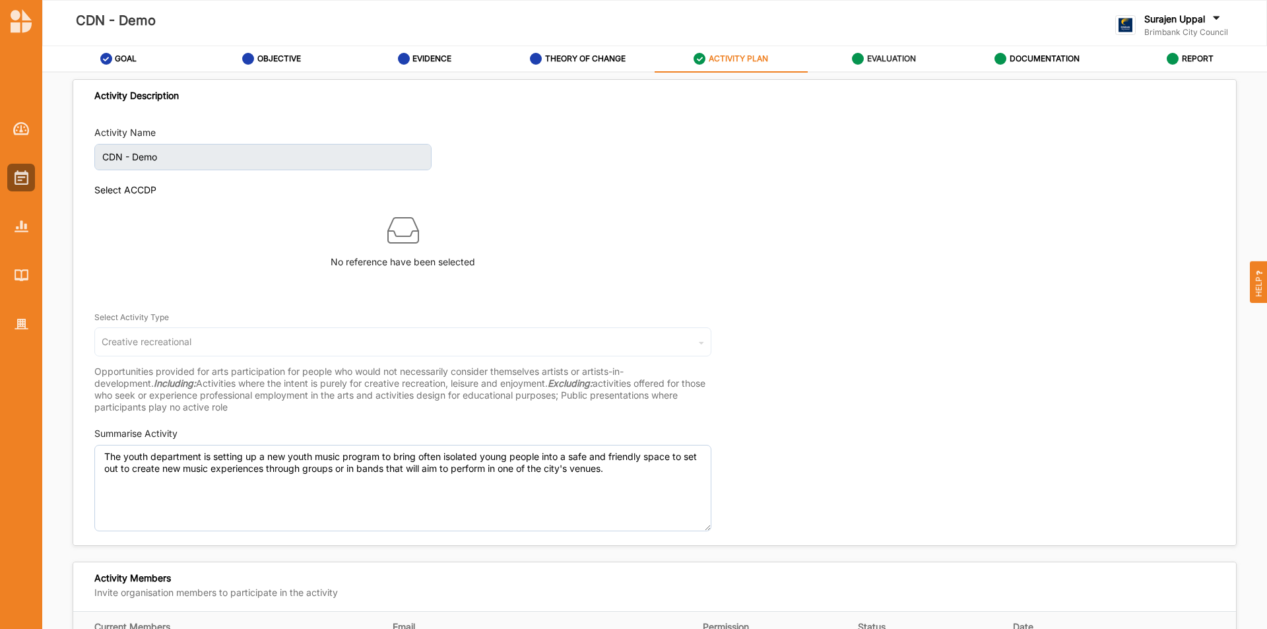
click at [874, 63] on label "EVALUATION" at bounding box center [891, 58] width 49 height 11
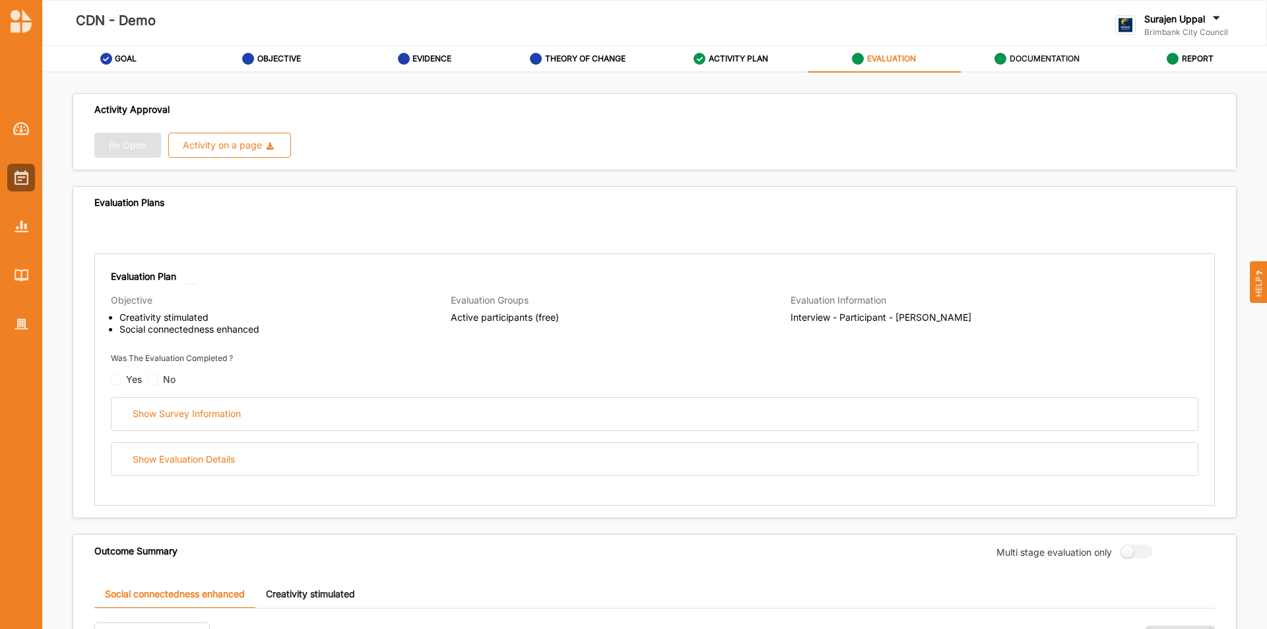
click at [1038, 65] on div "DOCUMENTATION" at bounding box center [1037, 59] width 85 height 24
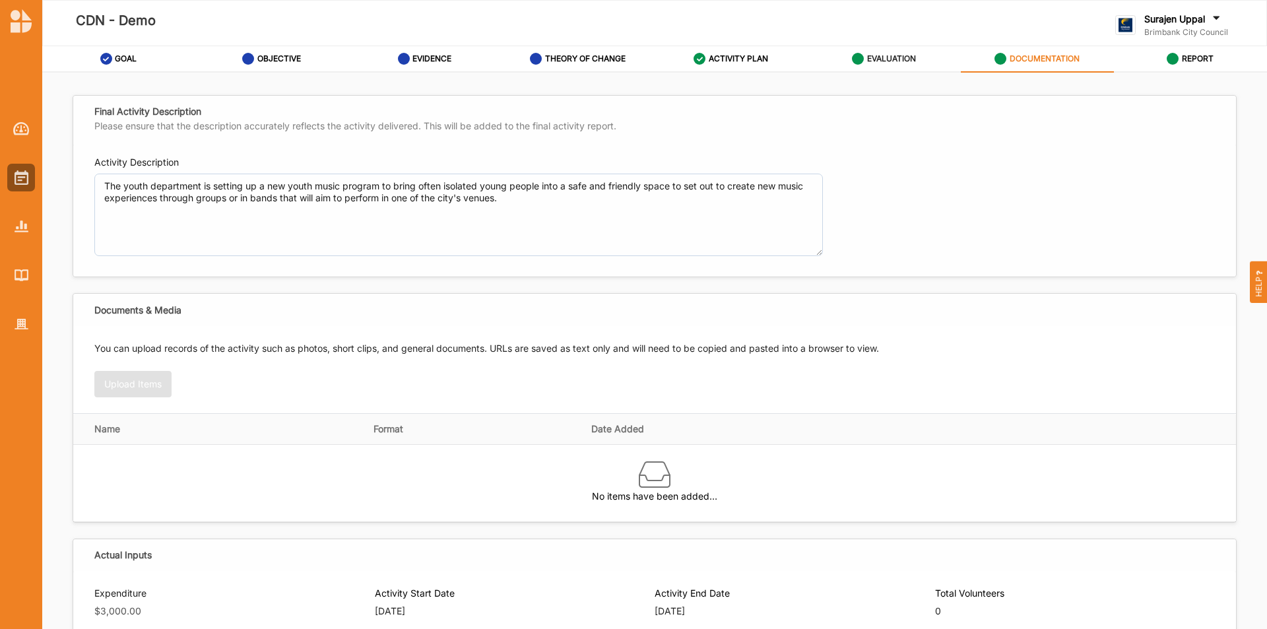
click at [869, 54] on label "EVALUATION" at bounding box center [891, 58] width 49 height 11
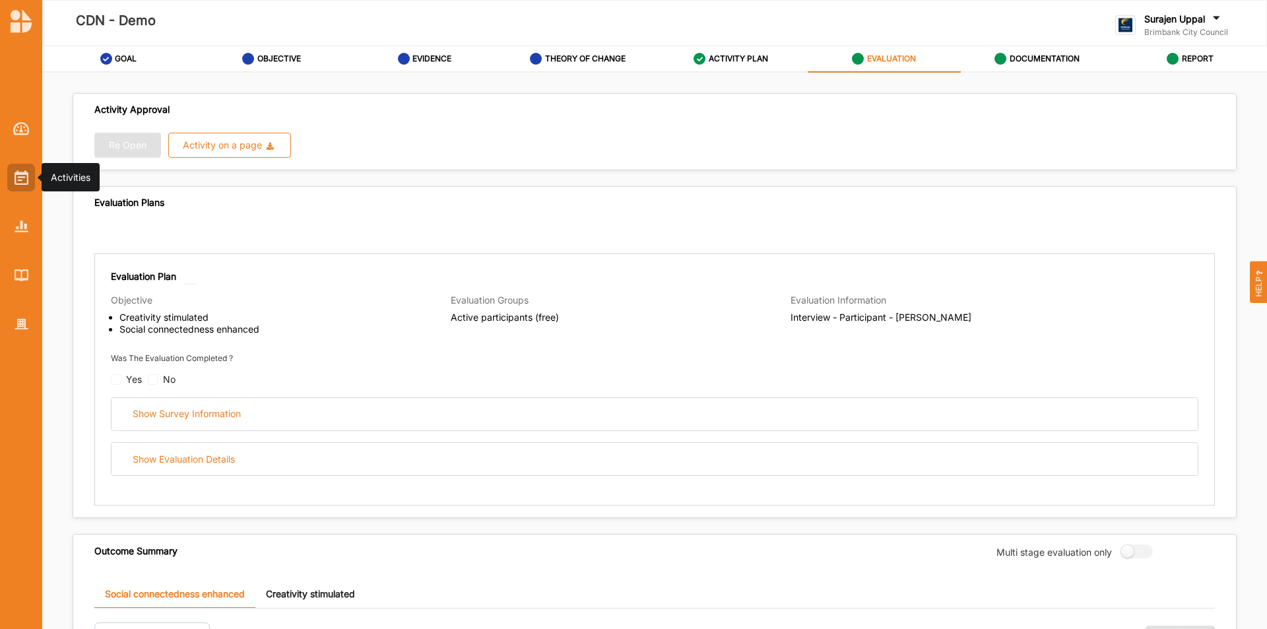
click at [22, 179] on img at bounding box center [22, 177] width 14 height 15
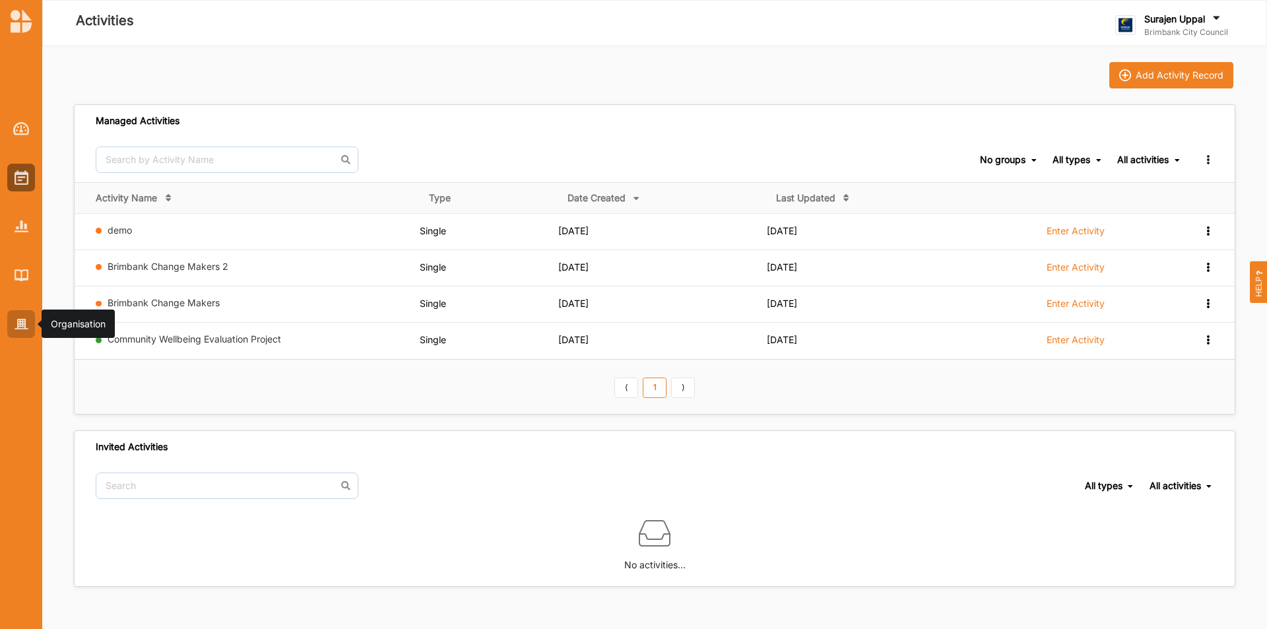
click at [24, 310] on div at bounding box center [21, 324] width 28 height 28
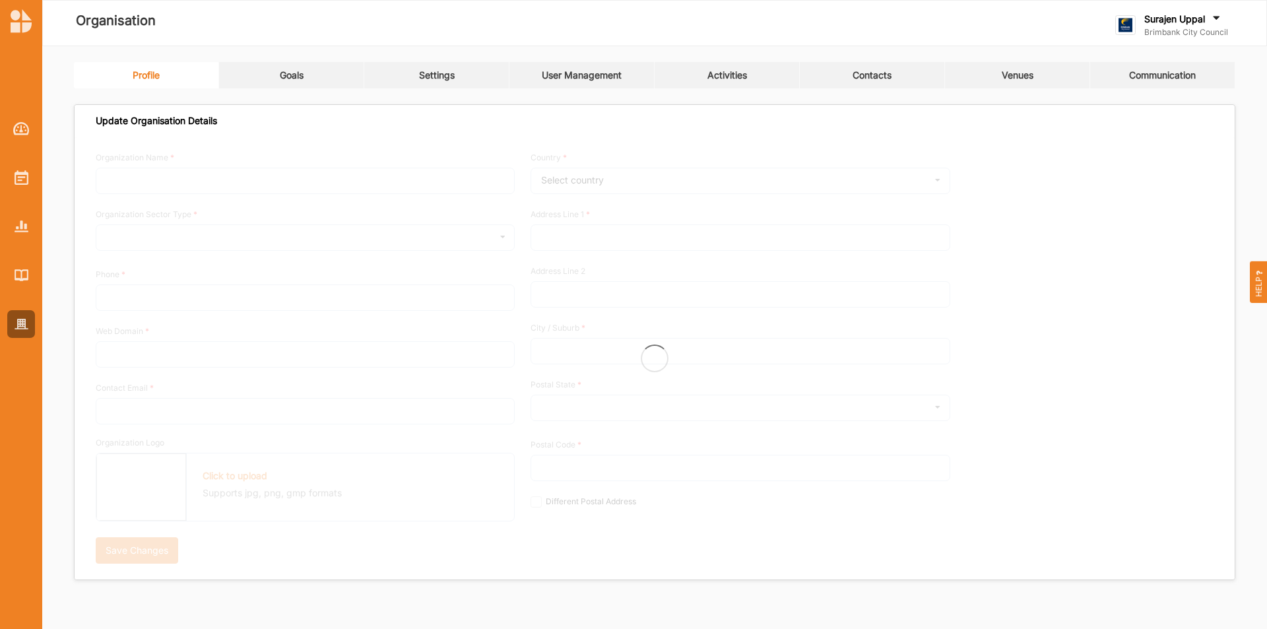
type input "Brimbank City Council"
type input "+61 03 9249 4000"
type input "brimbank.vic.gov.au"
type input "brimbank@brimbank.vic.gov.au"
type input "301 Hampshire Rd"
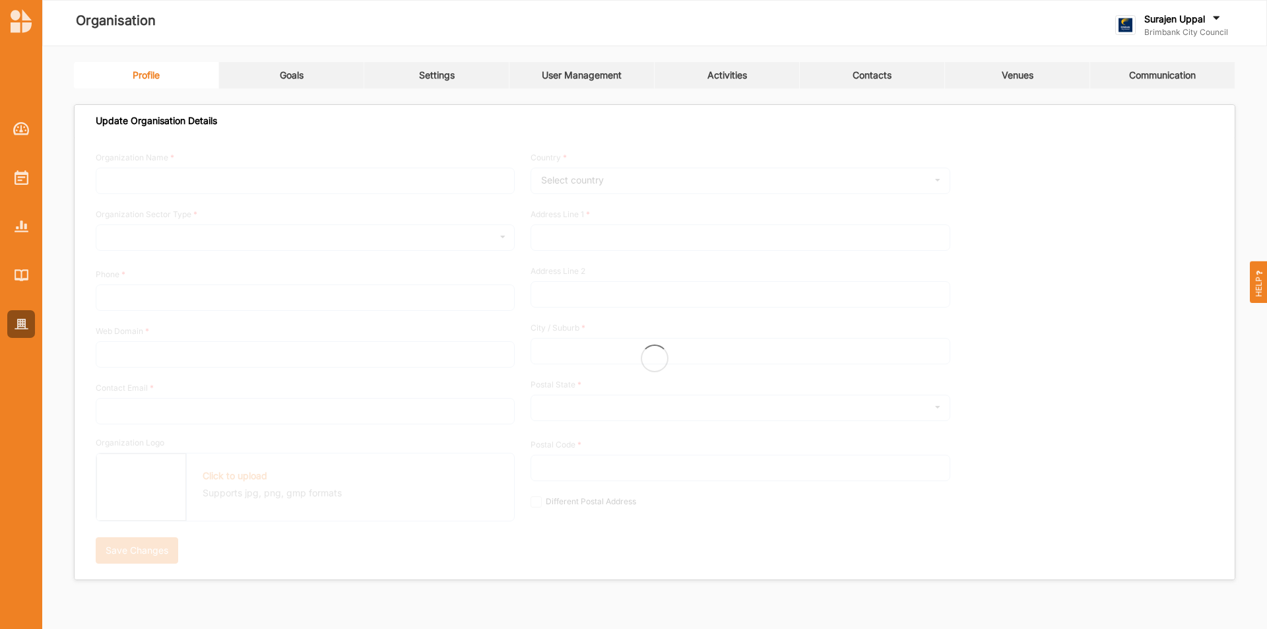
type input "Sunshine"
type input "3020"
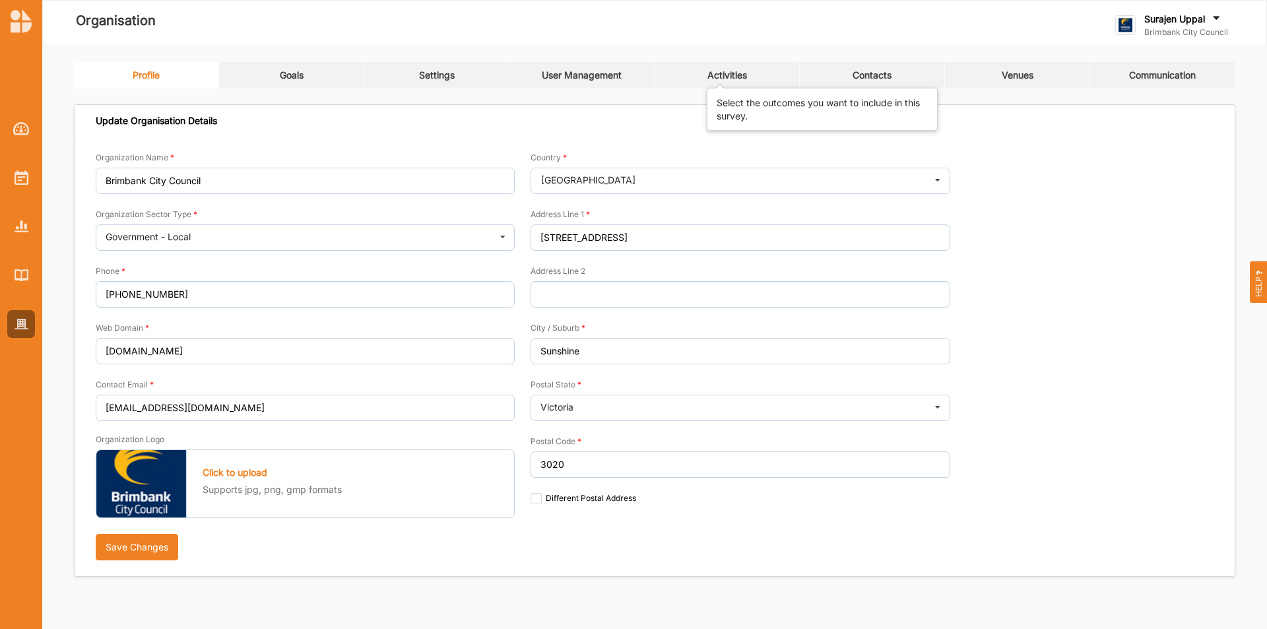
click at [717, 73] on div "Activities" at bounding box center [728, 75] width 40 height 12
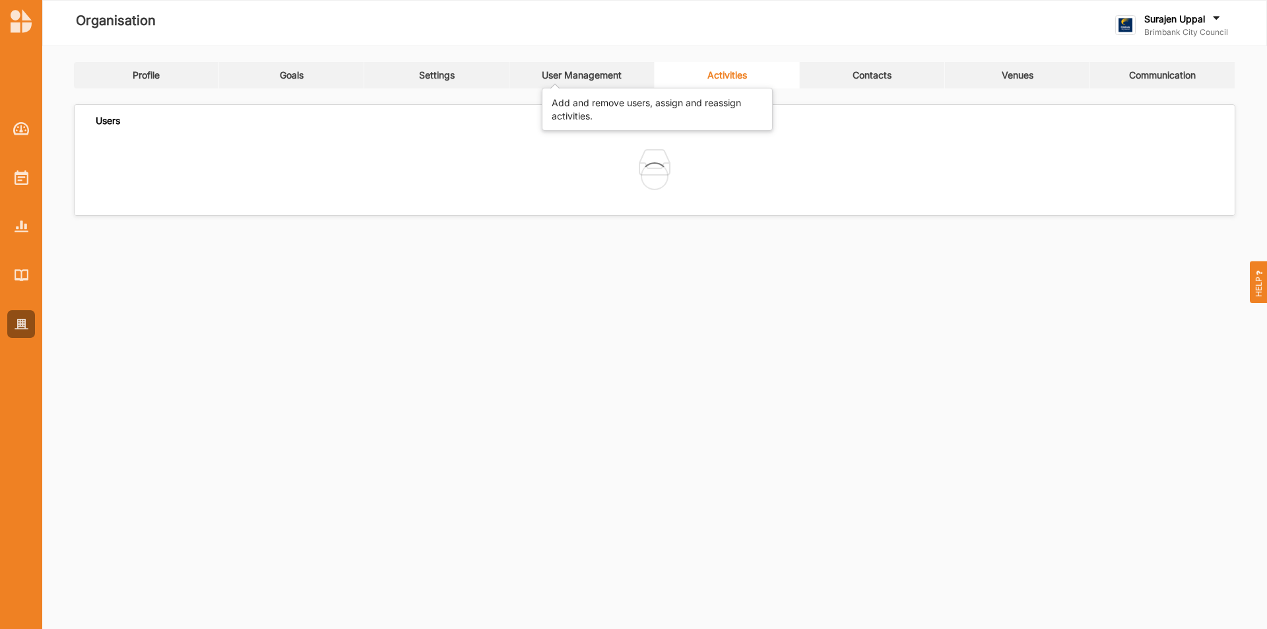
click at [592, 71] on div "User Management" at bounding box center [582, 75] width 80 height 12
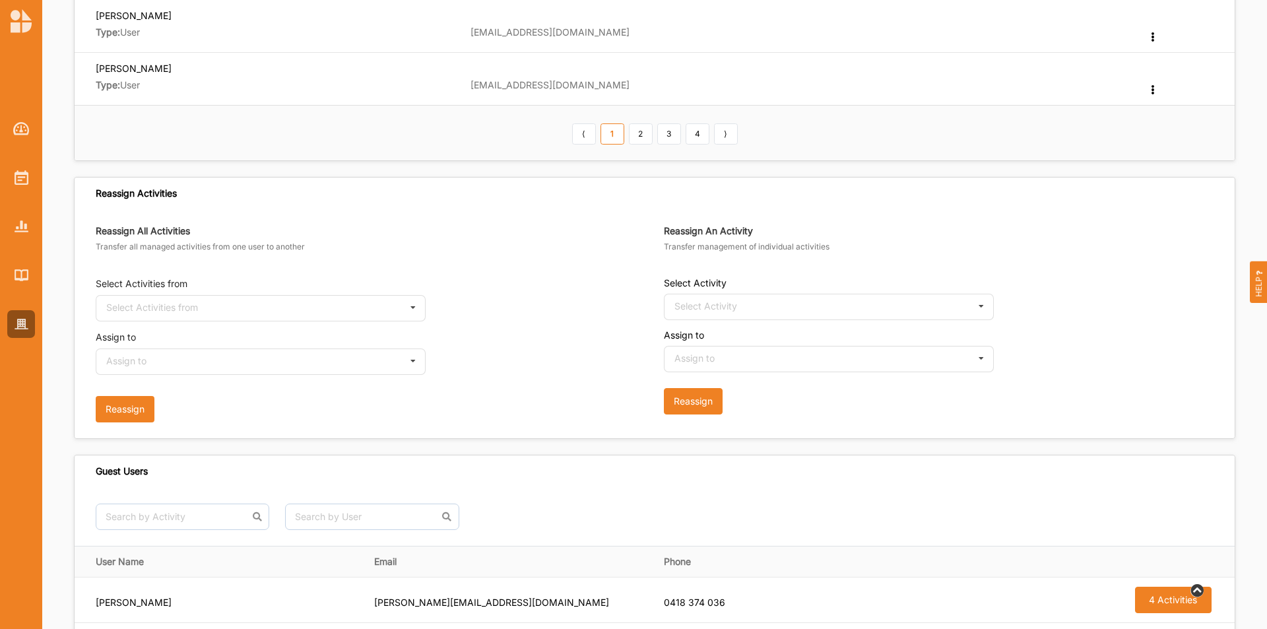
scroll to position [792, 0]
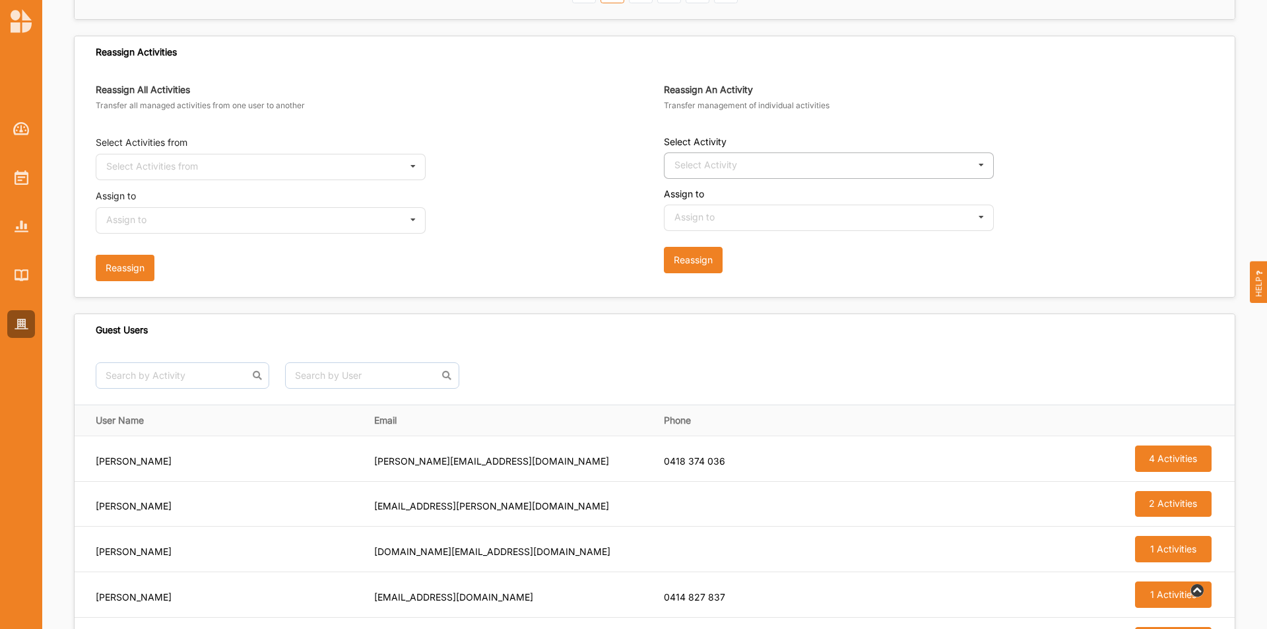
click at [737, 166] on div "Select Activity" at bounding box center [706, 164] width 63 height 9
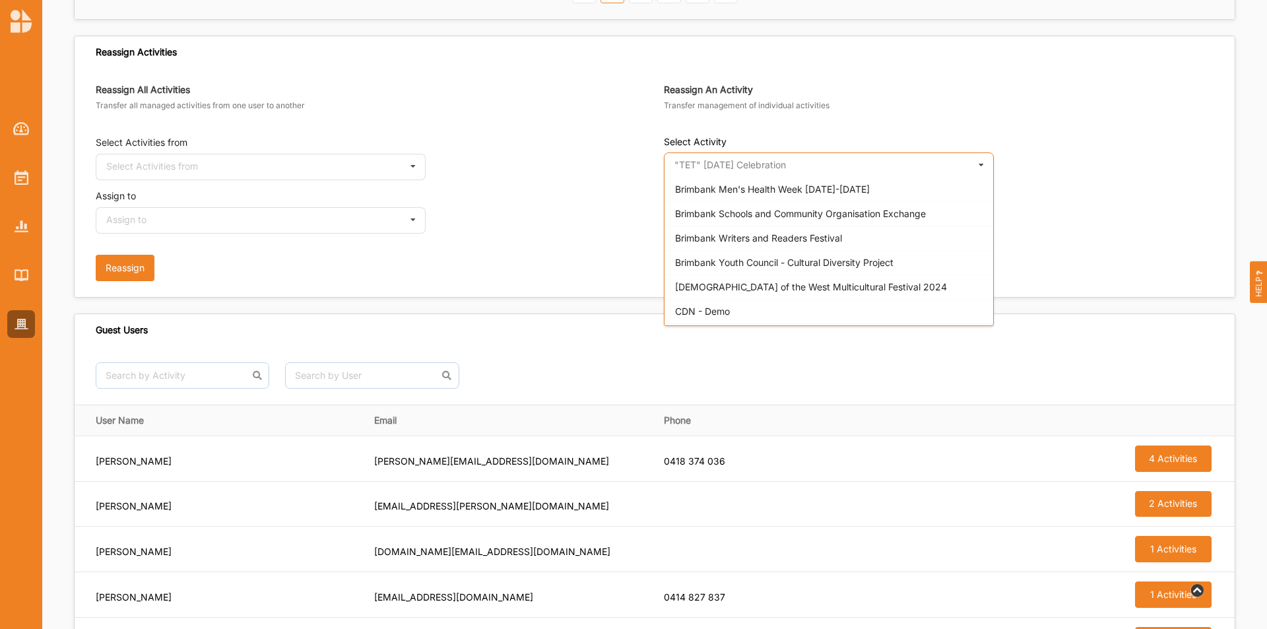
scroll to position [1254, 0]
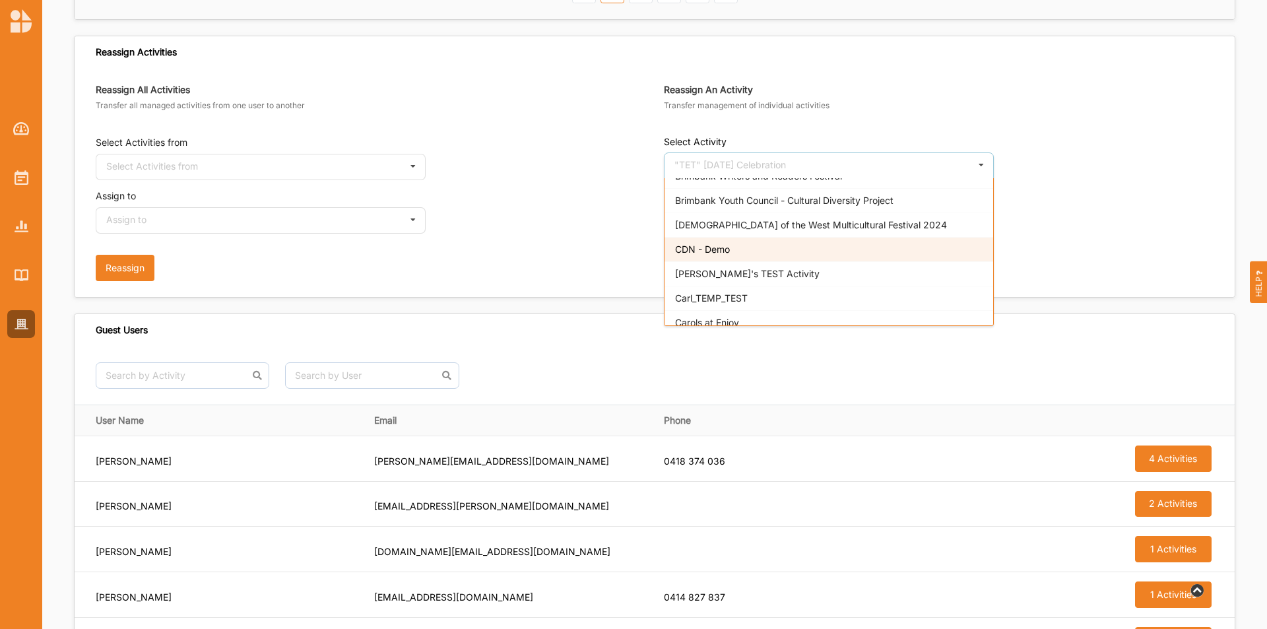
click at [735, 249] on div "CDN - Demo" at bounding box center [829, 249] width 329 height 24
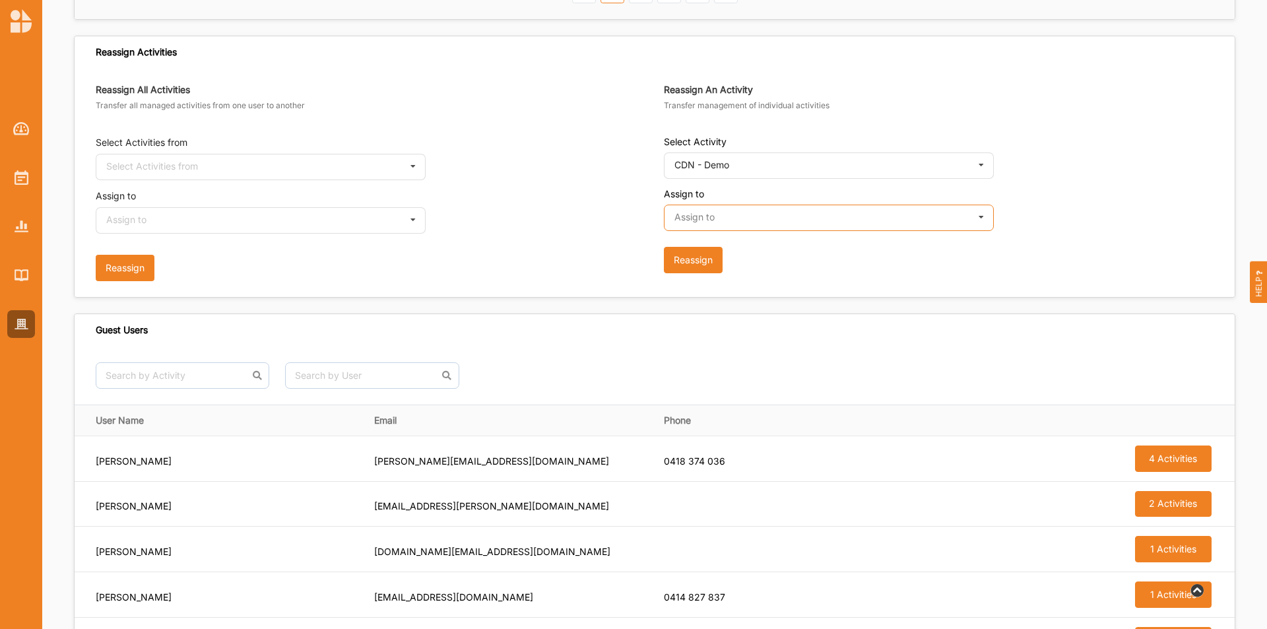
click at [791, 217] on input "text" at bounding box center [829, 218] width 329 height 26
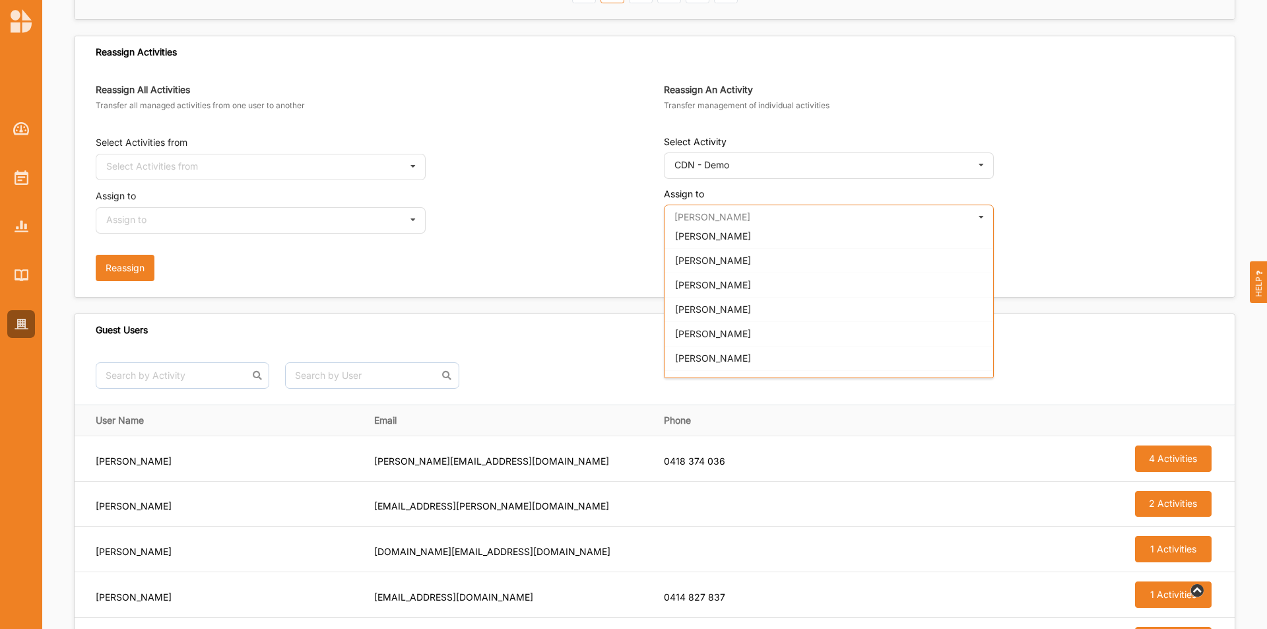
scroll to position [708, 0]
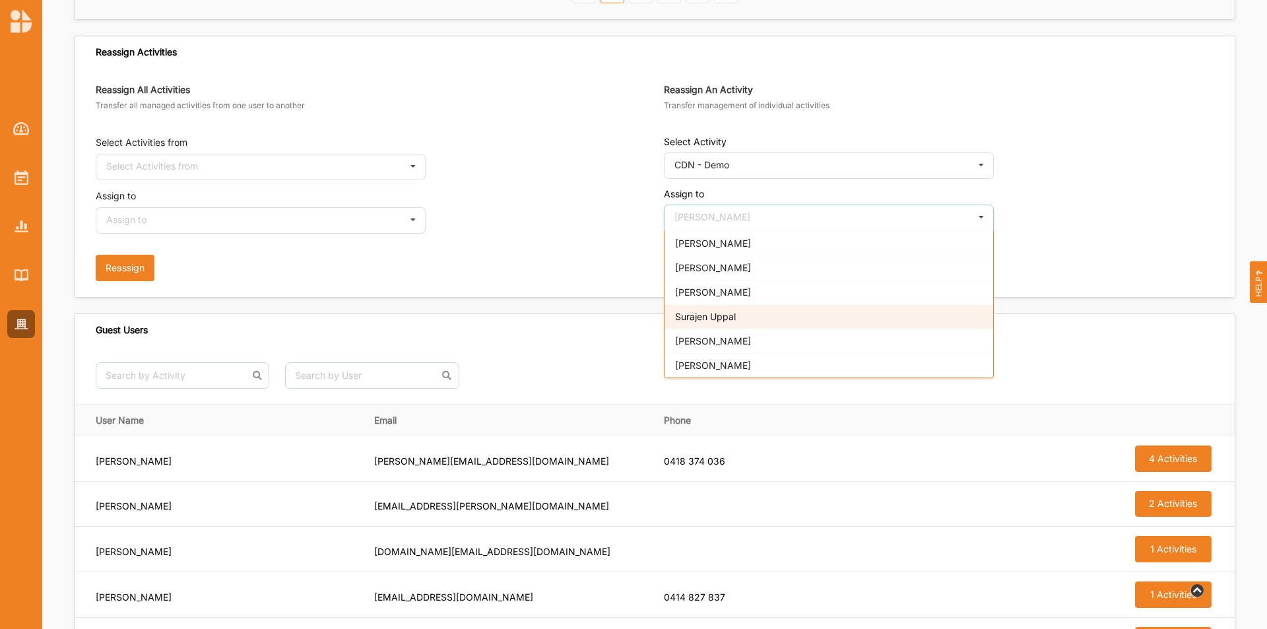
click at [706, 308] on div "Surajen Uppal" at bounding box center [829, 316] width 329 height 24
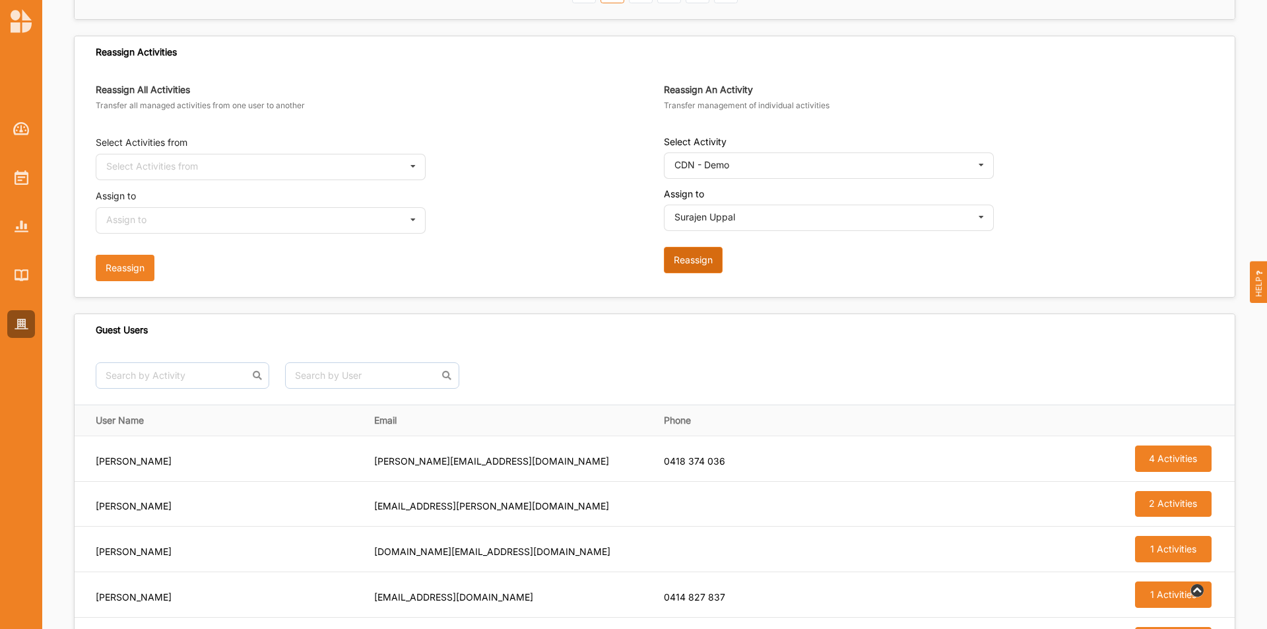
drag, startPoint x: 683, startPoint y: 252, endPoint x: 818, endPoint y: 239, distance: 135.3
click at [684, 252] on button "Reassign" at bounding box center [693, 260] width 59 height 26
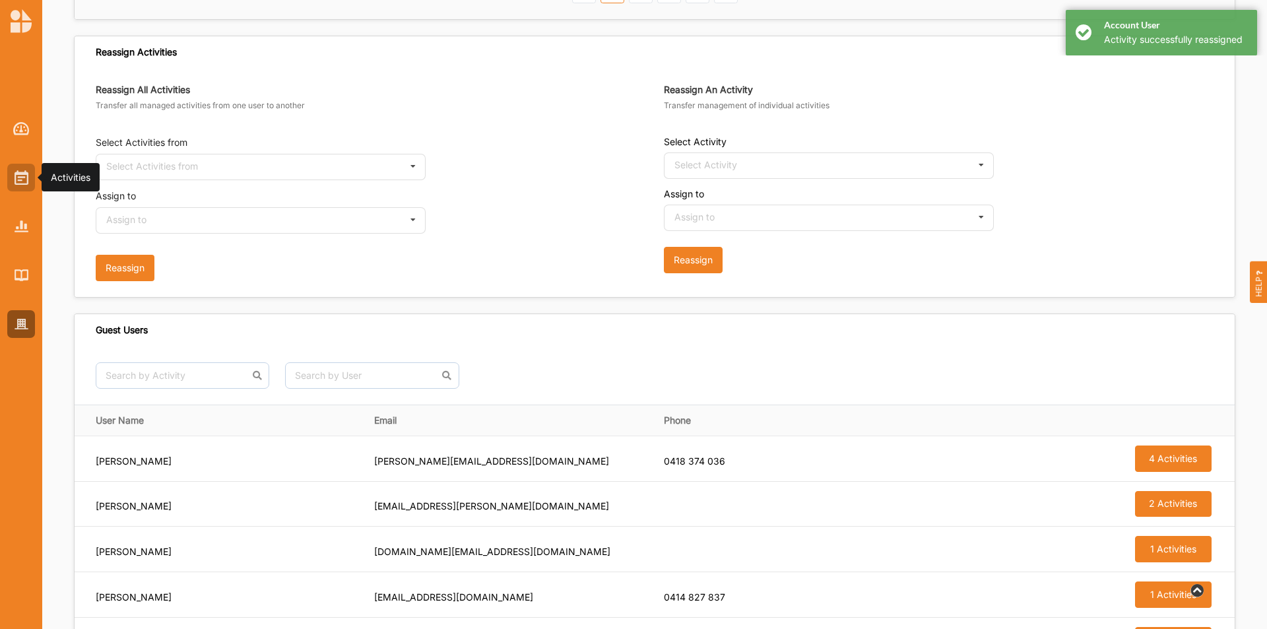
click at [12, 180] on div at bounding box center [21, 178] width 28 height 28
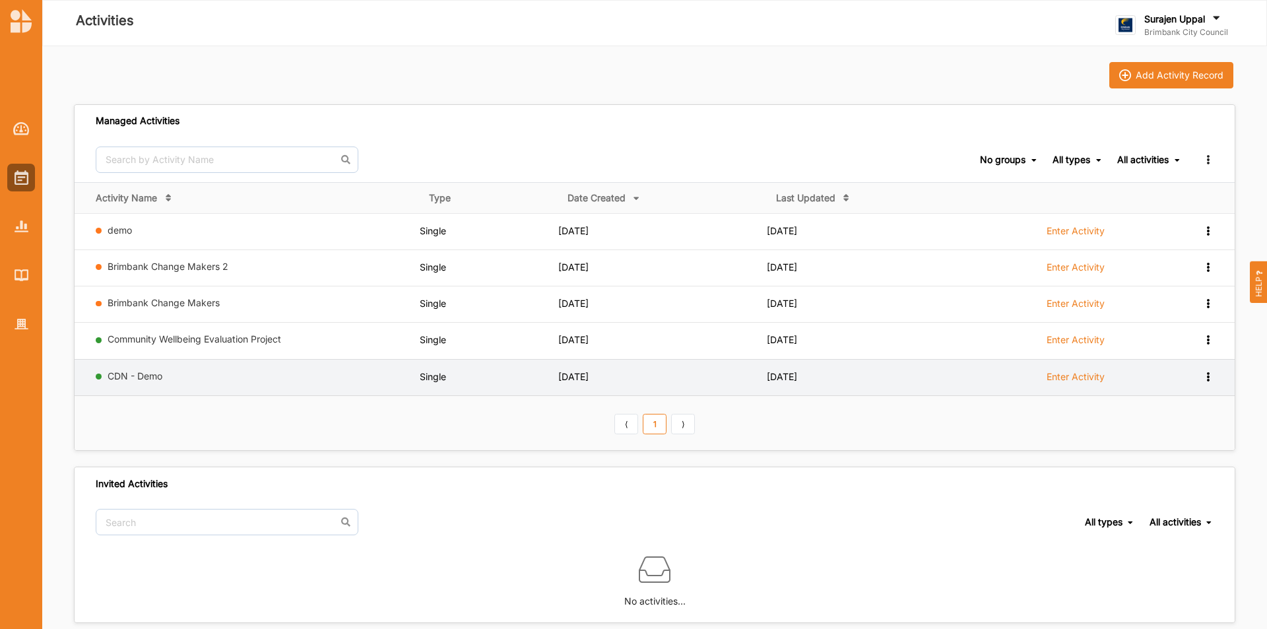
click at [1063, 383] on link "Enter Activity" at bounding box center [1076, 380] width 58 height 20
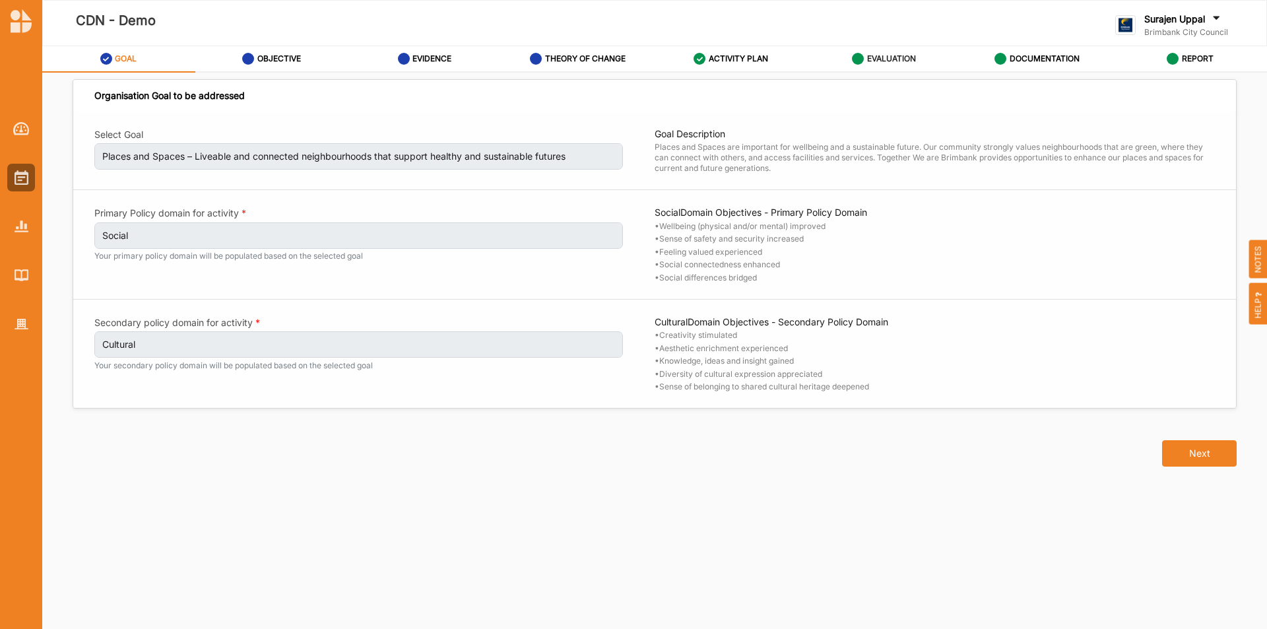
click at [837, 62] on link "EVALUATION" at bounding box center [884, 59] width 153 height 26
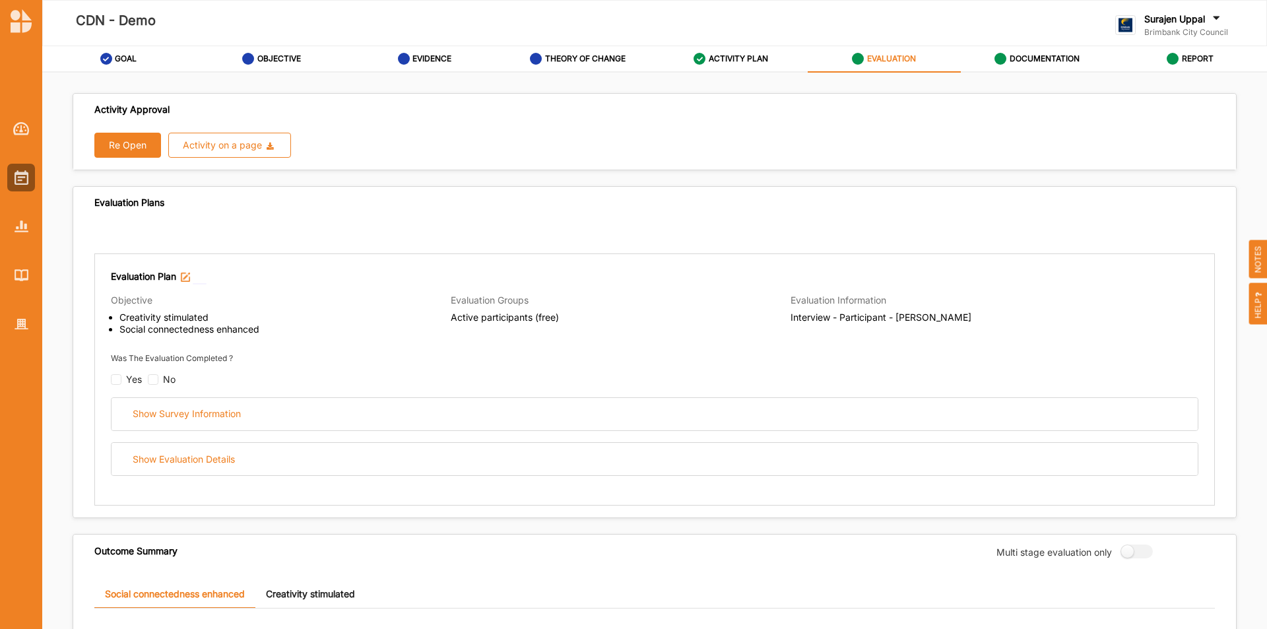
click at [898, 59] on label "EVALUATION" at bounding box center [891, 58] width 49 height 11
click at [151, 142] on button "Re Open" at bounding box center [127, 145] width 67 height 25
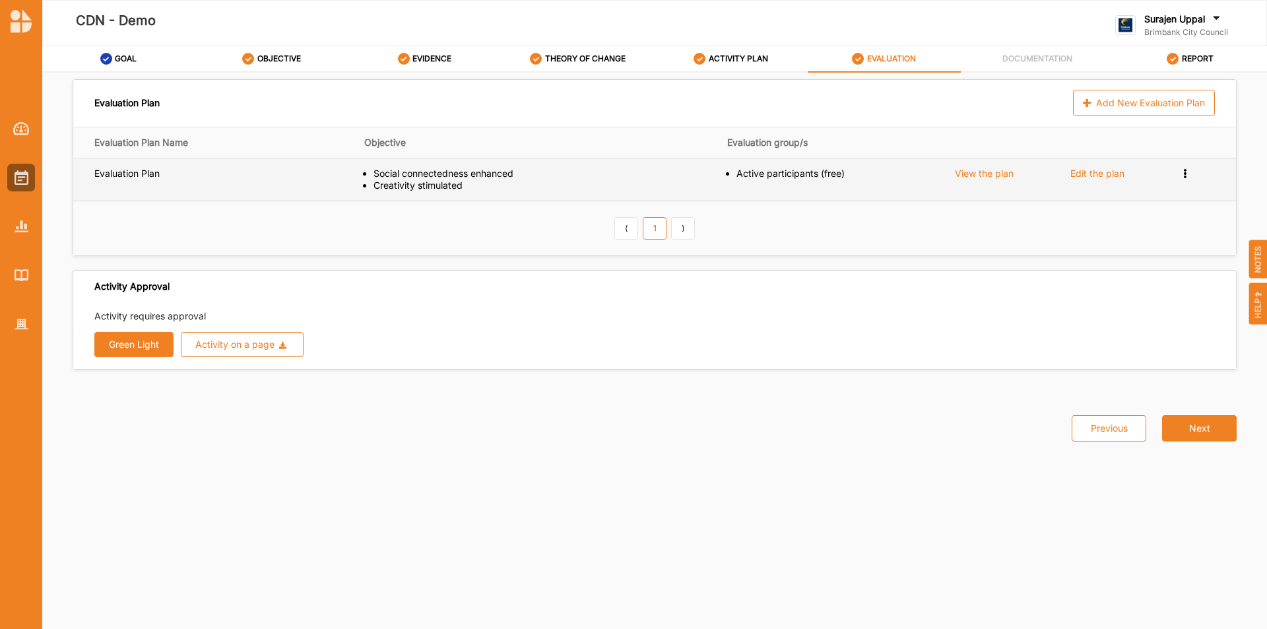
click at [1184, 172] on icon at bounding box center [1185, 172] width 11 height 9
click at [1131, 217] on span "Remove" at bounding box center [1132, 218] width 35 height 11
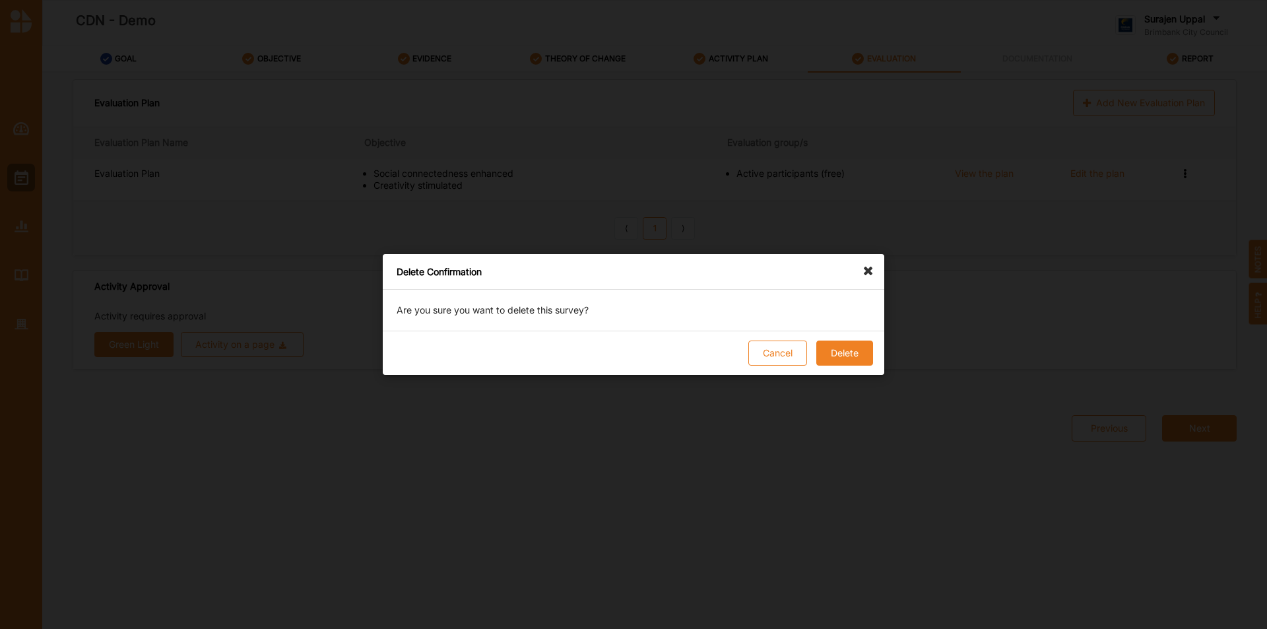
click at [830, 360] on button "Delete" at bounding box center [845, 353] width 57 height 25
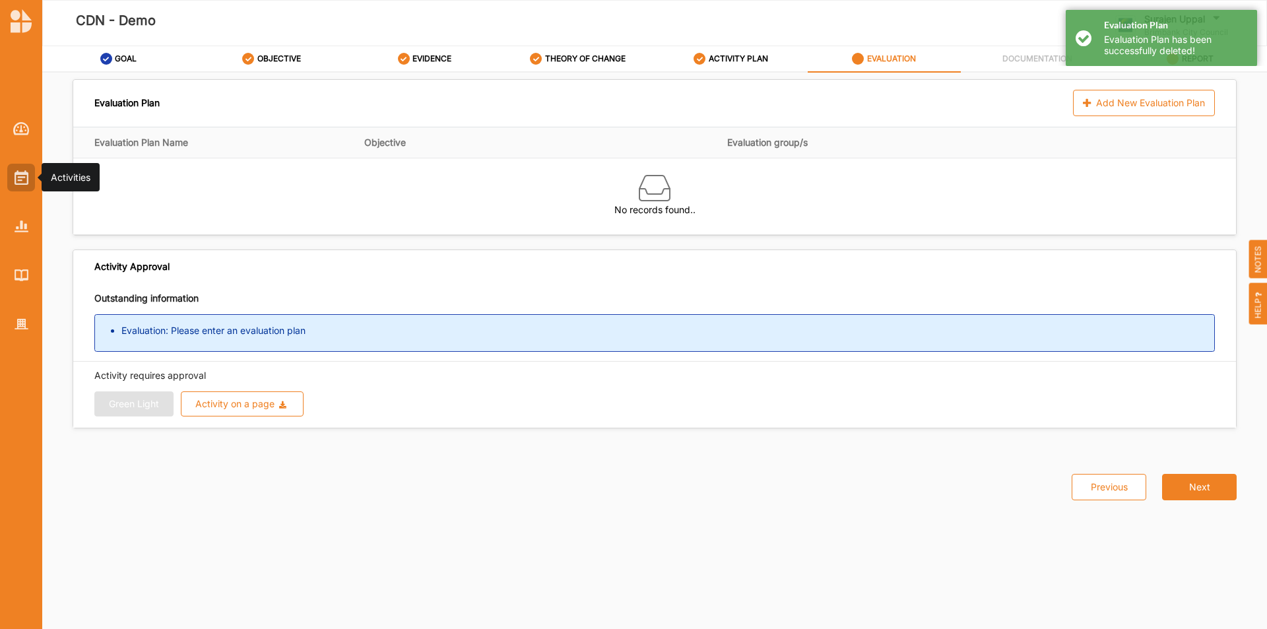
click at [21, 172] on img at bounding box center [22, 177] width 14 height 15
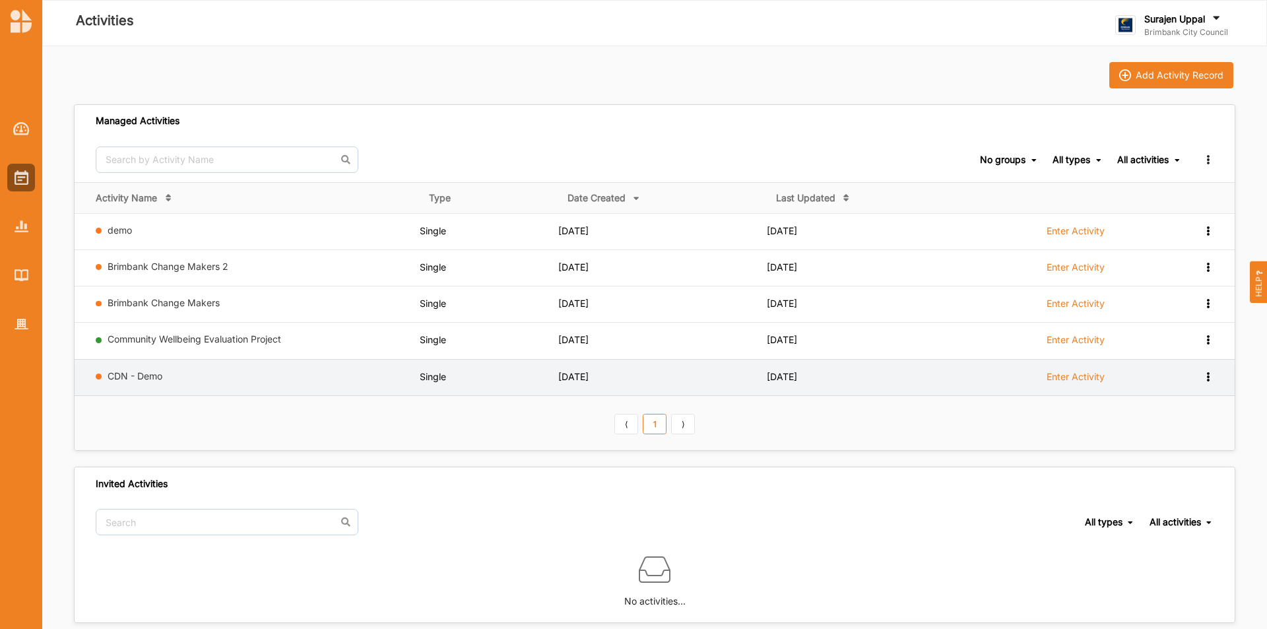
click at [1212, 378] on icon at bounding box center [1208, 375] width 11 height 9
click at [1173, 467] on div "Remove" at bounding box center [1174, 471] width 78 height 24
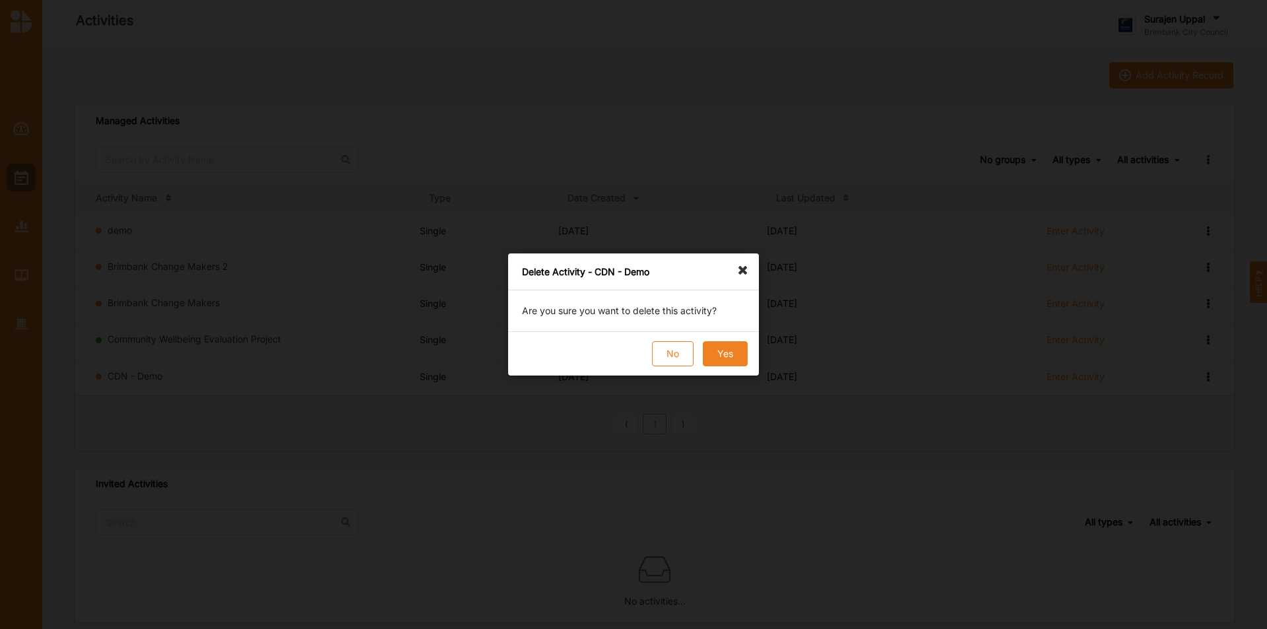
drag, startPoint x: 717, startPoint y: 340, endPoint x: 720, endPoint y: 349, distance: 9.8
click at [720, 349] on div "No Yes" at bounding box center [633, 353] width 251 height 44
click at [724, 349] on button "Yes" at bounding box center [725, 353] width 45 height 25
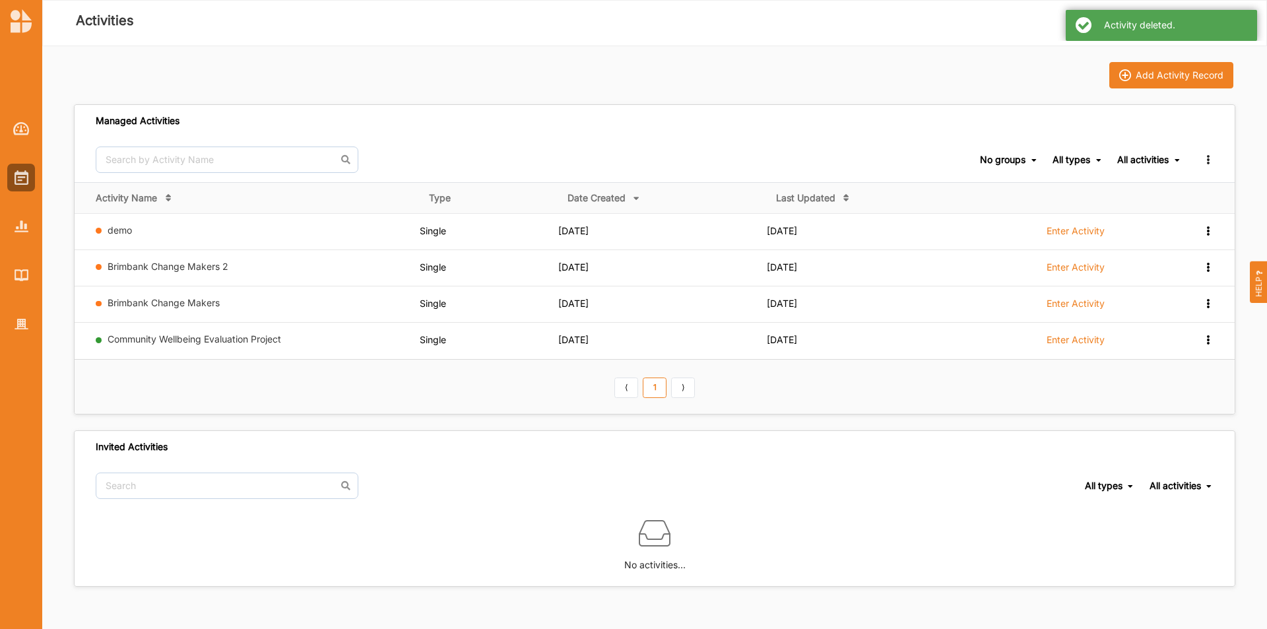
click at [1081, 25] on div "Activity deleted." at bounding box center [1161, 25] width 191 height 31
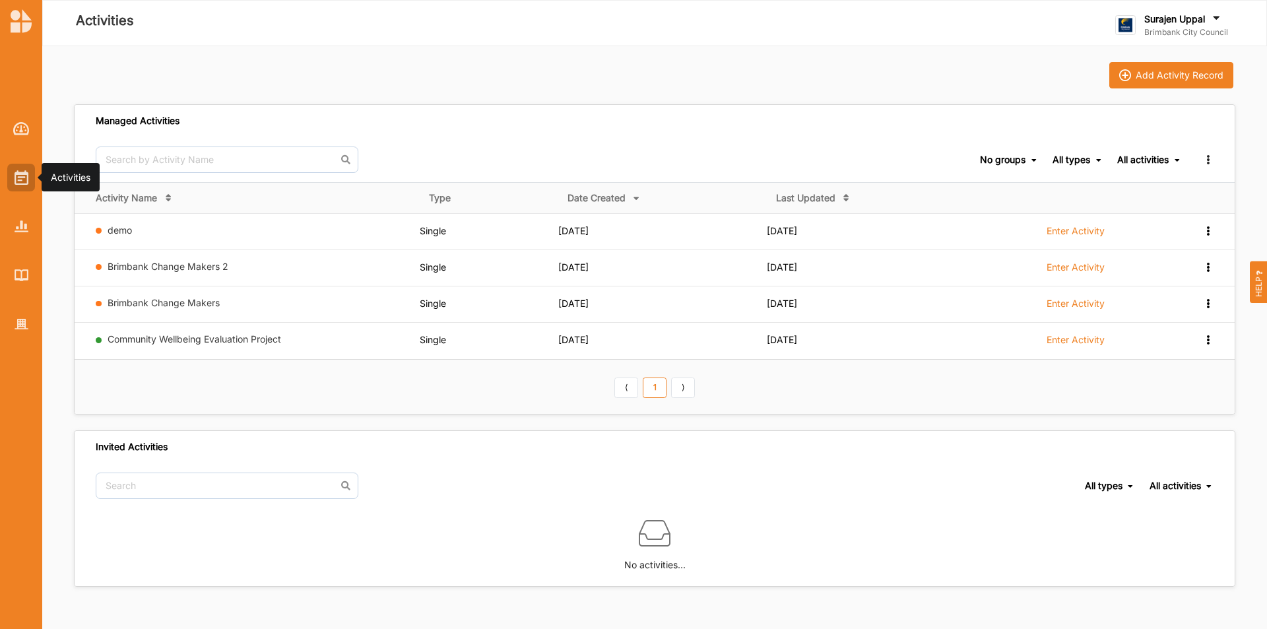
click at [19, 182] on img at bounding box center [22, 177] width 14 height 15
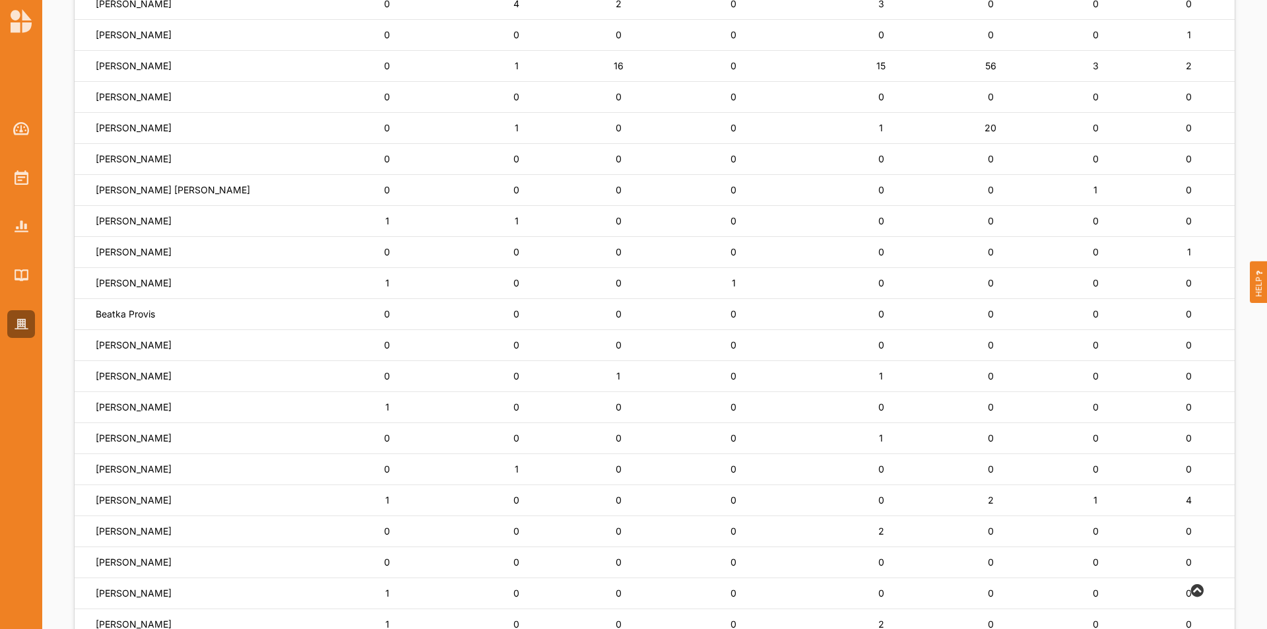
scroll to position [264, 0]
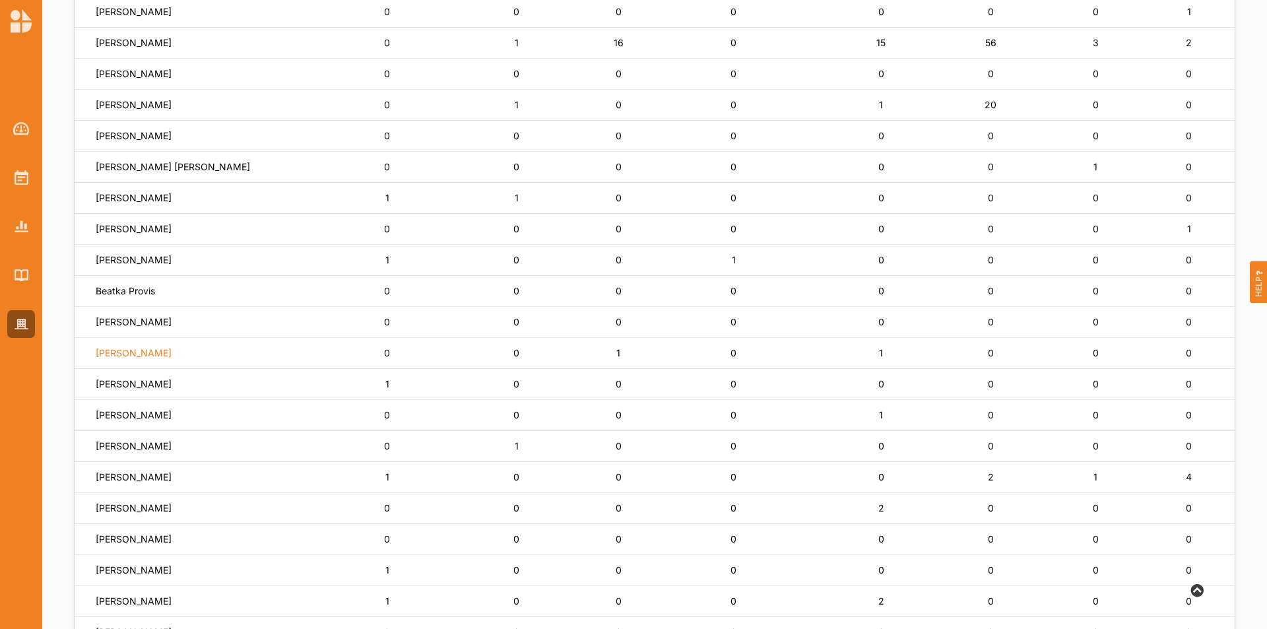
click at [123, 351] on label "[PERSON_NAME]" at bounding box center [134, 353] width 76 height 12
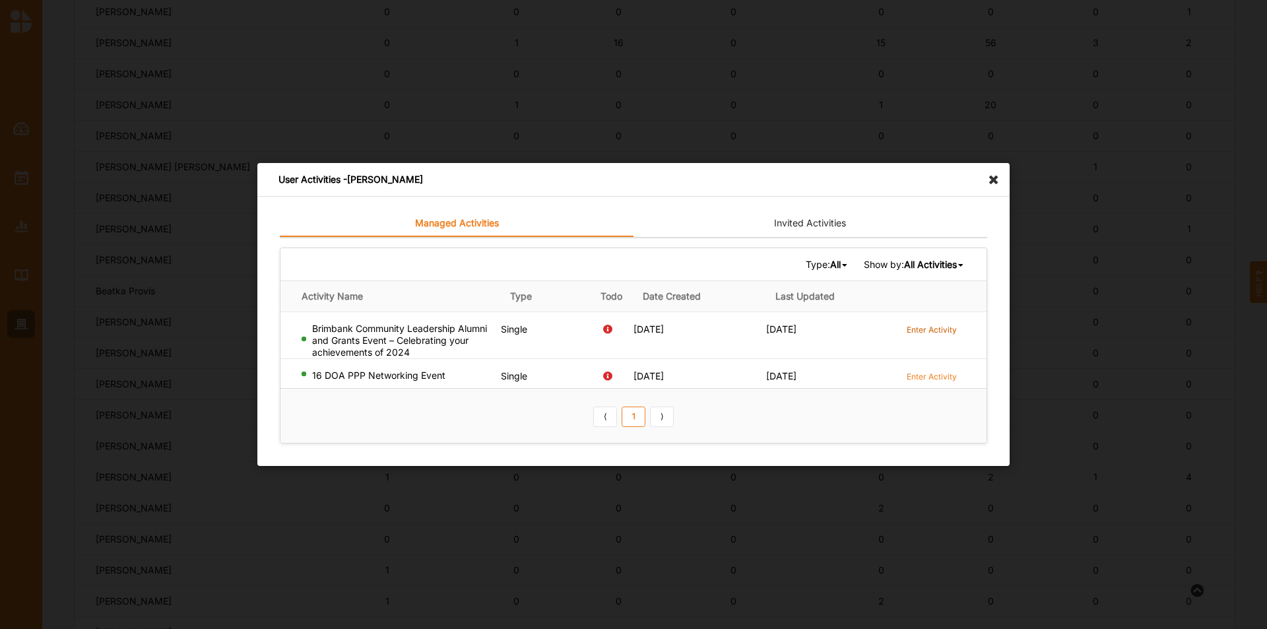
click at [931, 333] on label "Enter Activity" at bounding box center [932, 329] width 50 height 11
click at [922, 384] on div "Enter Activity" at bounding box center [931, 379] width 67 height 18
click at [924, 374] on label "Enter Activity" at bounding box center [932, 376] width 50 height 11
click at [990, 174] on icon at bounding box center [997, 173] width 21 height 21
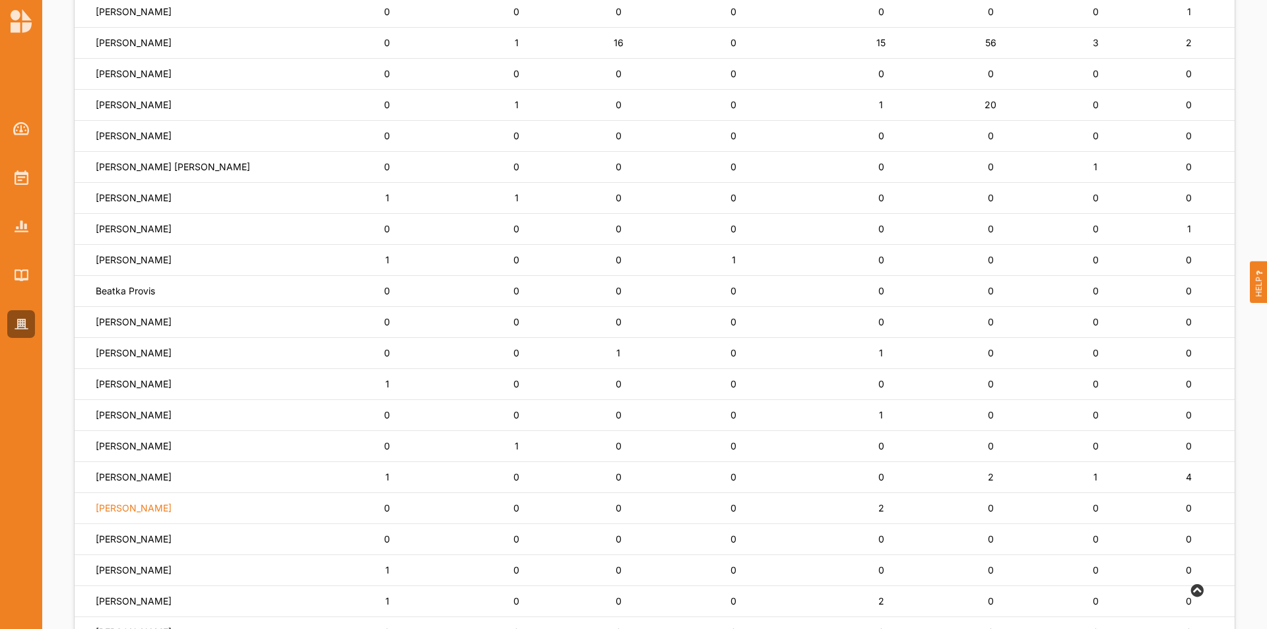
click at [142, 507] on label "Carl Di Quinzio" at bounding box center [134, 508] width 76 height 12
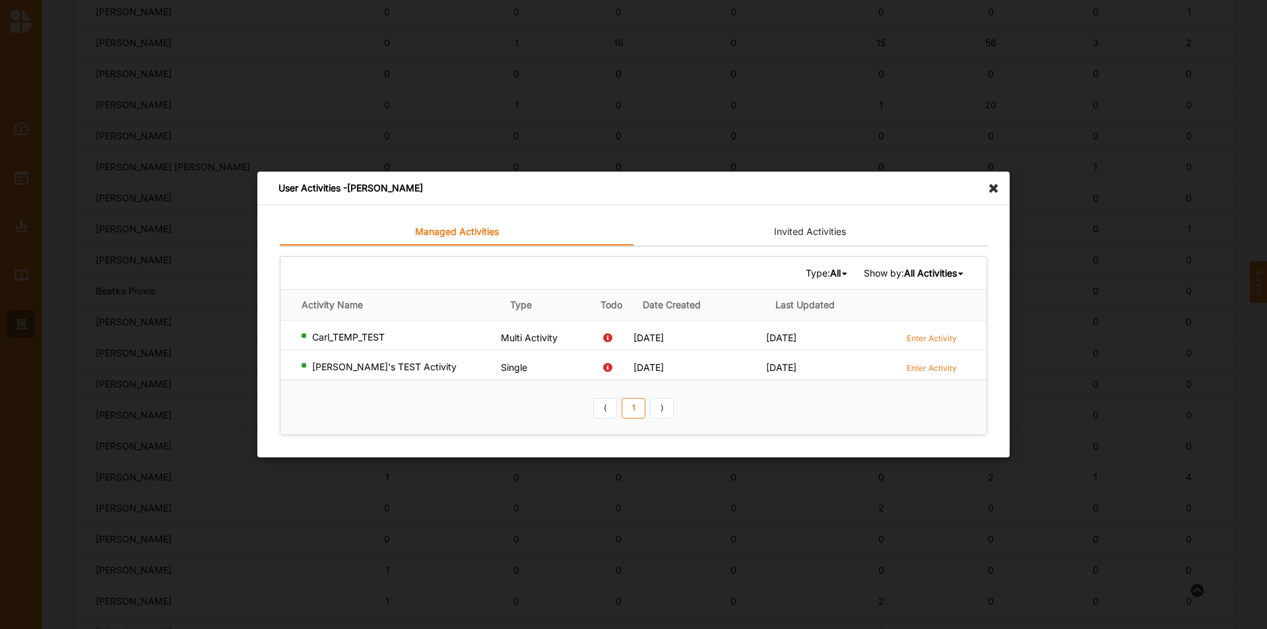
click at [994, 188] on icon at bounding box center [997, 182] width 21 height 21
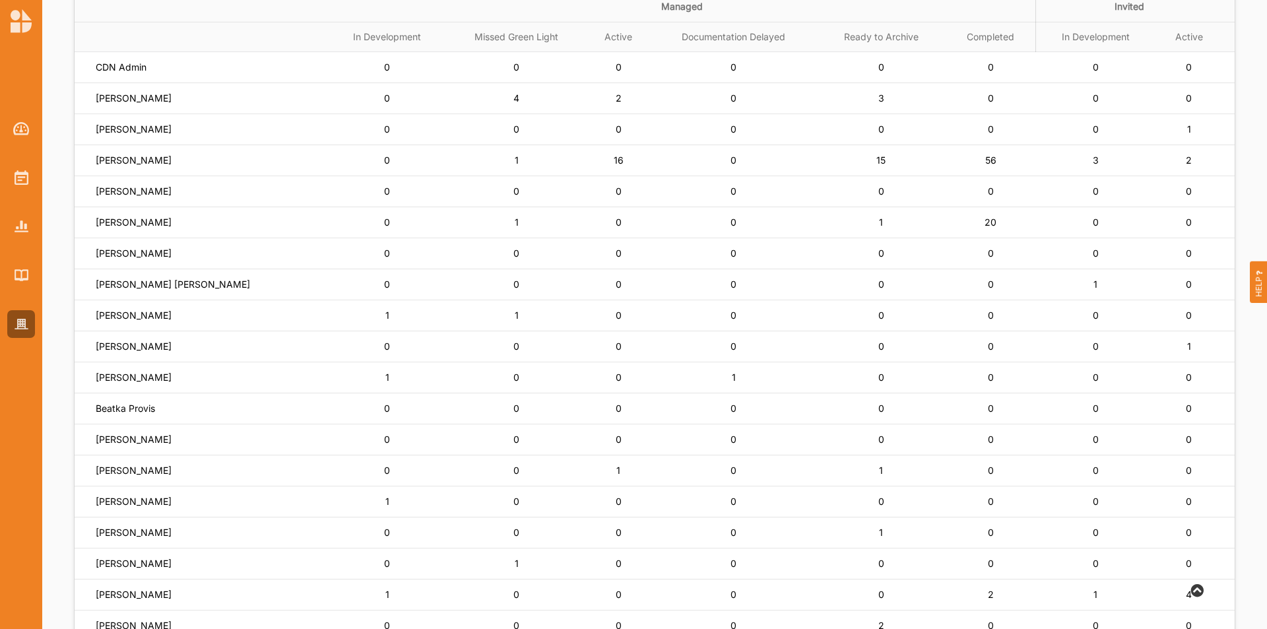
scroll to position [119, 0]
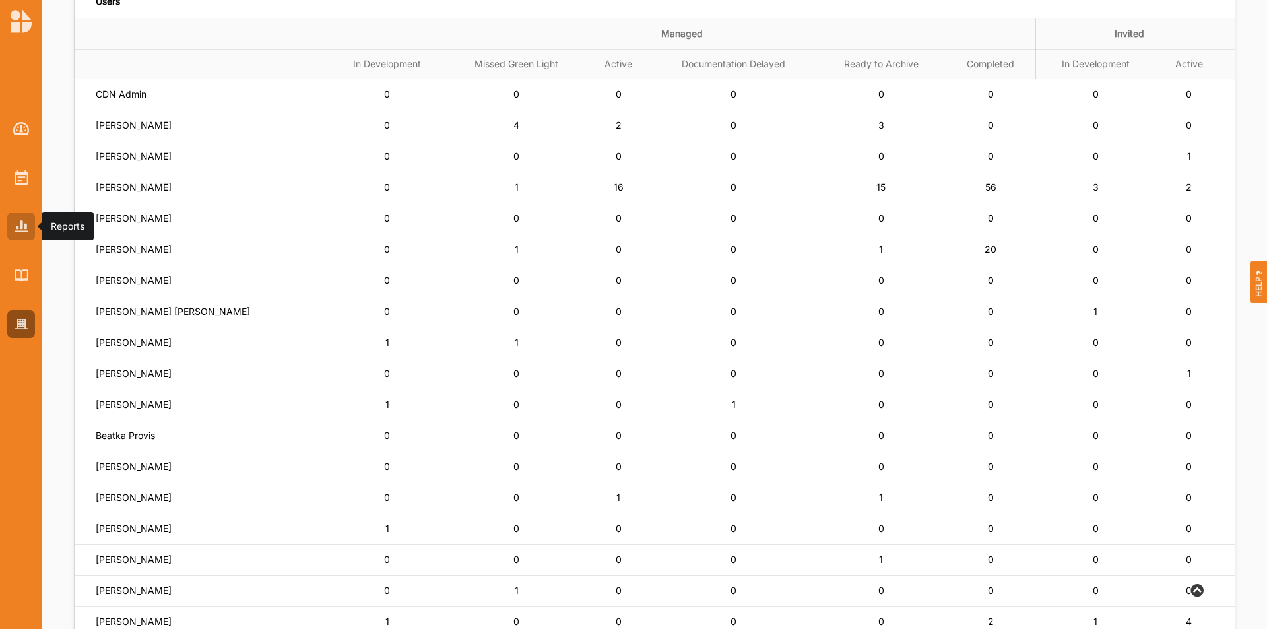
click at [32, 229] on div at bounding box center [21, 227] width 28 height 28
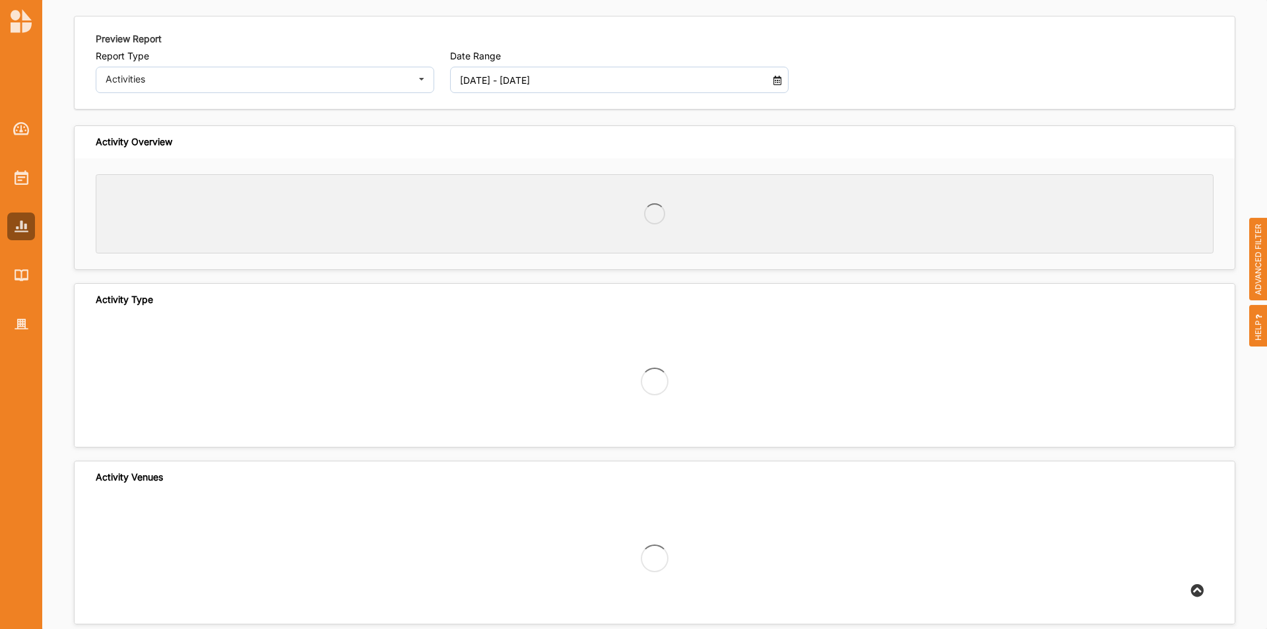
click at [462, 84] on input "01 Jan 2025 - 15 Sep 2025" at bounding box center [606, 80] width 306 height 26
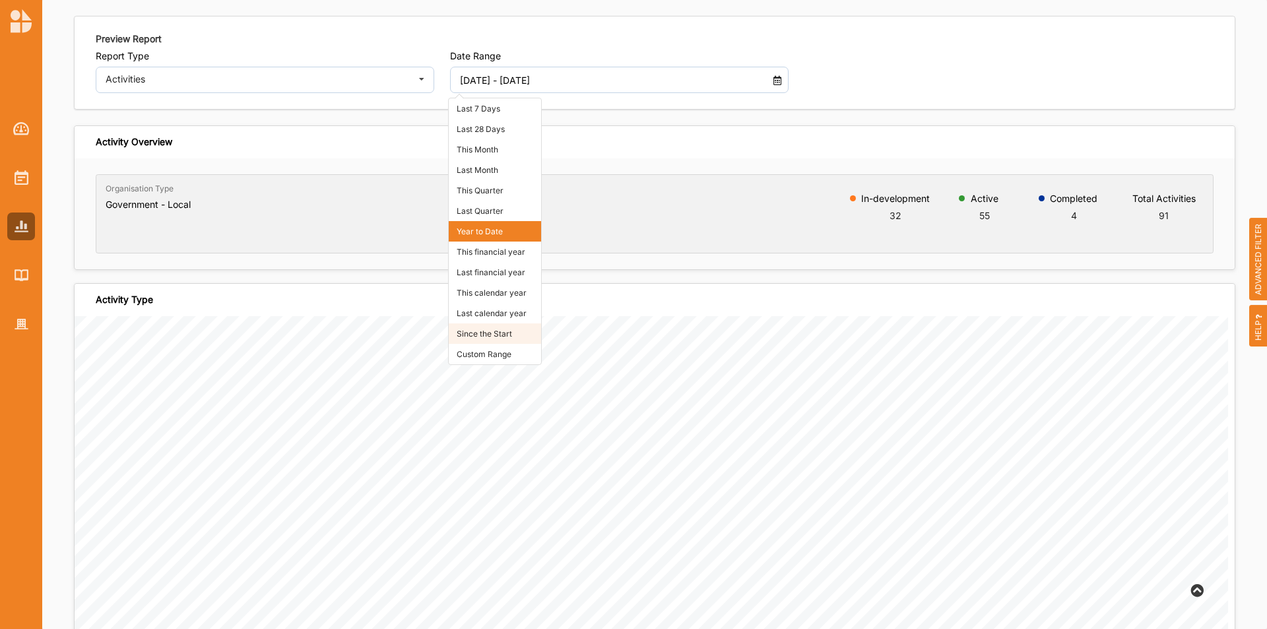
click at [514, 333] on li "Since the Start" at bounding box center [495, 333] width 92 height 20
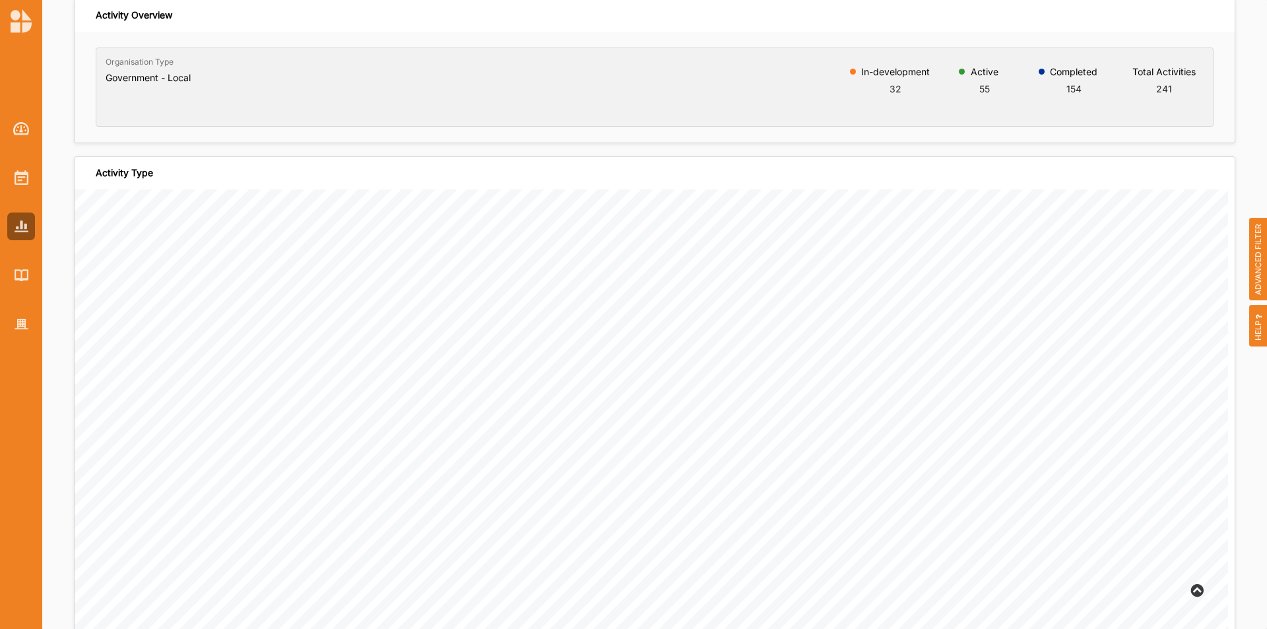
scroll to position [0, 0]
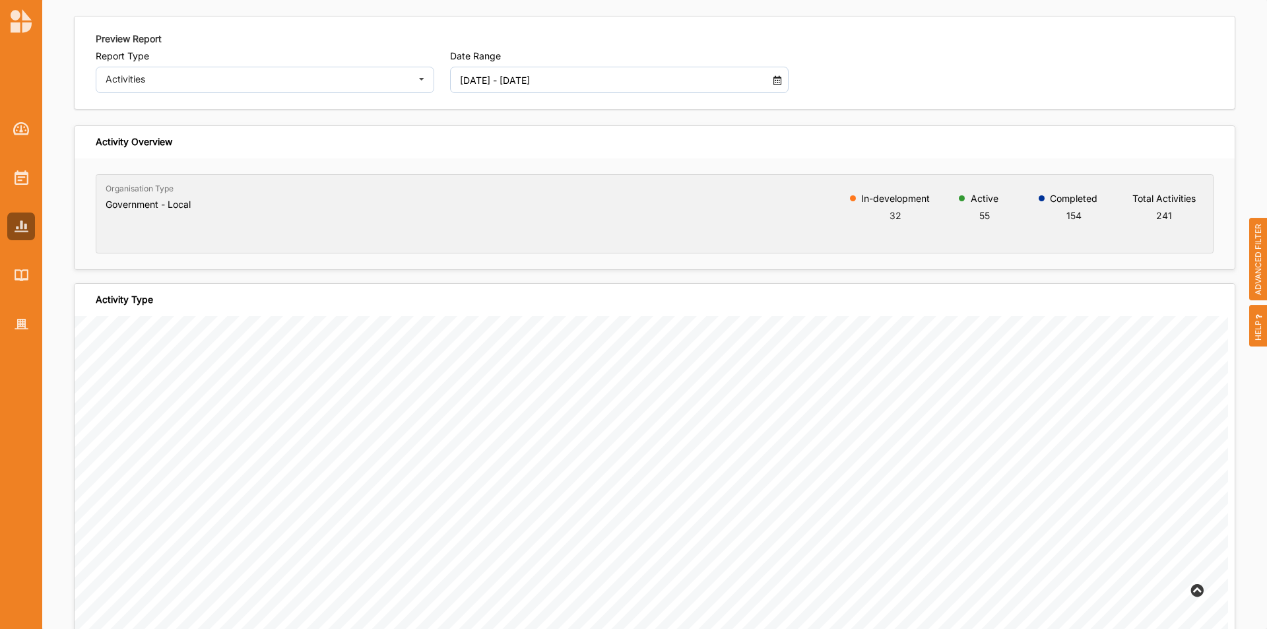
click at [663, 88] on input "01 Jan 2018 - 15 Sep 2025" at bounding box center [606, 80] width 306 height 26
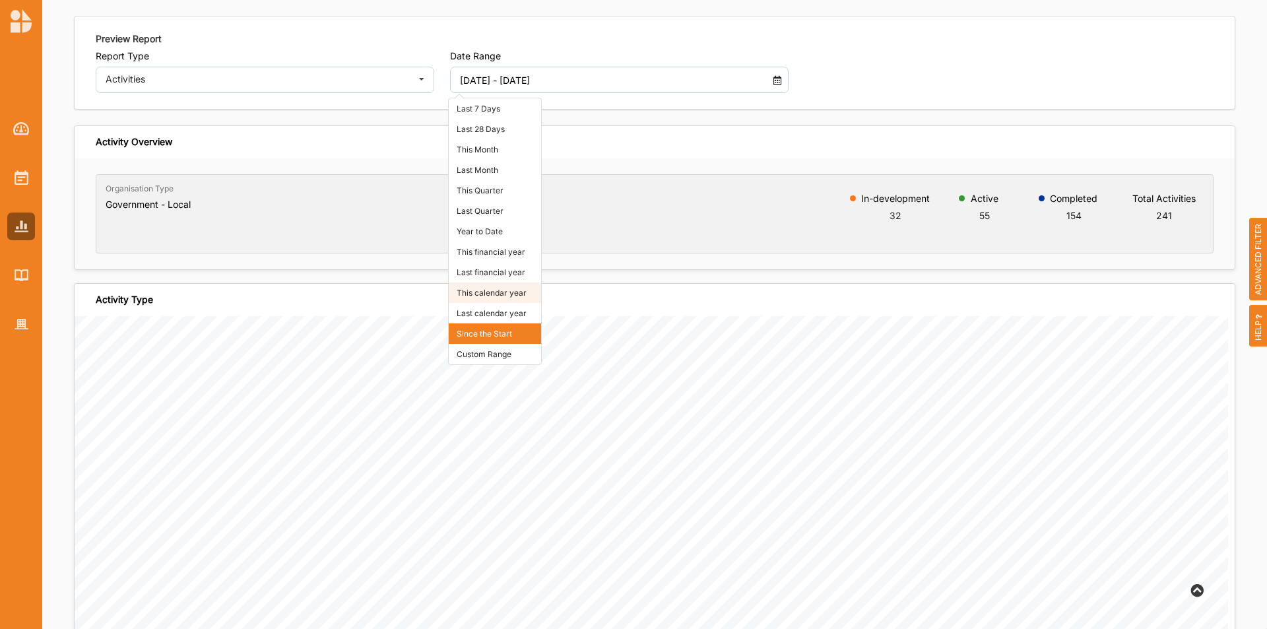
click at [501, 298] on li "This calendar year" at bounding box center [495, 293] width 92 height 20
type input "01 Jan 2025 - 31 Dec 2025"
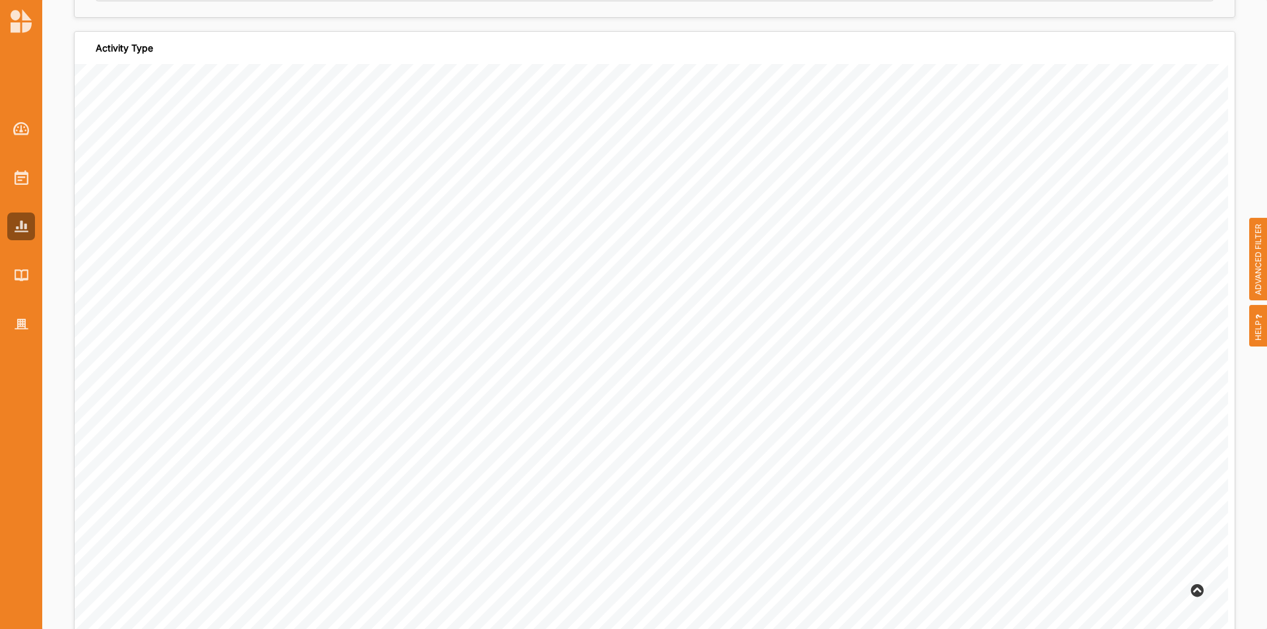
scroll to position [330, 0]
click at [20, 333] on div at bounding box center [21, 324] width 28 height 28
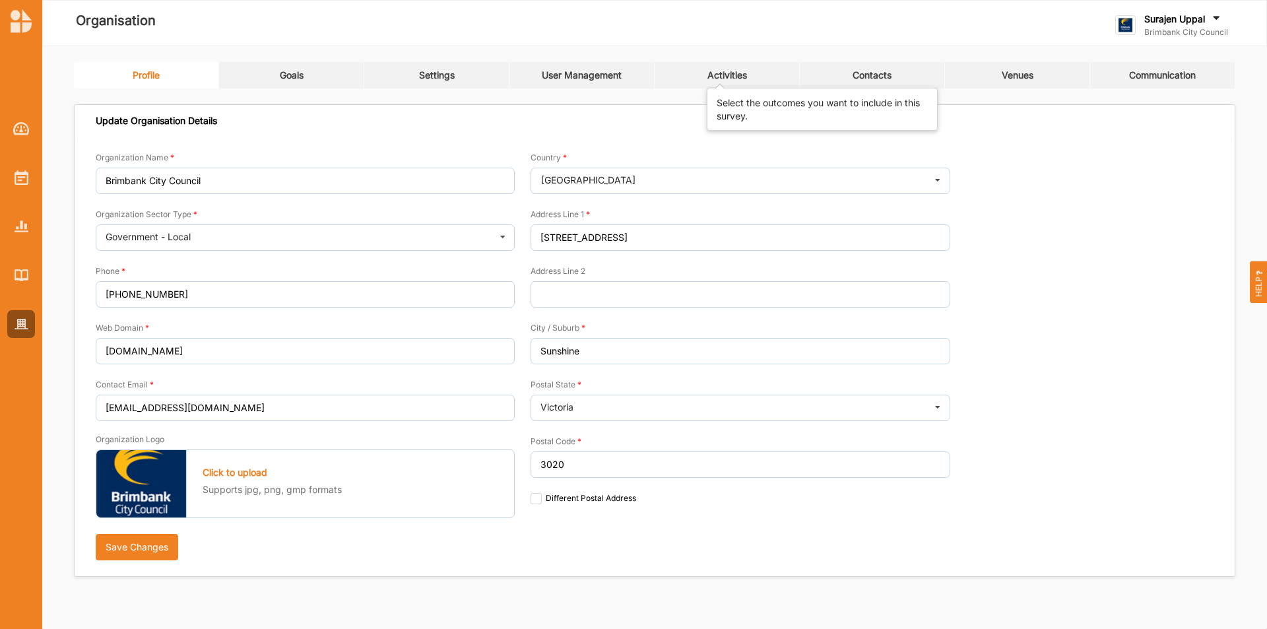
click at [730, 80] on div "Activities" at bounding box center [728, 75] width 40 height 12
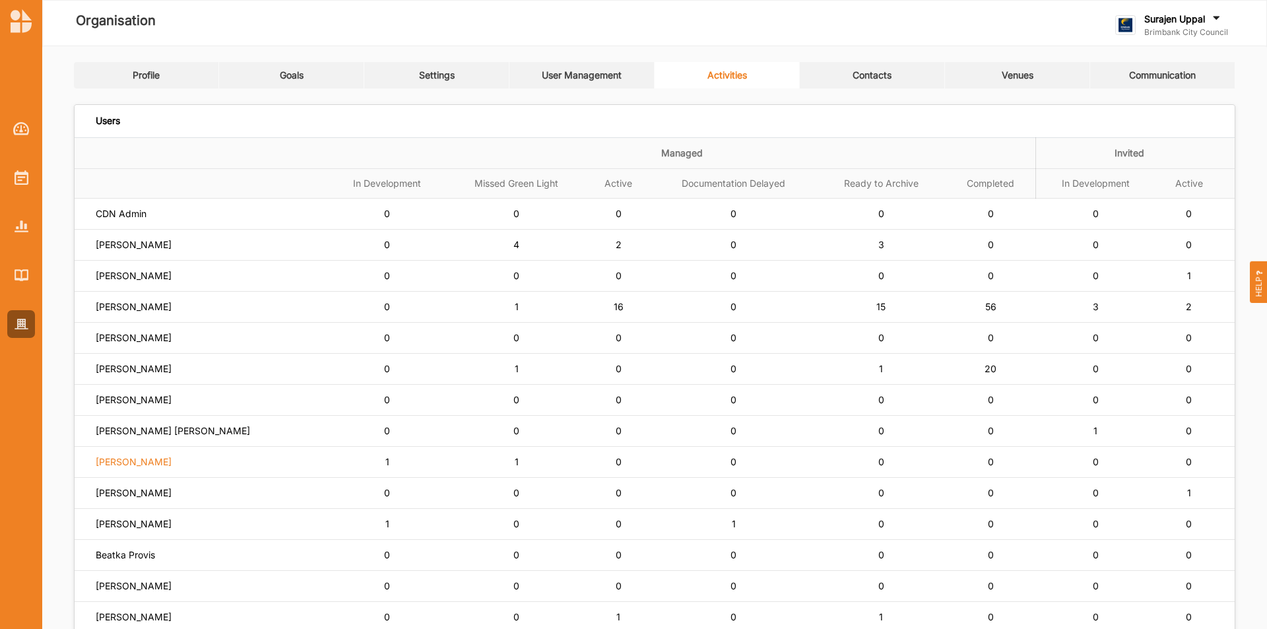
click at [121, 465] on label "Cassandra Connelly" at bounding box center [134, 462] width 76 height 12
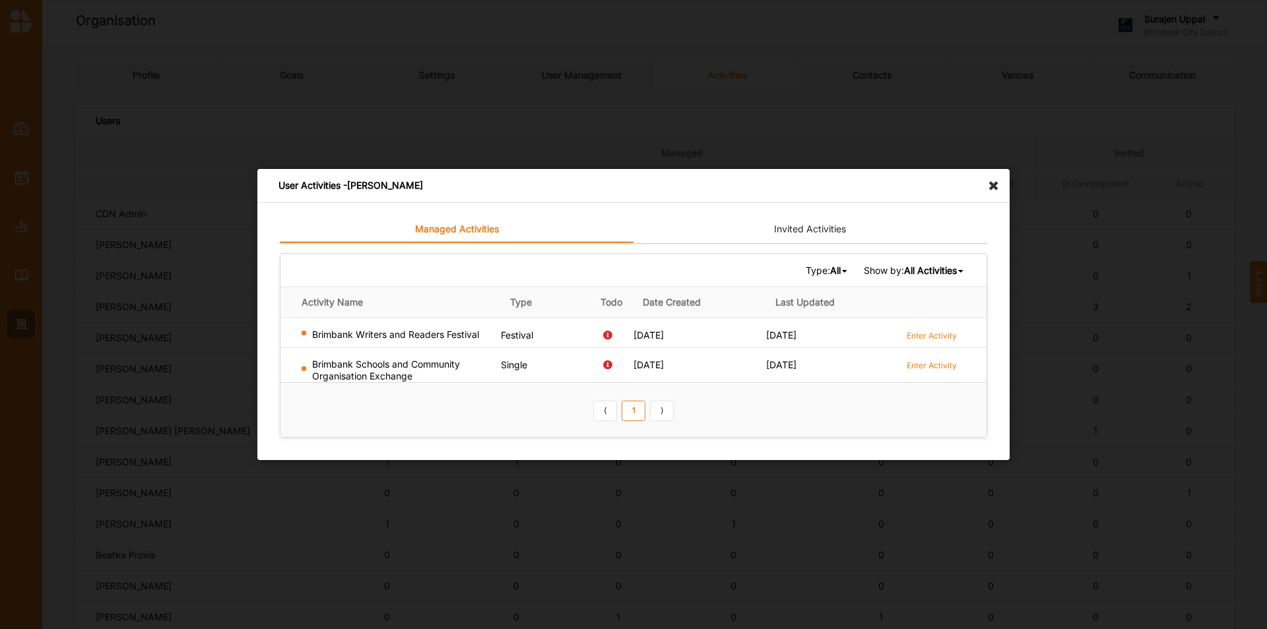
drag, startPoint x: 991, startPoint y: 182, endPoint x: 990, endPoint y: 188, distance: 6.6
click at [990, 183] on icon at bounding box center [997, 179] width 21 height 21
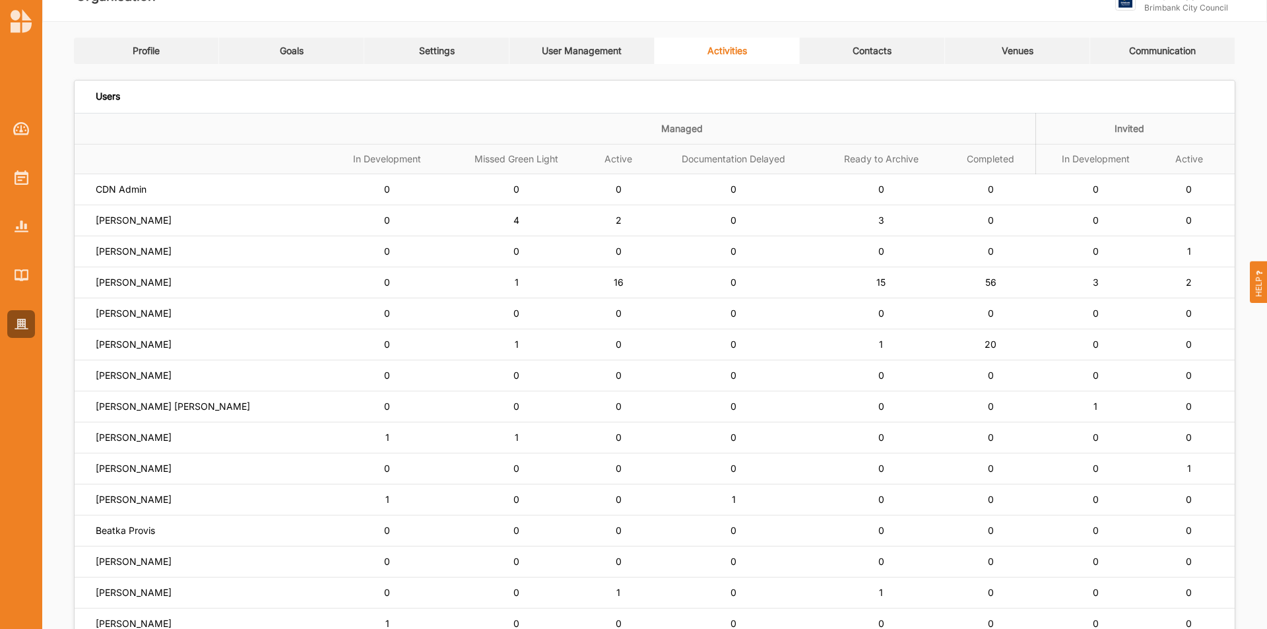
scroll to position [66, 0]
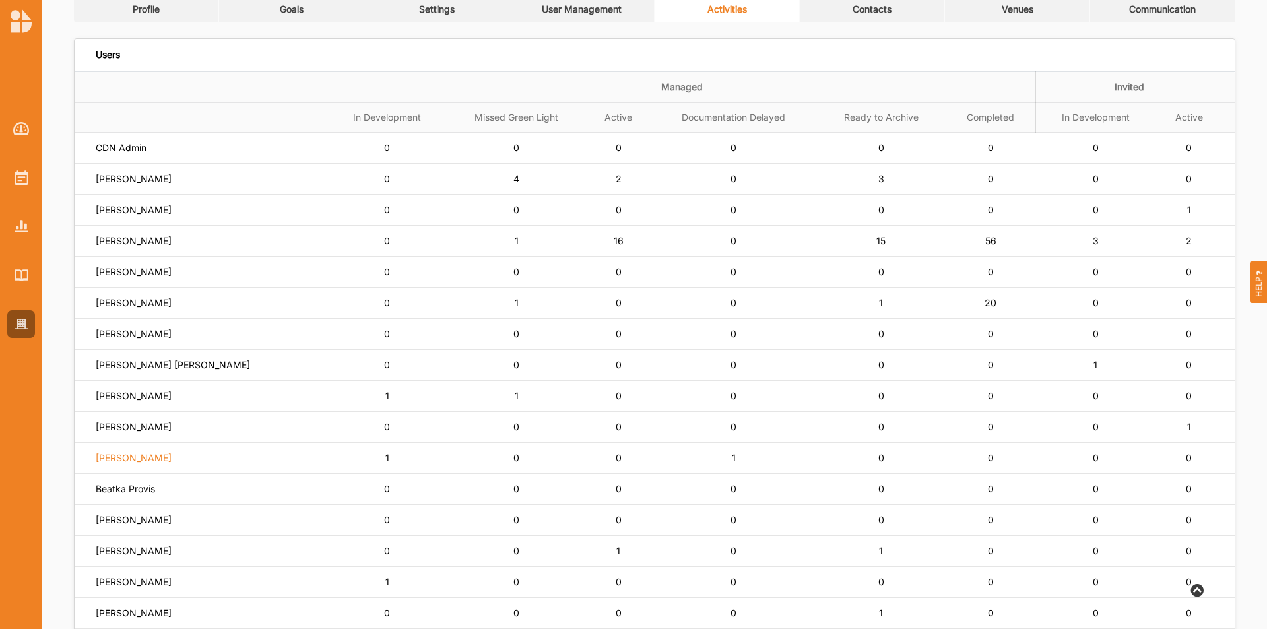
click at [129, 459] on label "Mariah Magri" at bounding box center [134, 458] width 76 height 12
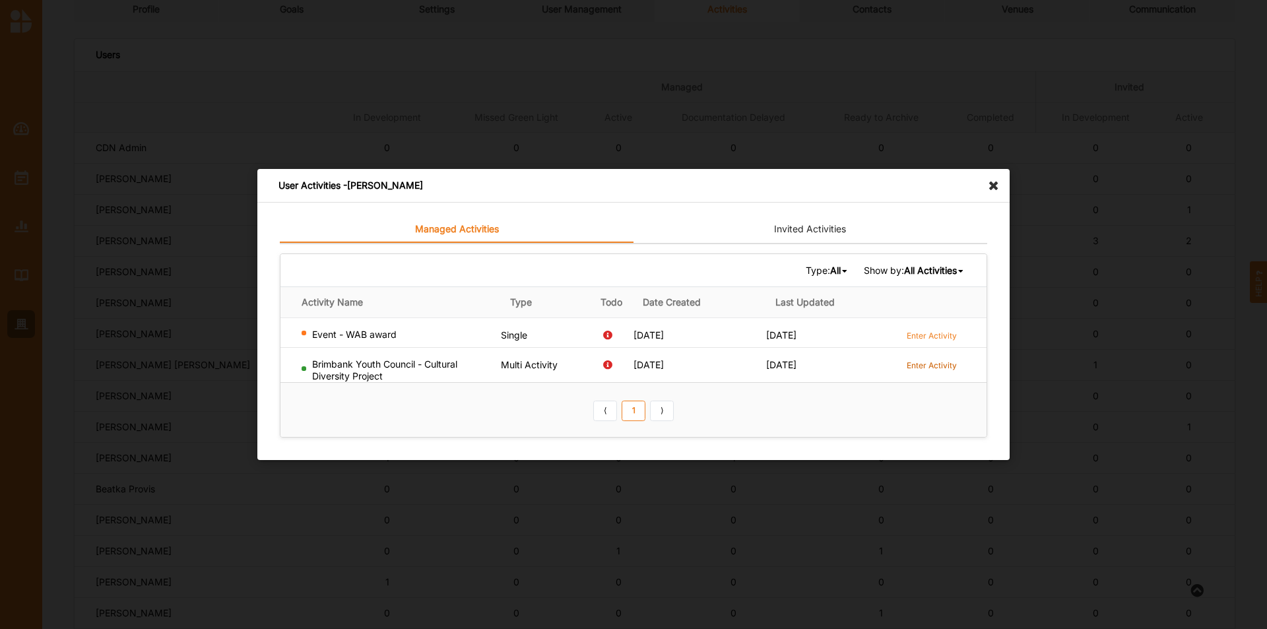
click at [936, 370] on label "Enter Activity" at bounding box center [932, 365] width 50 height 11
click at [997, 189] on icon at bounding box center [997, 179] width 21 height 21
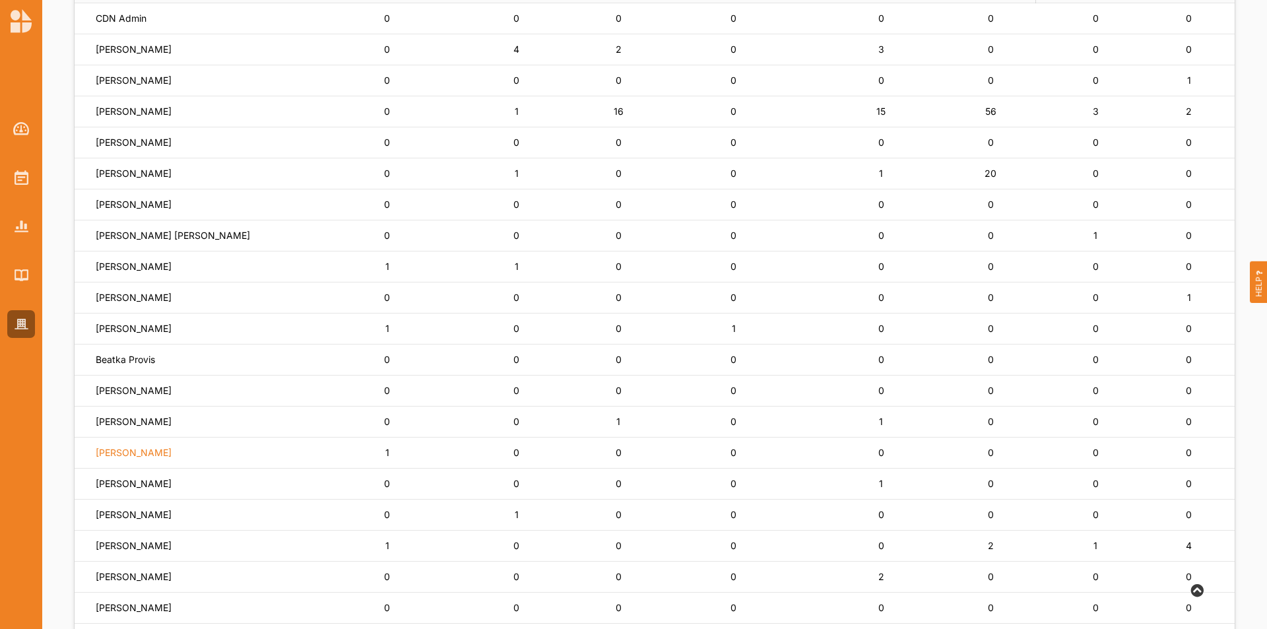
scroll to position [198, 0]
click at [127, 455] on label "Nicole Butler" at bounding box center [134, 450] width 76 height 12
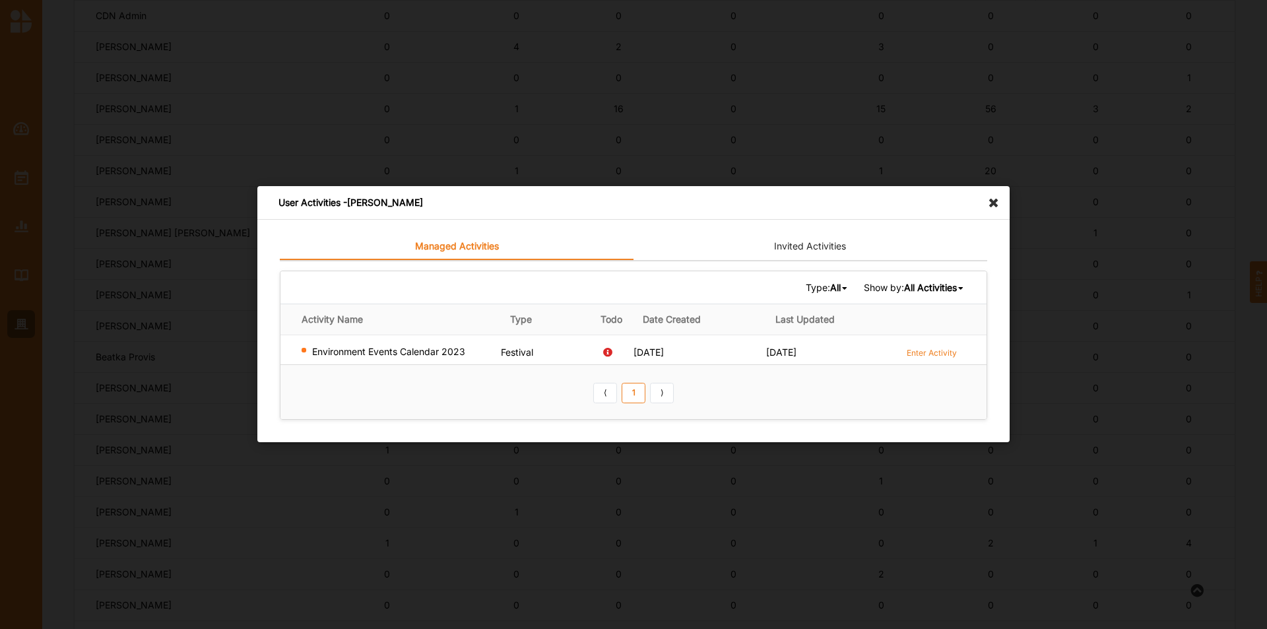
click at [983, 193] on div "User Activities - Nicole Butler" at bounding box center [633, 203] width 753 height 34
click at [992, 206] on icon at bounding box center [997, 196] width 21 height 21
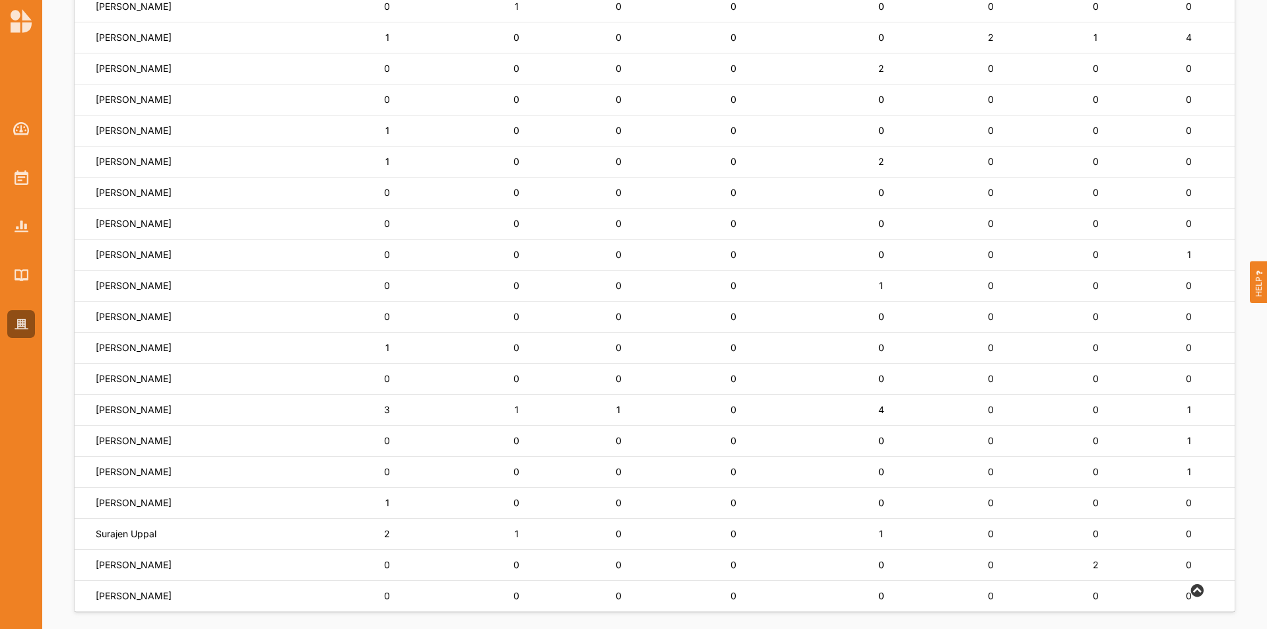
scroll to position [714, 0]
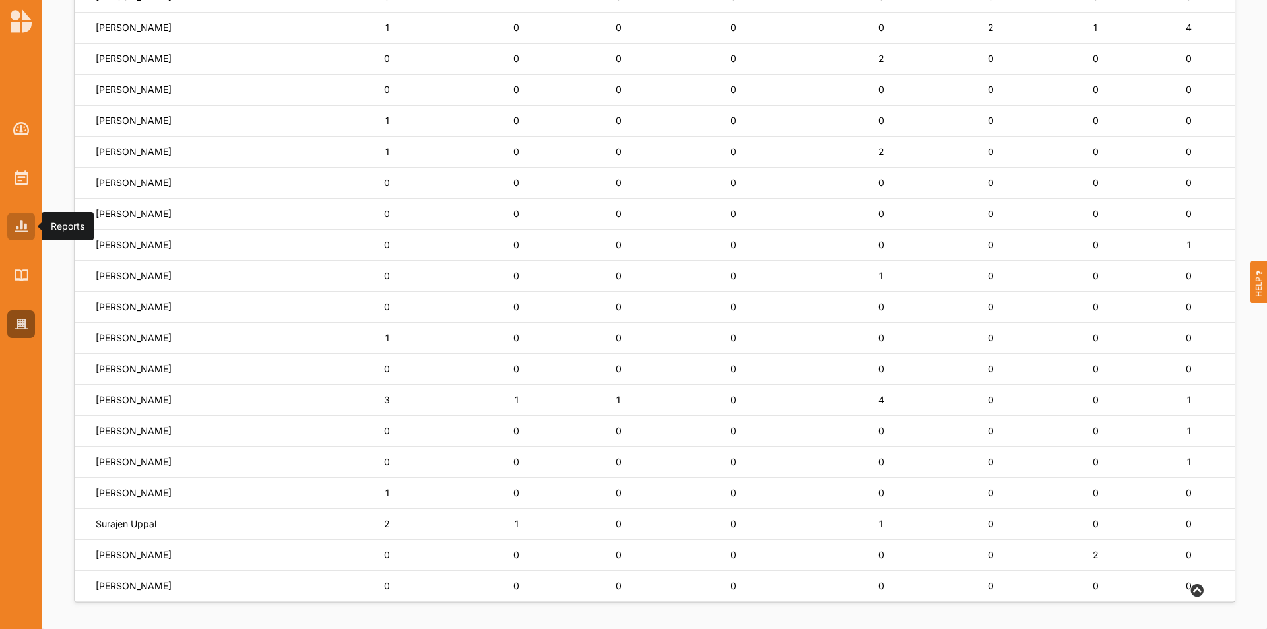
click at [33, 236] on div at bounding box center [21, 227] width 28 height 28
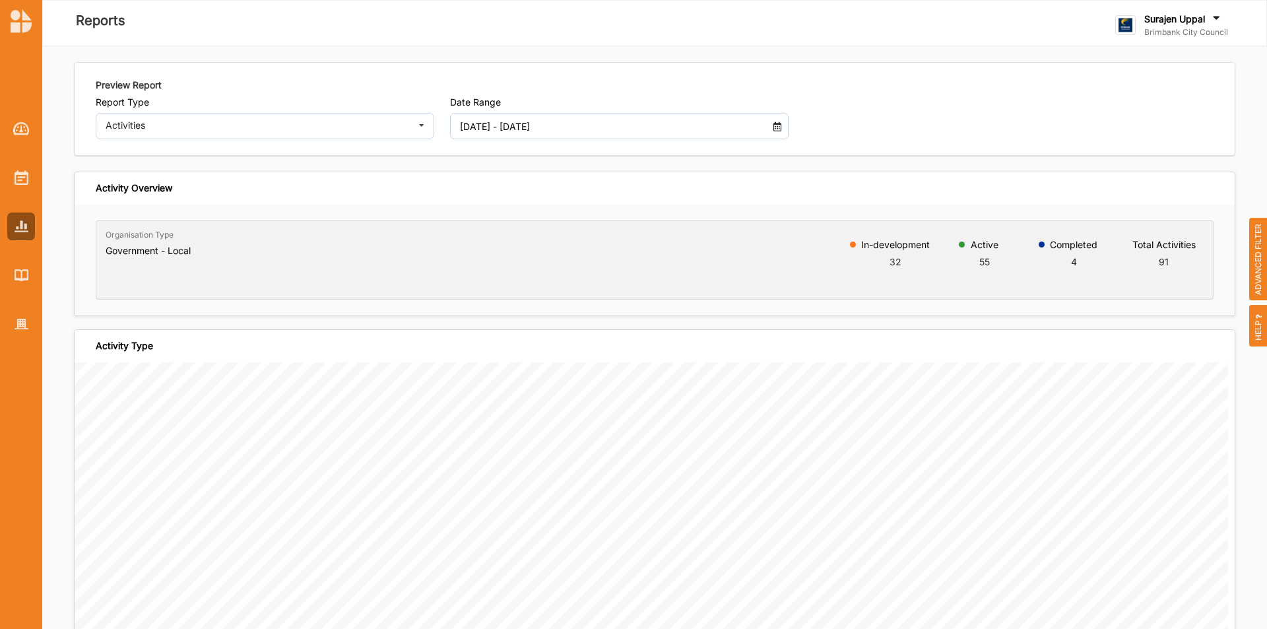
click at [488, 129] on input "01 Jan 2025 - 31 Dec 2025" at bounding box center [606, 126] width 306 height 26
click at [507, 343] on li "This calendar year" at bounding box center [495, 339] width 92 height 20
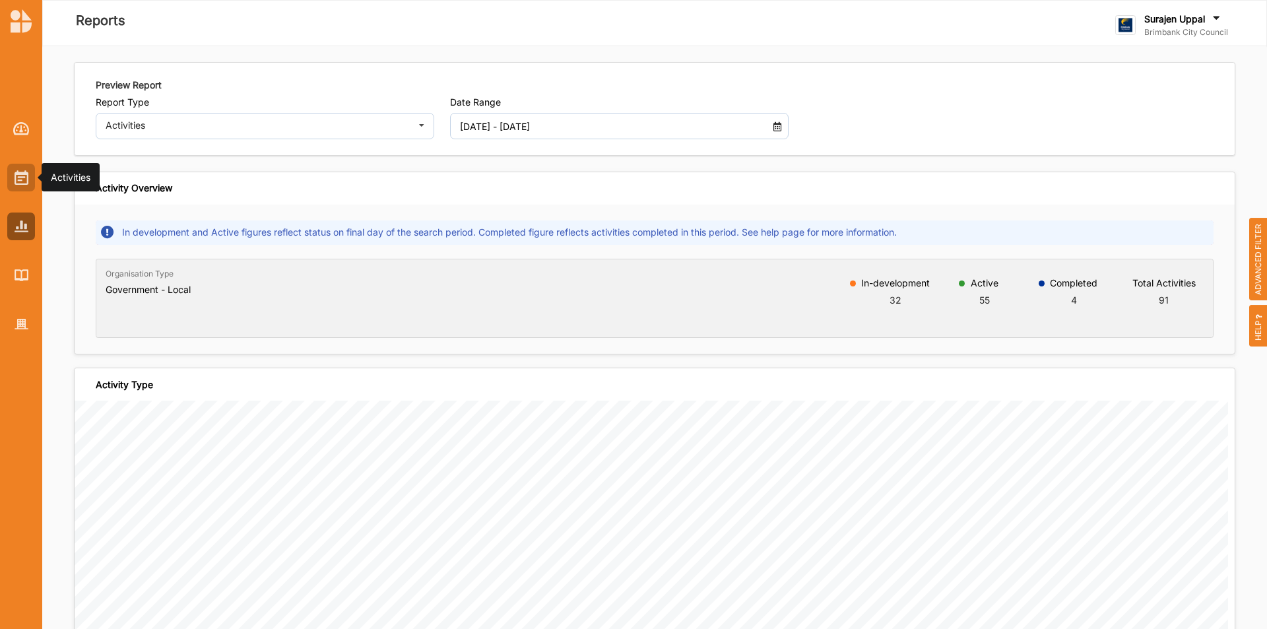
click at [27, 177] on img at bounding box center [22, 177] width 14 height 15
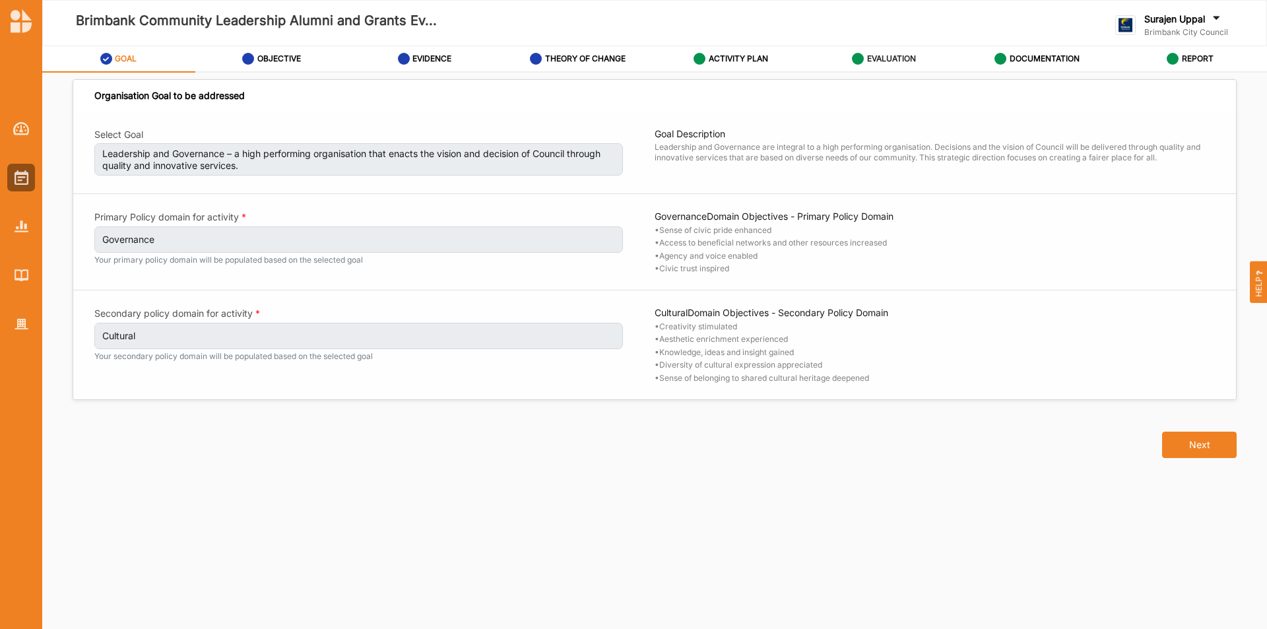
click at [871, 57] on label "EVALUATION" at bounding box center [891, 58] width 49 height 11
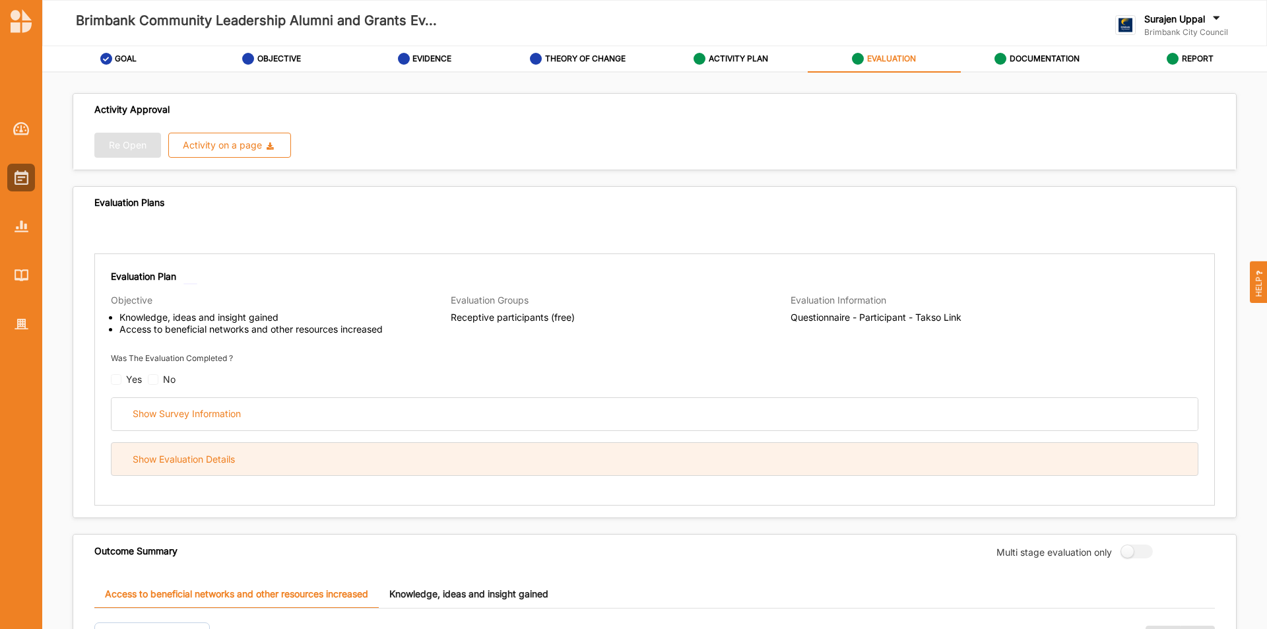
click at [494, 468] on div "Show Evaluation Details" at bounding box center [655, 459] width 1087 height 32
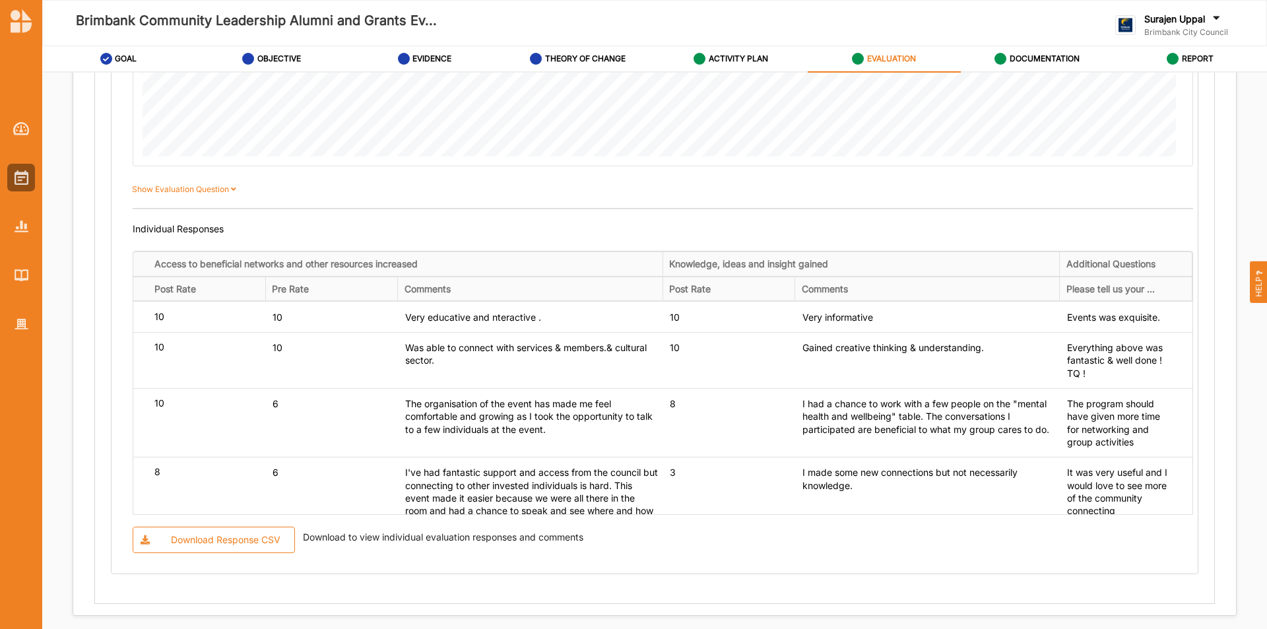
scroll to position [1122, 0]
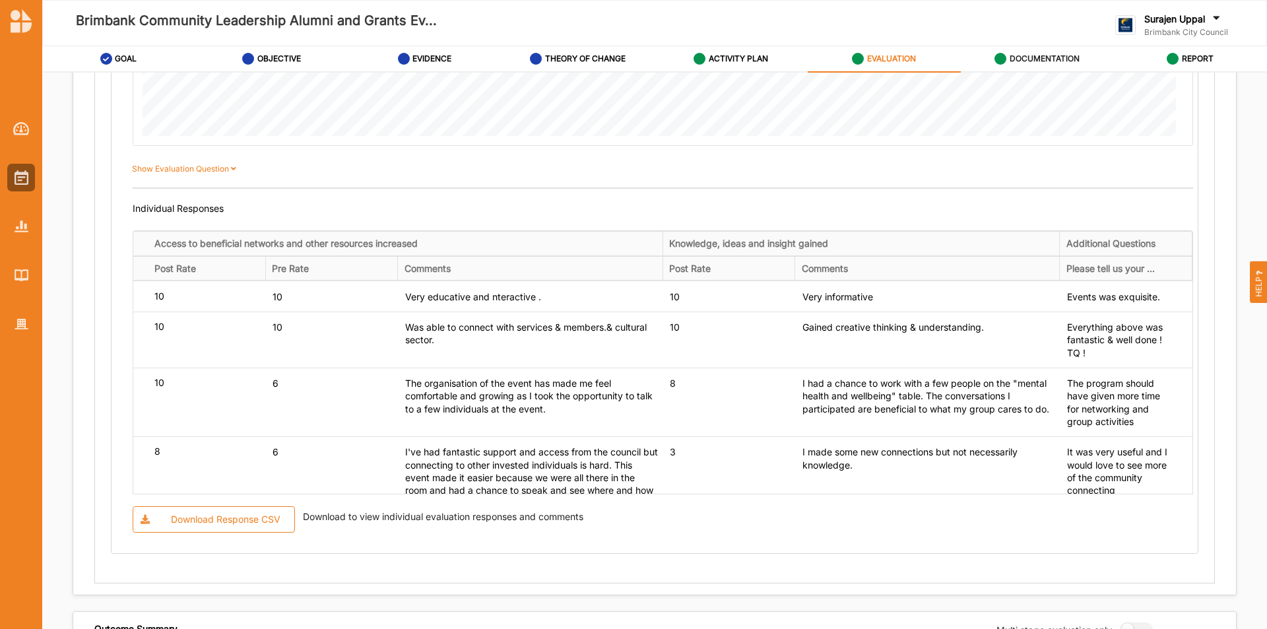
click at [1028, 48] on div "DOCUMENTATION" at bounding box center [1037, 59] width 85 height 24
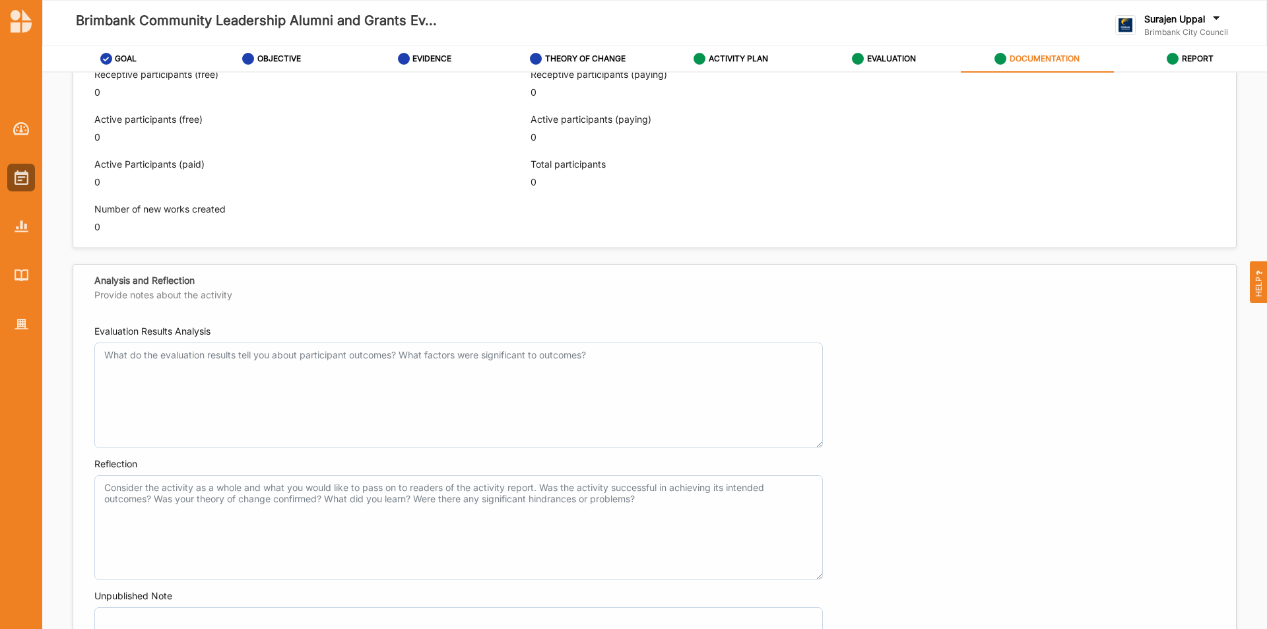
scroll to position [763, 0]
click at [760, 64] on div "ACTIVITY PLAN" at bounding box center [731, 59] width 75 height 24
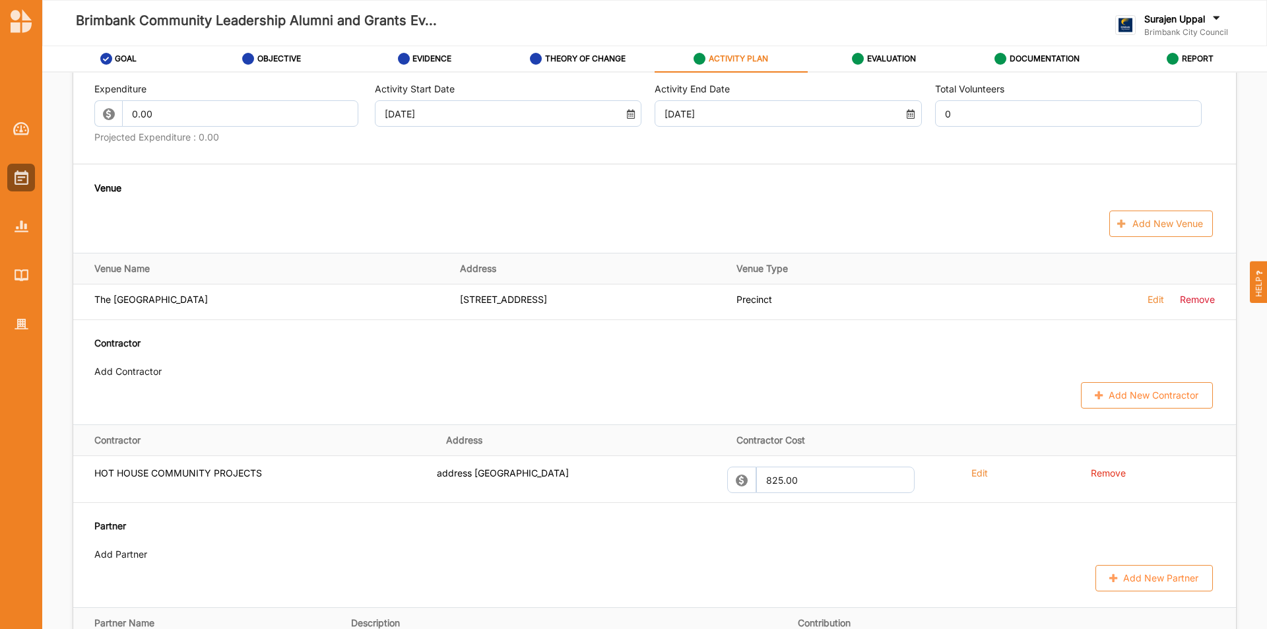
scroll to position [565, 0]
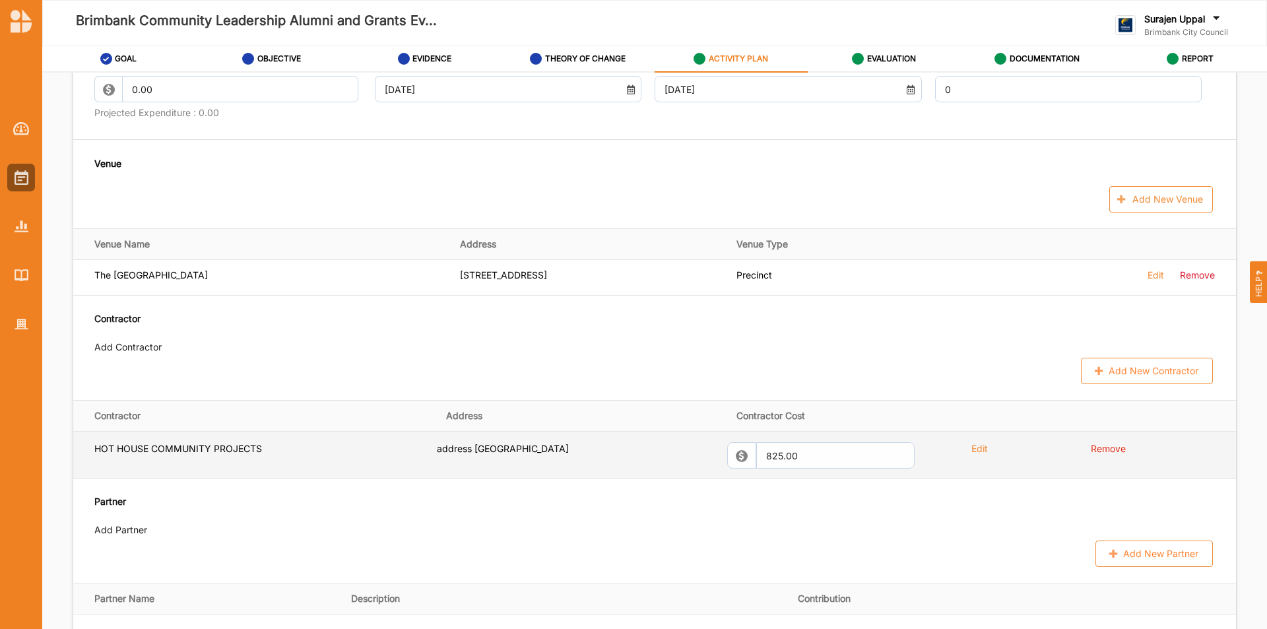
click at [980, 454] on div "Edit" at bounding box center [1016, 450] width 140 height 17
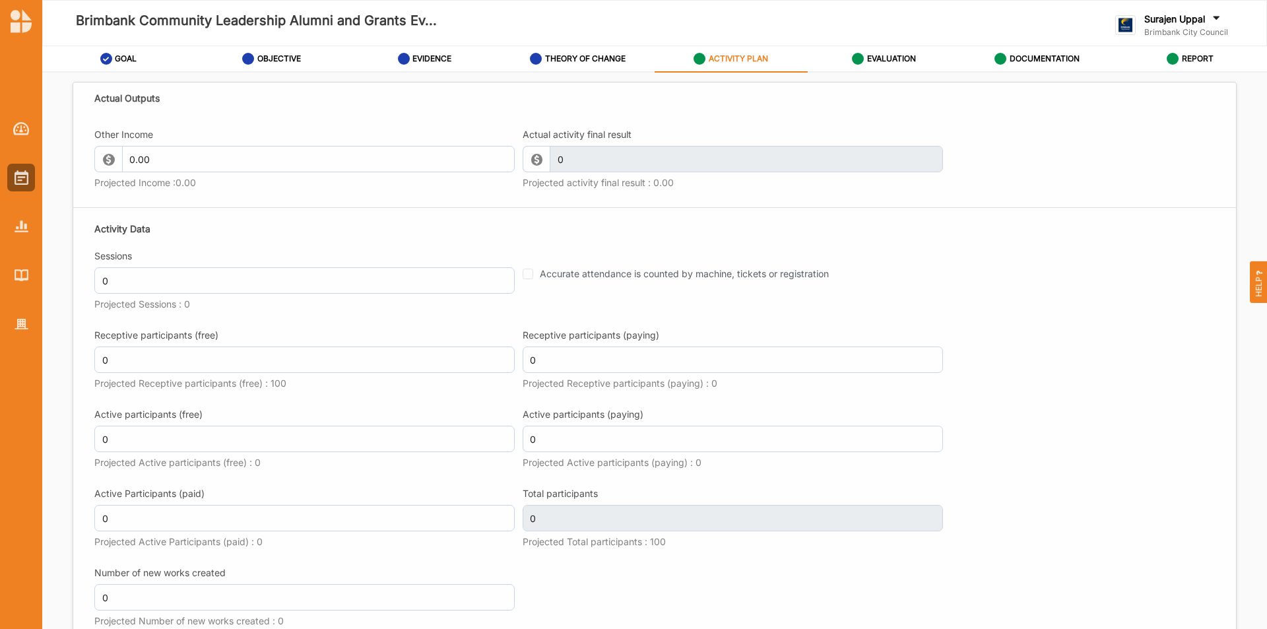
scroll to position [1225, 0]
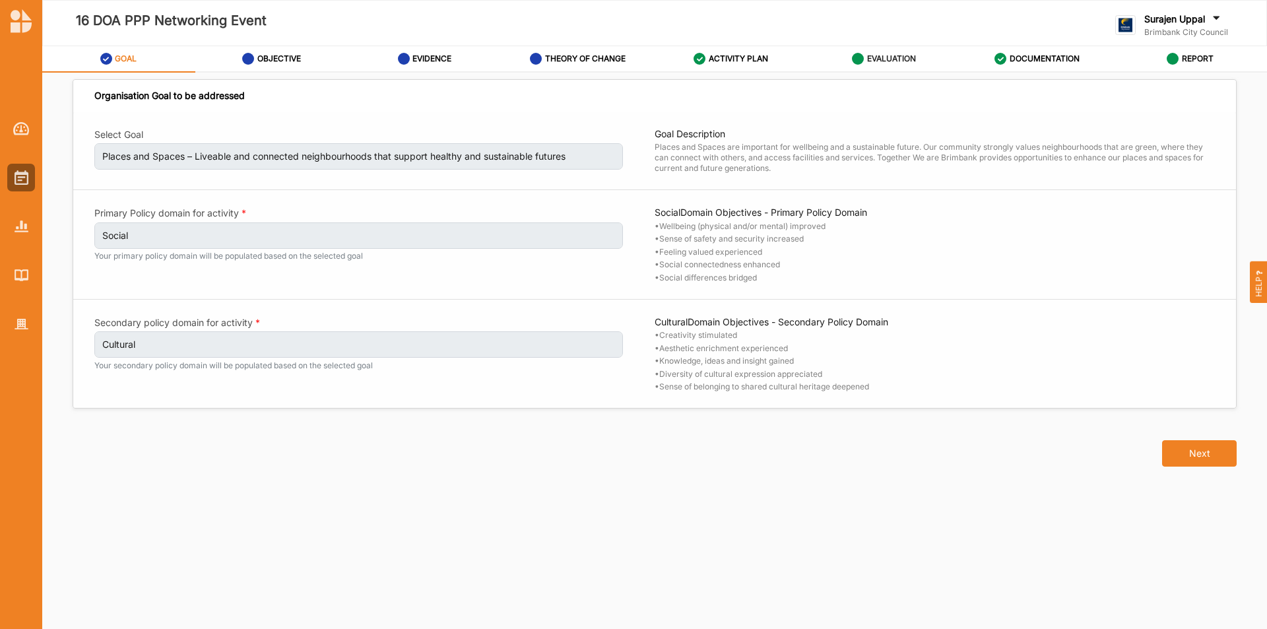
click at [933, 63] on link "EVALUATION" at bounding box center [884, 59] width 153 height 26
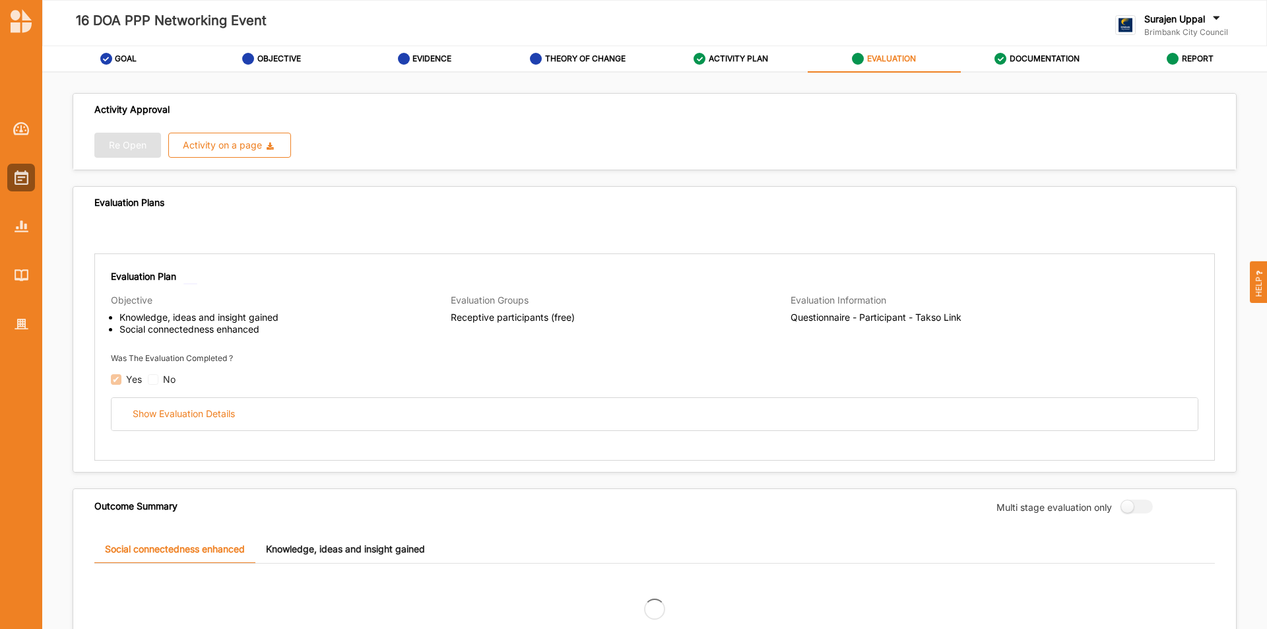
click at [885, 61] on label "EVALUATION" at bounding box center [891, 58] width 49 height 11
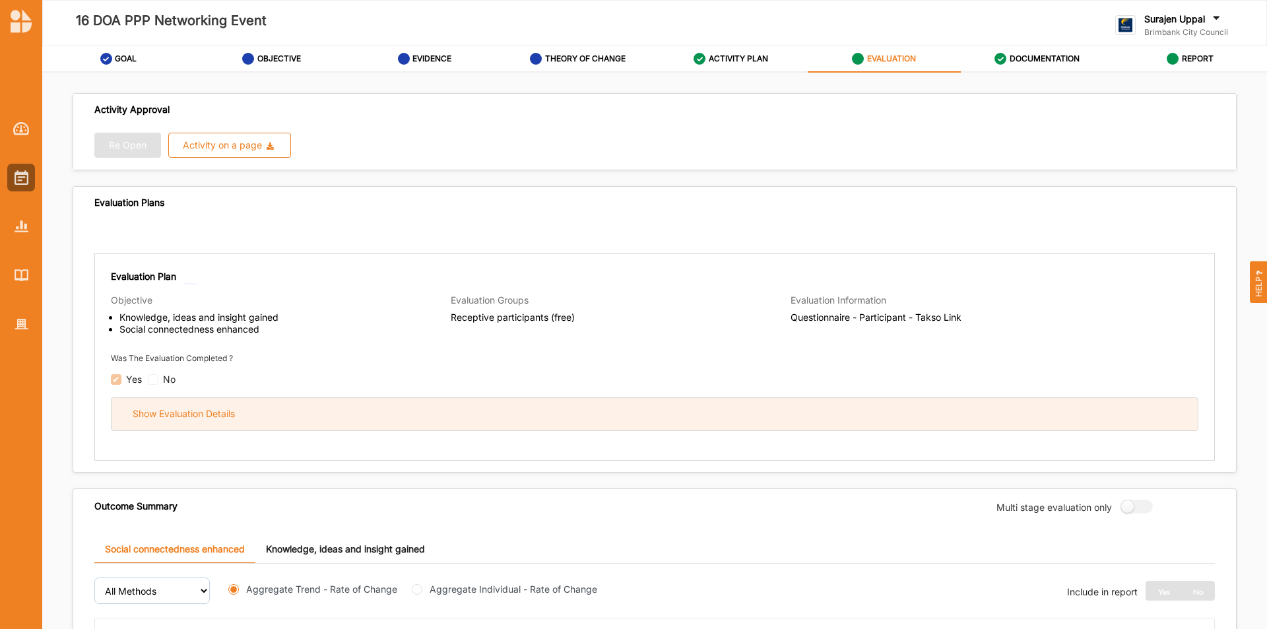
click at [495, 425] on div "Show Evaluation Details" at bounding box center [655, 414] width 1087 height 32
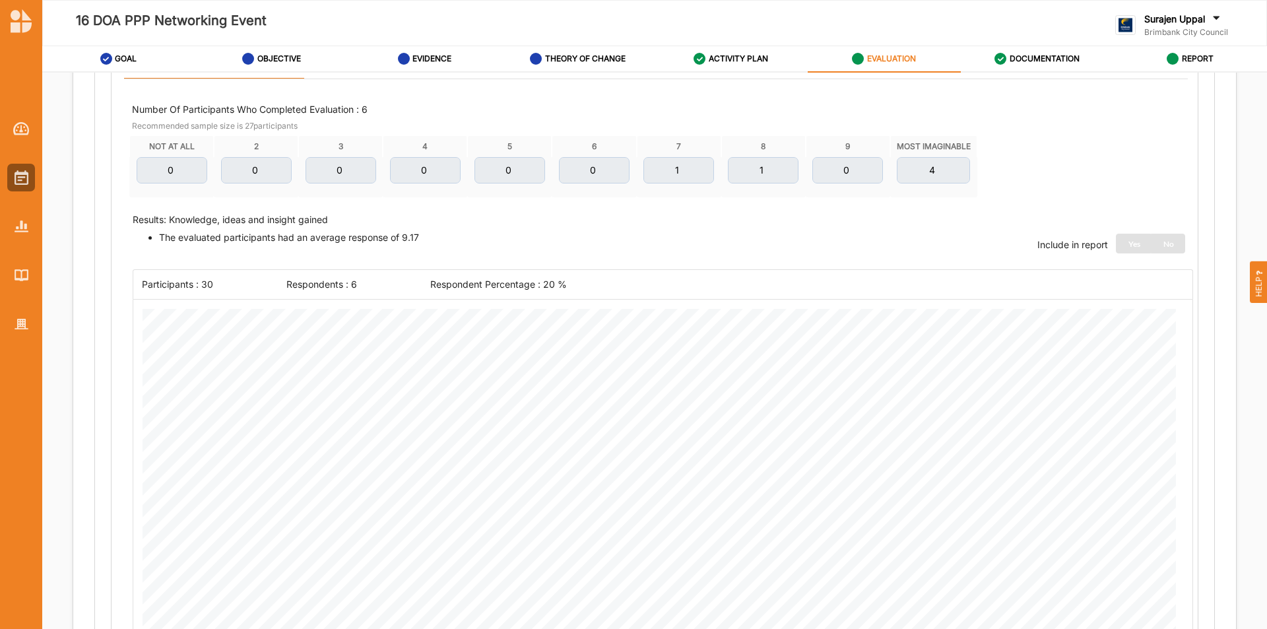
scroll to position [132, 0]
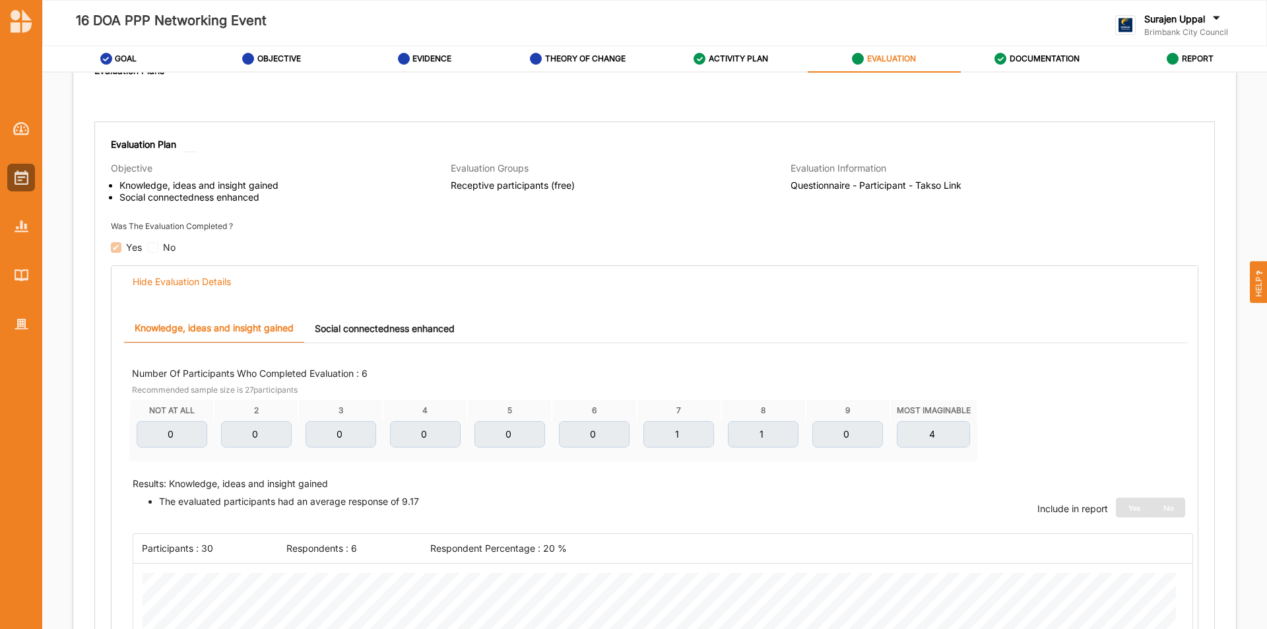
click at [446, 331] on link "Social connectedness enhanced" at bounding box center [384, 328] width 161 height 28
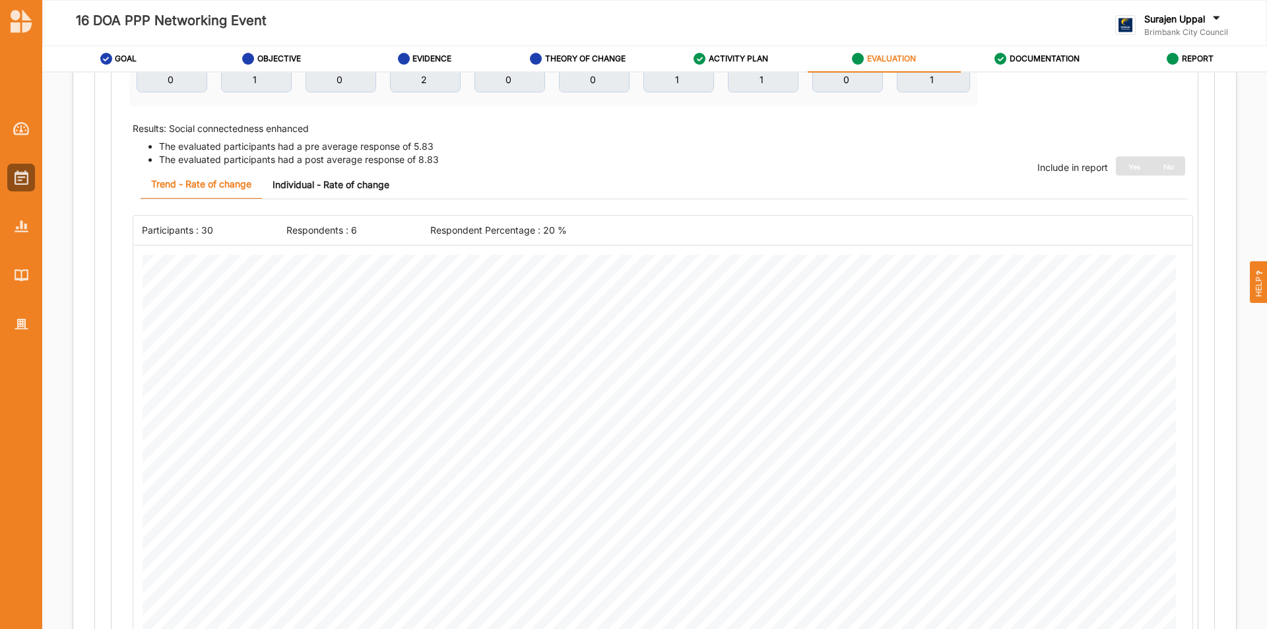
scroll to position [594, 0]
